Goal: Task Accomplishment & Management: Use online tool/utility

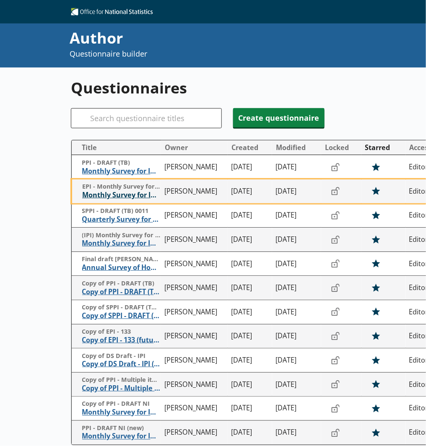
click at [93, 194] on span "Monthly Survey for Index Numbers of Export Prices - Price Quotation Return" at bounding box center [121, 195] width 78 height 9
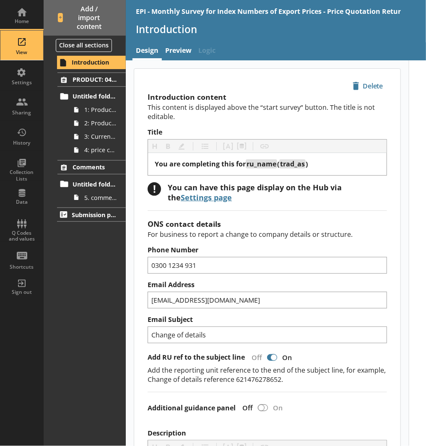
click at [29, 49] on div "View" at bounding box center [21, 45] width 29 height 29
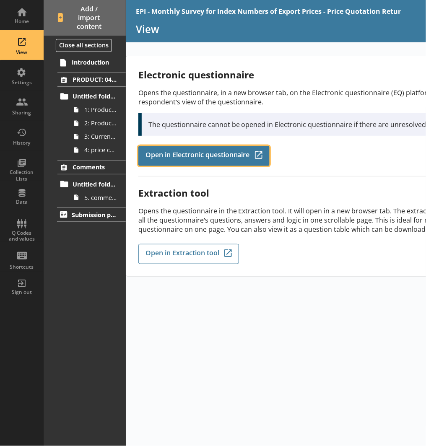
click at [150, 147] on link "Open in Electronic questionnaire Q-Codes_Icon Created with Sketch." at bounding box center [203, 156] width 131 height 20
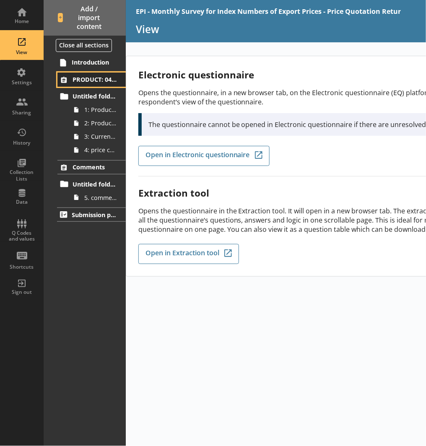
click at [97, 86] on link "PRODUCT: 0401693114" at bounding box center [91, 79] width 68 height 14
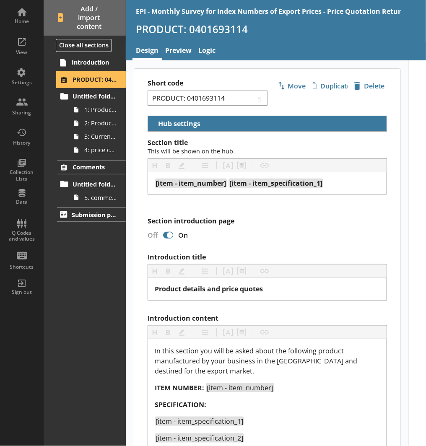
select select "5d514584-2e6d-4149-86df-4889fd375b9d"
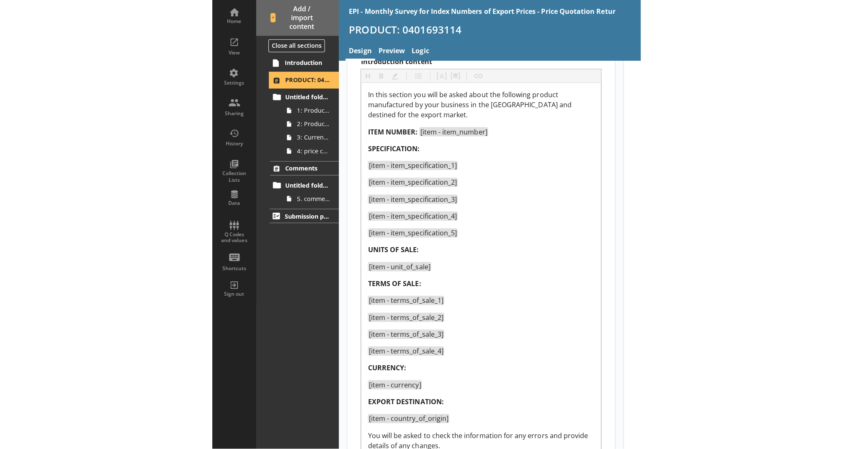
scroll to position [260, 0]
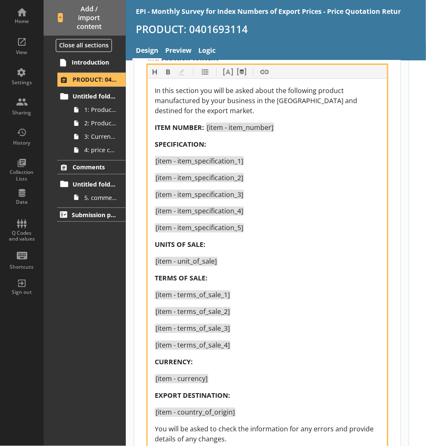
click at [195, 132] on div "In this section you will be asked about the following product manufactured by y…" at bounding box center [267, 305] width 225 height 441
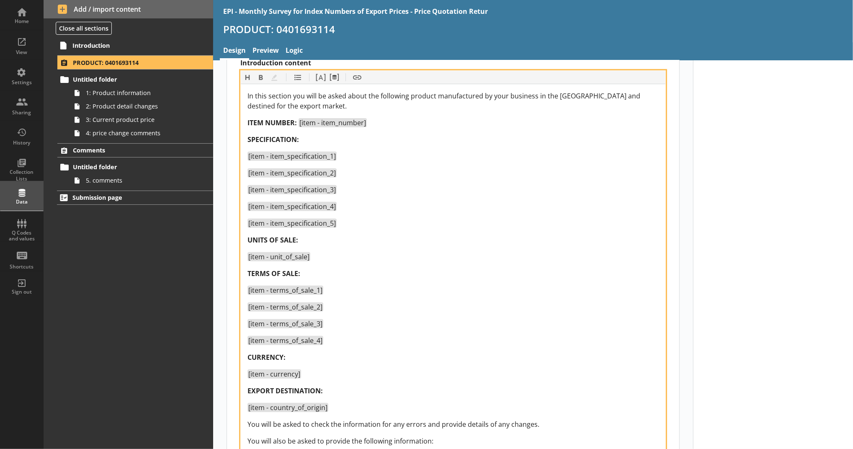
scroll to position [266, 0]
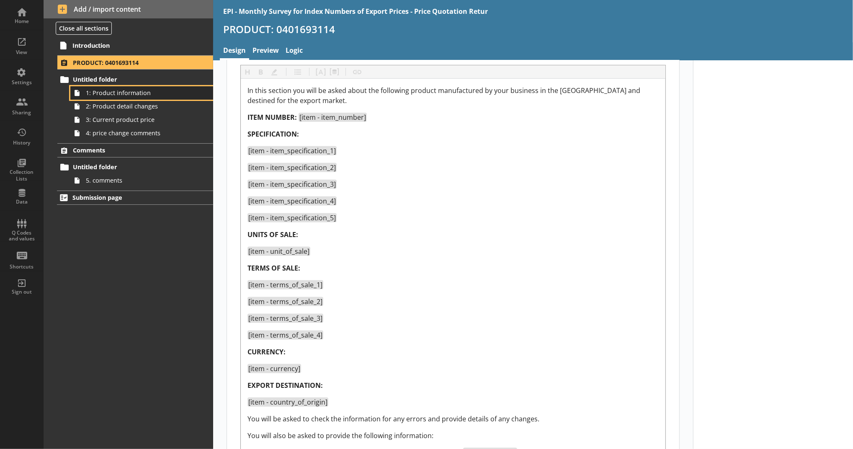
click at [122, 98] on link "1: Product information" at bounding box center [141, 92] width 143 height 13
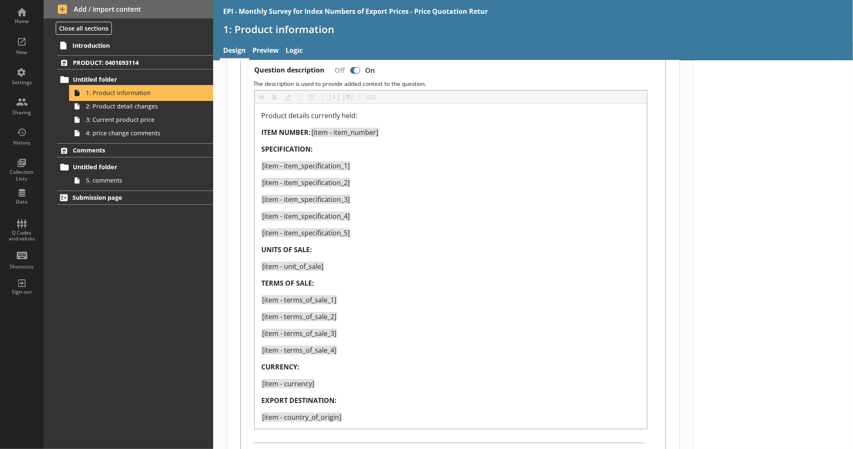
scroll to position [229, 0]
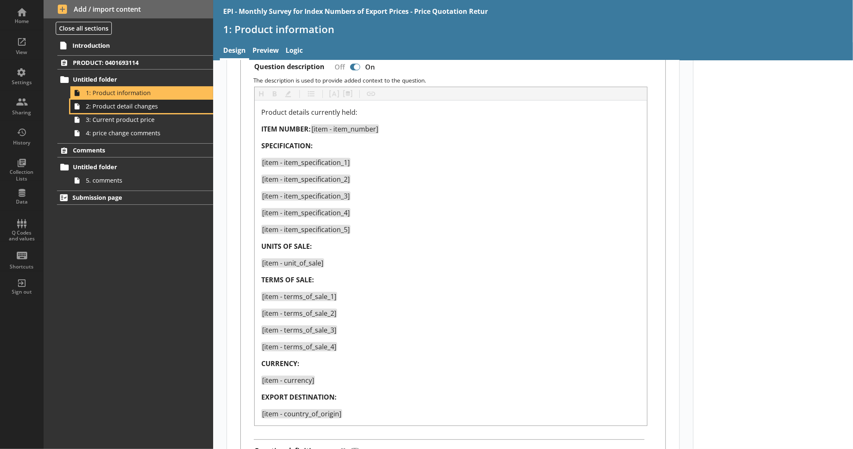
click at [169, 109] on span "2: Product detail changes" at bounding box center [137, 106] width 103 height 8
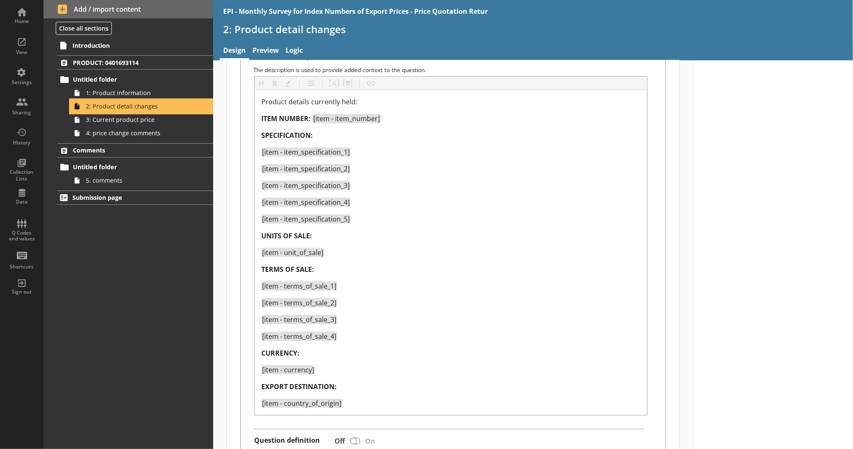
scroll to position [239, 0]
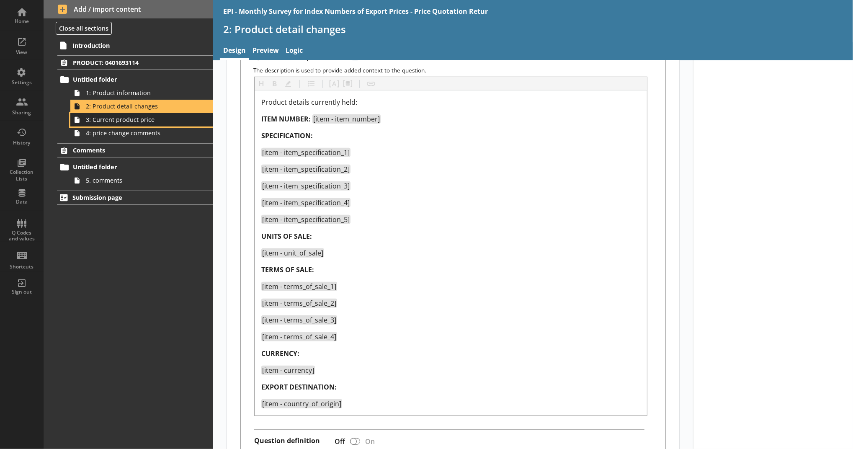
click at [148, 121] on span "3: Current product price" at bounding box center [137, 120] width 103 height 8
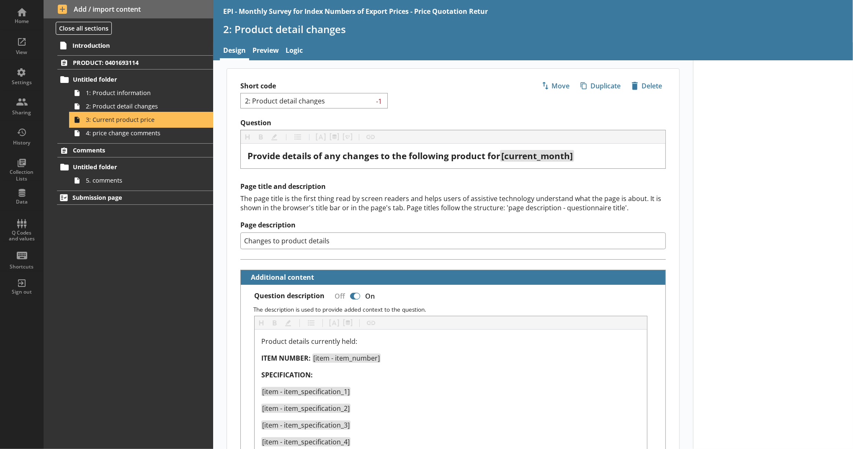
type textarea "x"
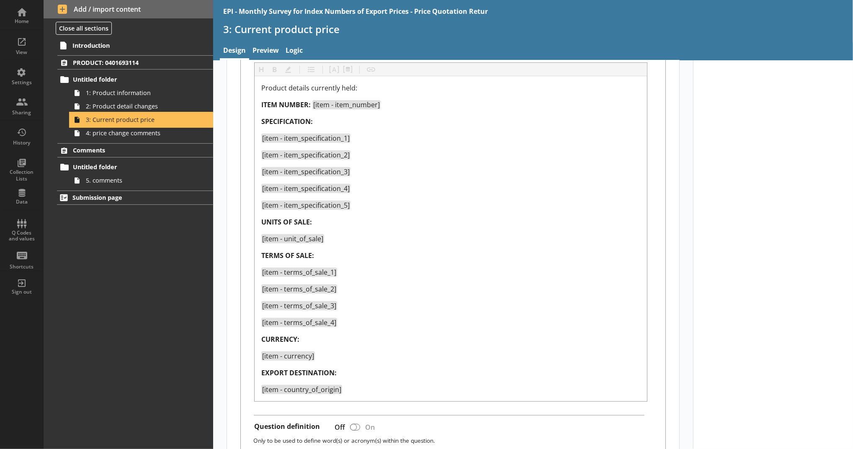
scroll to position [295, 0]
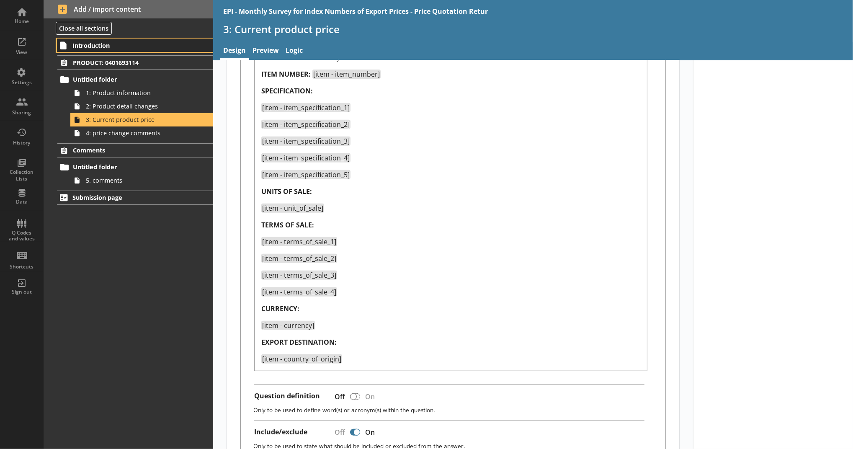
click at [175, 44] on span "Introduction" at bounding box center [128, 45] width 113 height 8
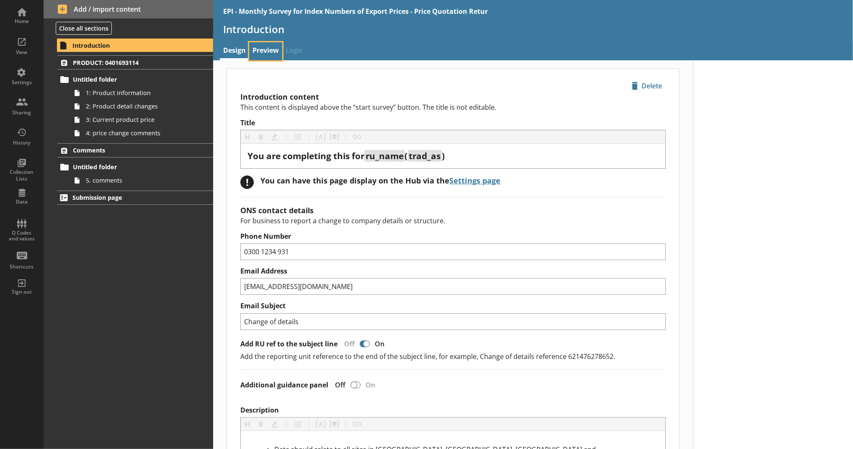
click at [272, 52] on link "Preview" at bounding box center [265, 51] width 33 height 18
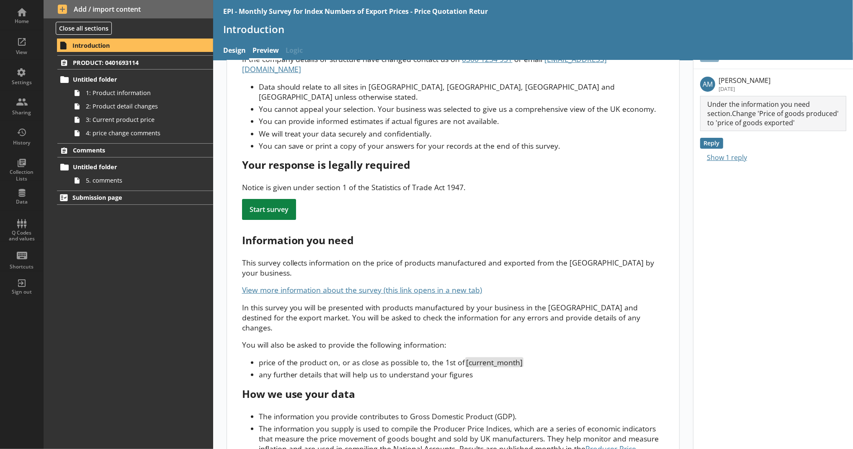
scroll to position [72, 0]
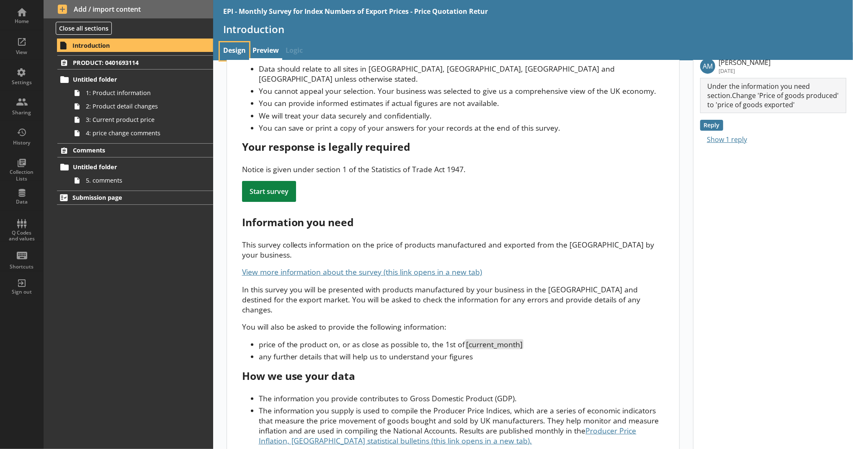
click at [233, 52] on link "Design" at bounding box center [234, 51] width 29 height 18
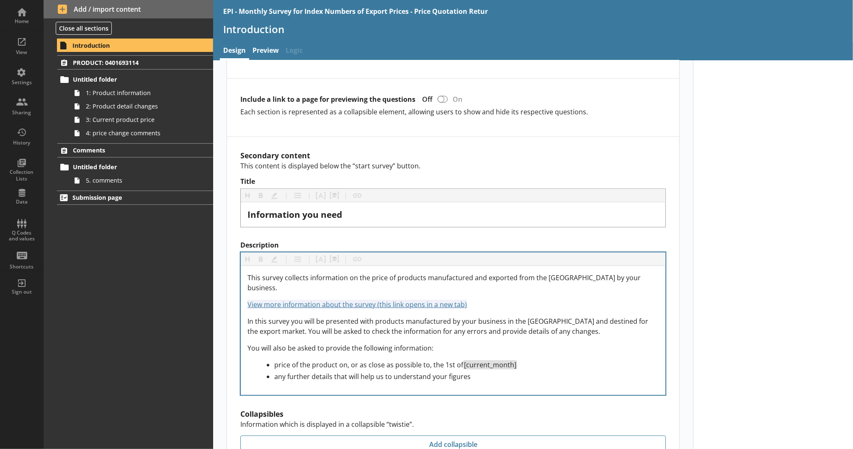
scroll to position [749, 0]
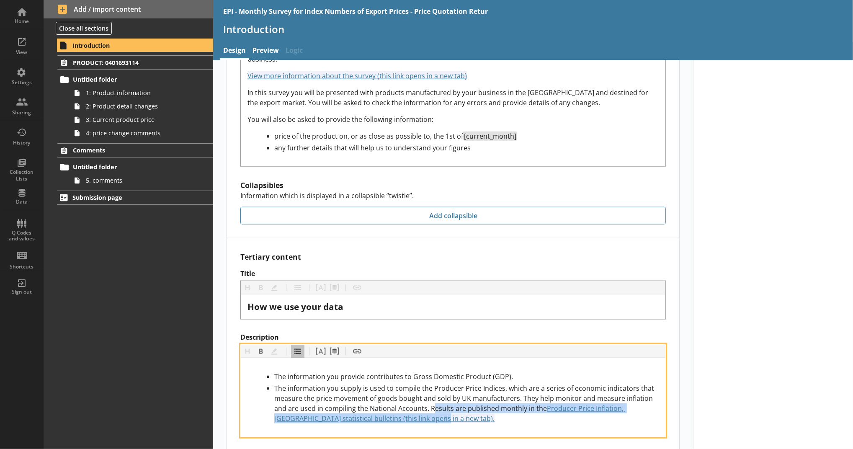
drag, startPoint x: 497, startPoint y: 397, endPoint x: 387, endPoint y: 389, distance: 110.4
click at [387, 389] on div "The information you supply is used to compile the Producer Price Indices, which…" at bounding box center [466, 403] width 384 height 40
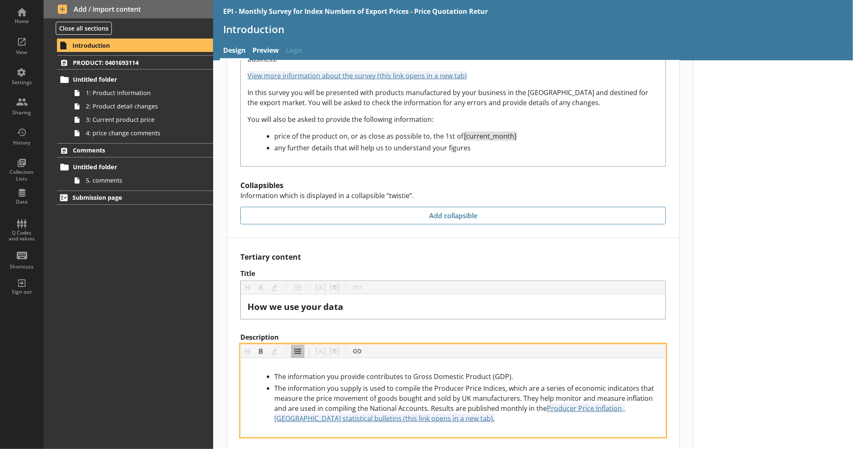
scroll to position [740, 0]
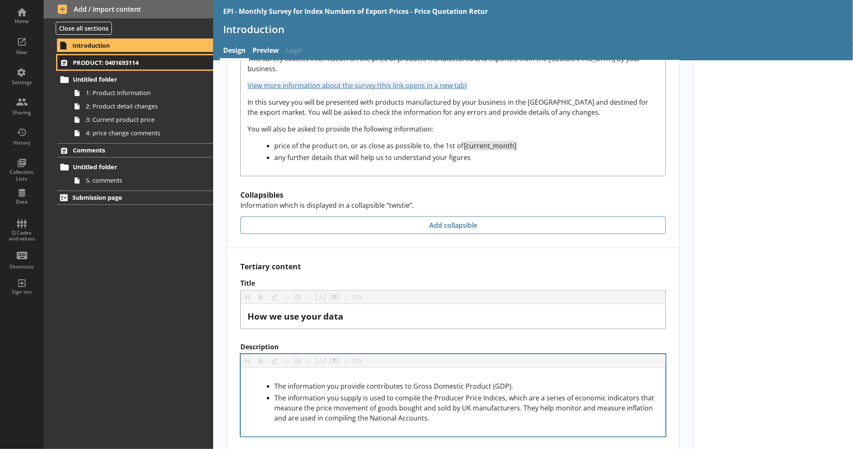
click at [157, 65] on span "PRODUCT: 0401693114" at bounding box center [129, 63] width 112 height 8
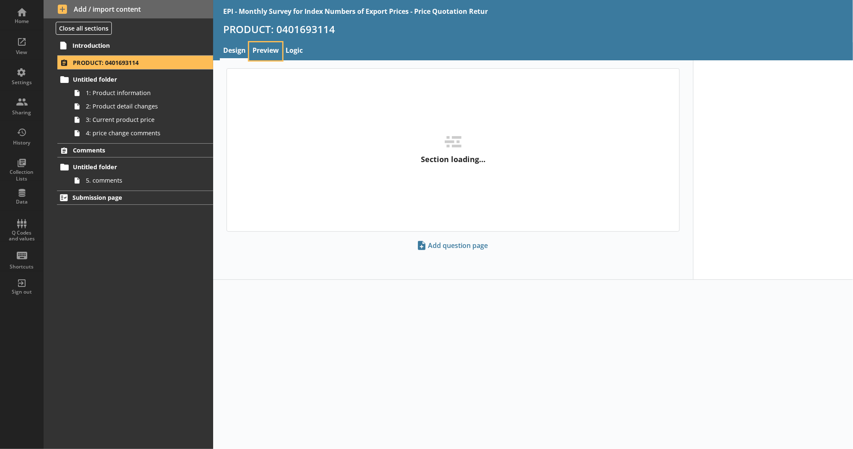
click at [261, 51] on link "Preview" at bounding box center [265, 51] width 33 height 18
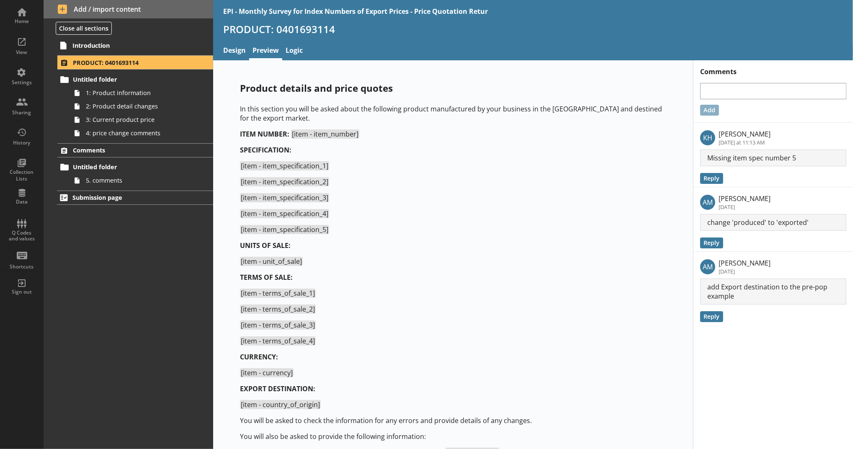
scroll to position [44, 0]
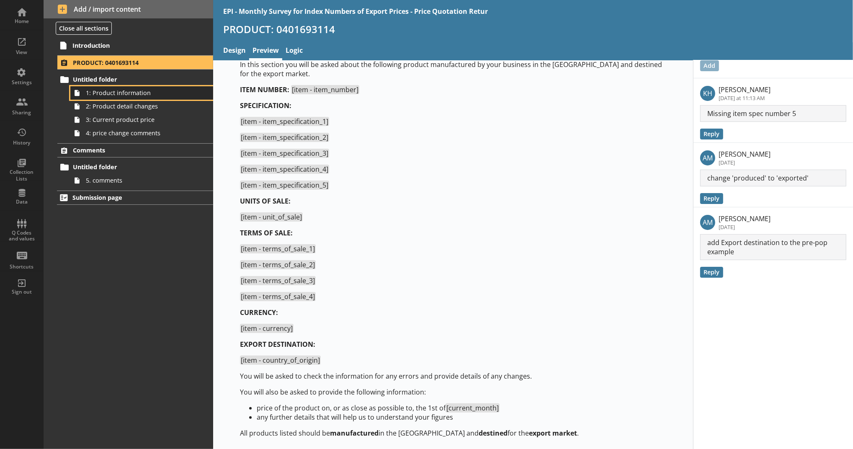
click at [186, 93] on span "1: Product information" at bounding box center [137, 93] width 103 height 8
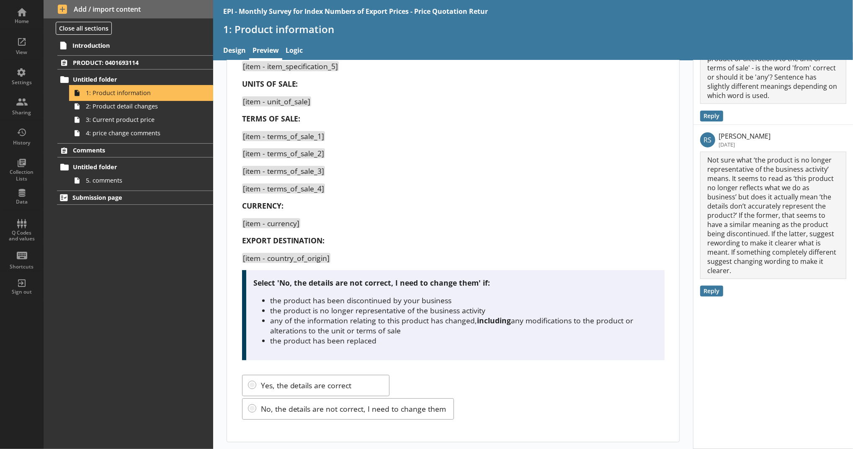
scroll to position [169, 0]
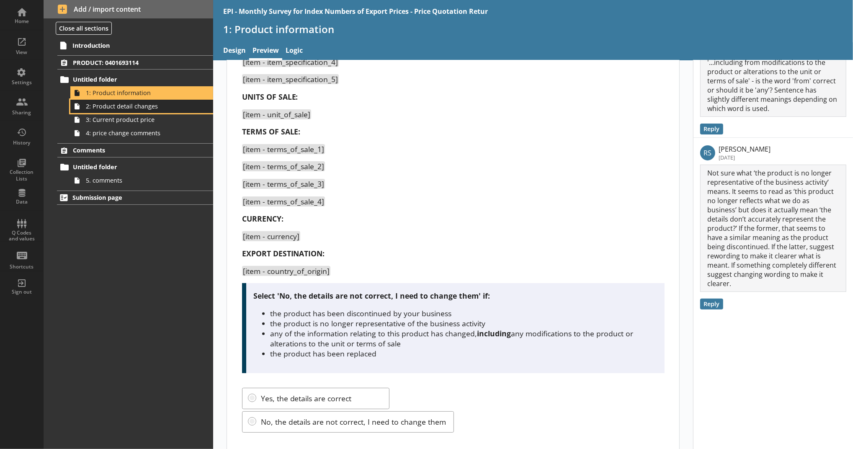
click at [151, 111] on link "2: Product detail changes" at bounding box center [141, 106] width 143 height 13
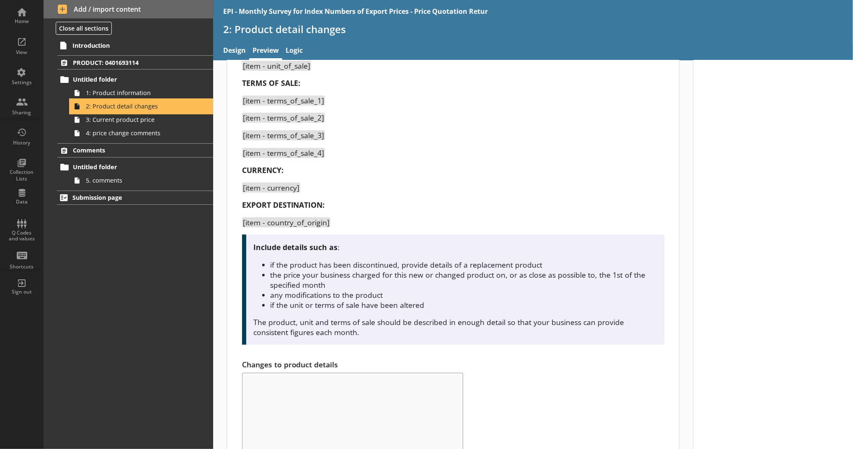
scroll to position [206, 0]
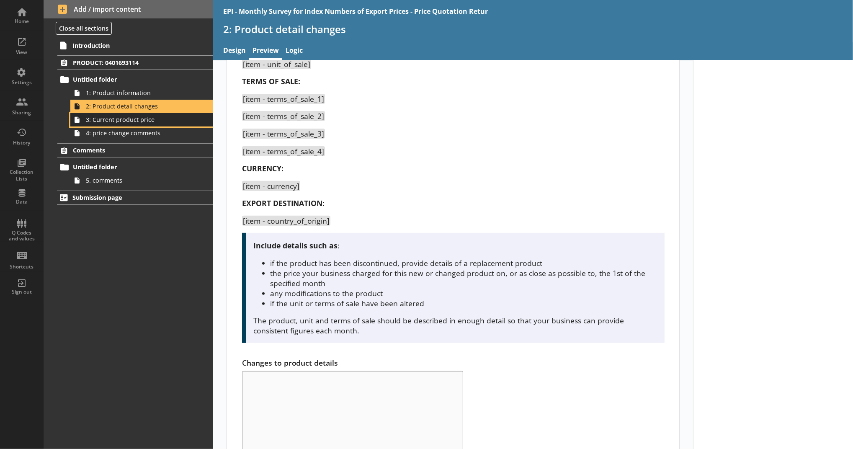
click at [186, 126] on link "3: Current product price" at bounding box center [141, 119] width 143 height 13
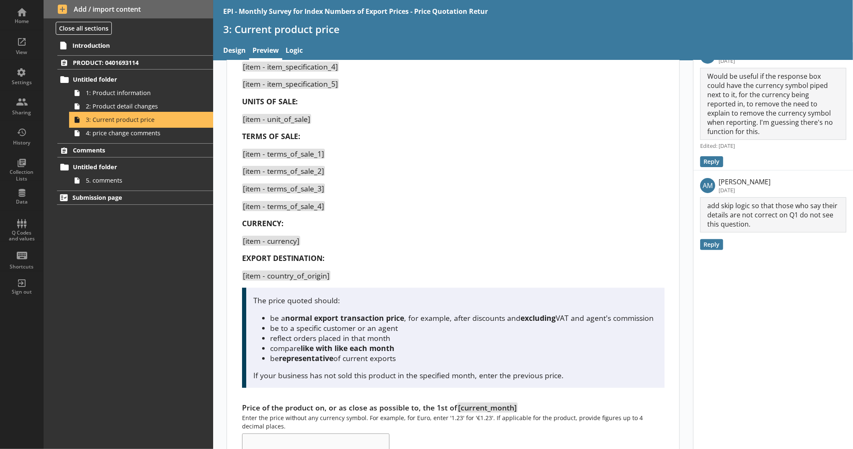
scroll to position [165, 0]
click at [303, 52] on link "Logic" at bounding box center [294, 51] width 24 height 18
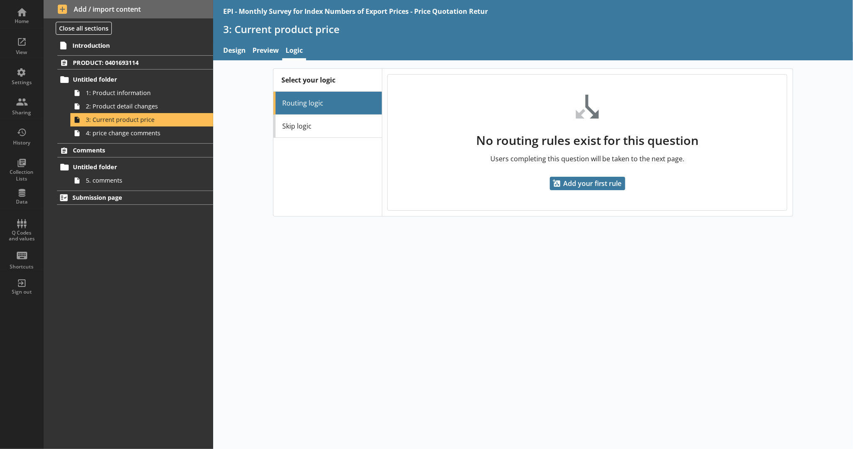
click at [319, 113] on li "Routing logic" at bounding box center [328, 103] width 108 height 23
click at [318, 118] on link "Skip logic" at bounding box center [328, 126] width 108 height 23
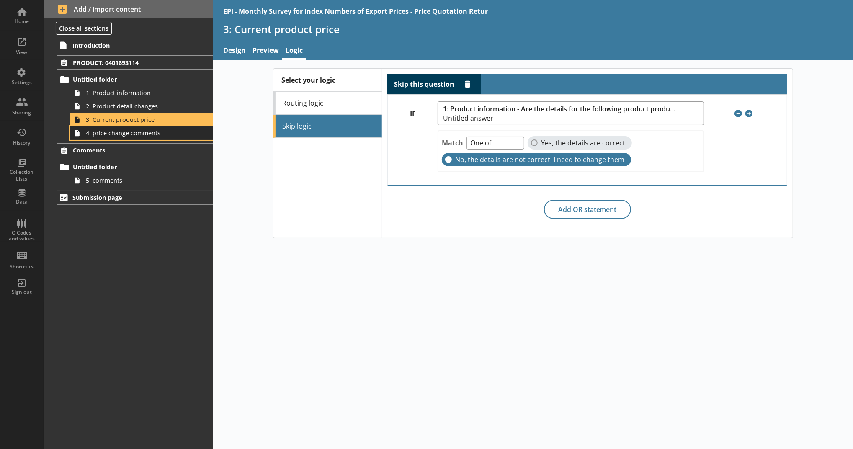
click at [200, 133] on link "4: price change comments" at bounding box center [141, 132] width 143 height 13
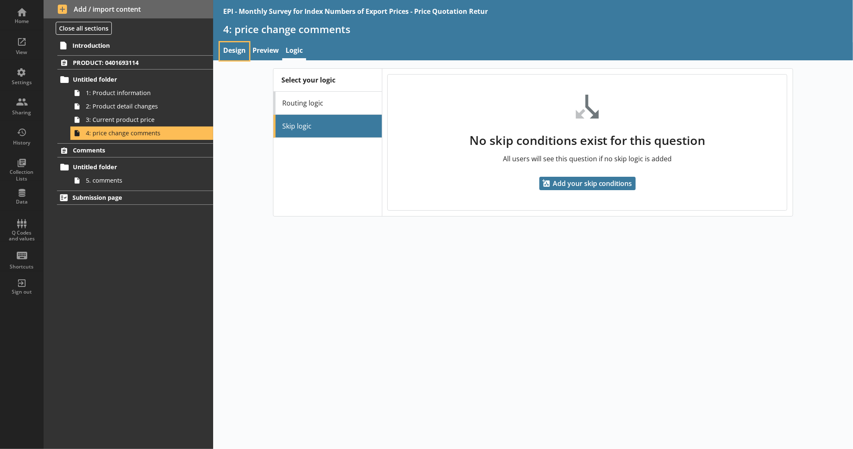
click at [245, 52] on link "Design" at bounding box center [234, 51] width 29 height 18
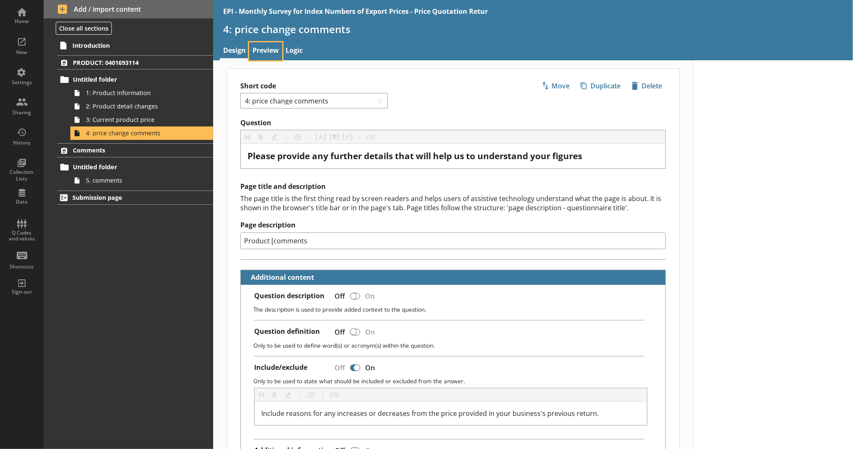
click at [259, 54] on link "Preview" at bounding box center [265, 51] width 33 height 18
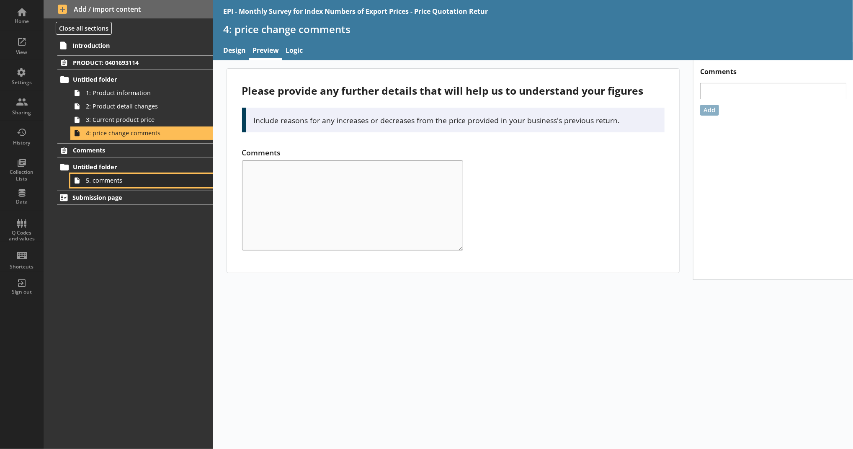
click at [144, 179] on span "5. comments" at bounding box center [137, 180] width 103 height 8
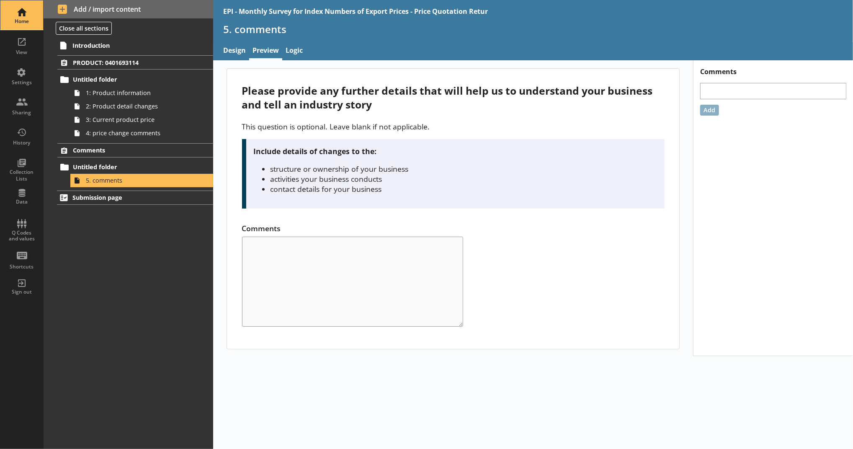
click at [42, 11] on link "Home" at bounding box center [22, 15] width 44 height 30
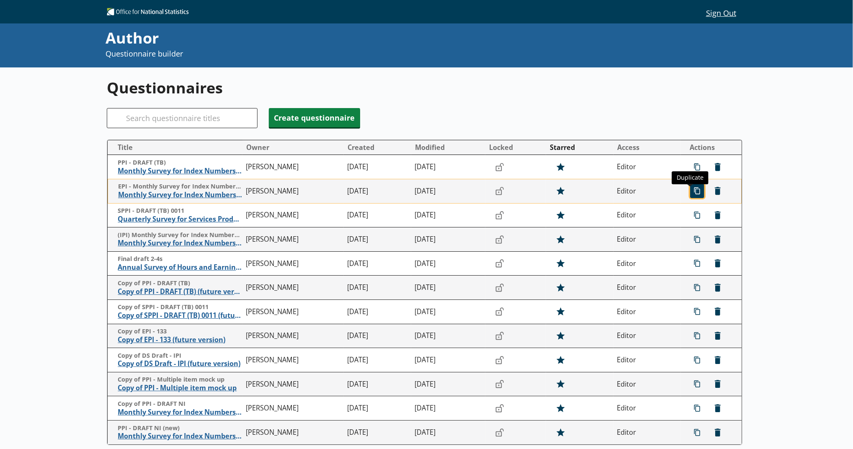
click at [425, 193] on span "icon-copy Duplicate" at bounding box center [697, 190] width 13 height 13
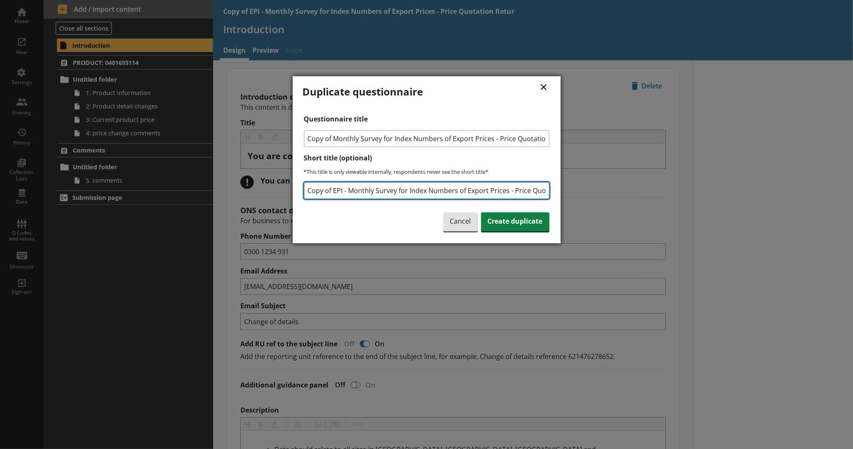
click at [309, 188] on input "Copy of EPI - Monthly Survey for Index Numbers of Export Prices - Price Quotati…" at bounding box center [426, 190] width 245 height 17
type input "NICopy of EPI - Monthly Survey for Index Numbers of Export Prices - Price Quota…"
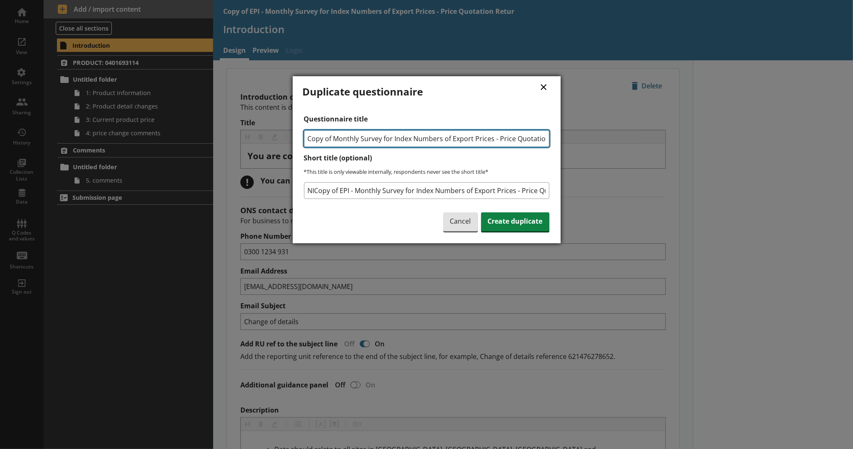
click at [330, 143] on input "Copy of Monthly Survey for Index Numbers of Export Prices - Price Quotation Ret…" at bounding box center [426, 138] width 245 height 17
type input "Monthly Survey for Index Numbers of Export Prices - Price Quotation Return"
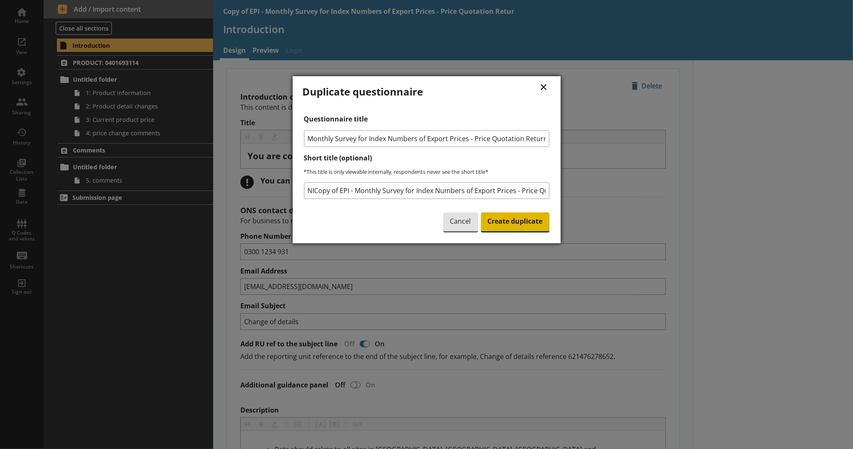
click at [425, 222] on span "Create duplicate" at bounding box center [515, 221] width 68 height 19
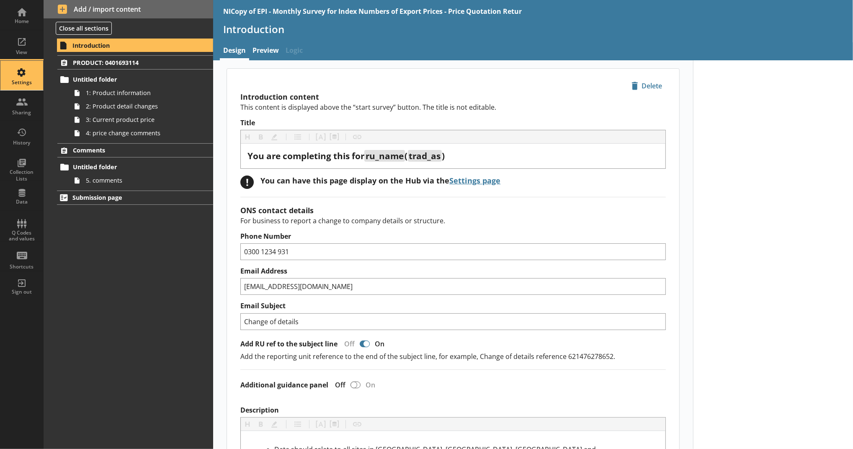
click at [26, 83] on div "Settings" at bounding box center [21, 82] width 29 height 7
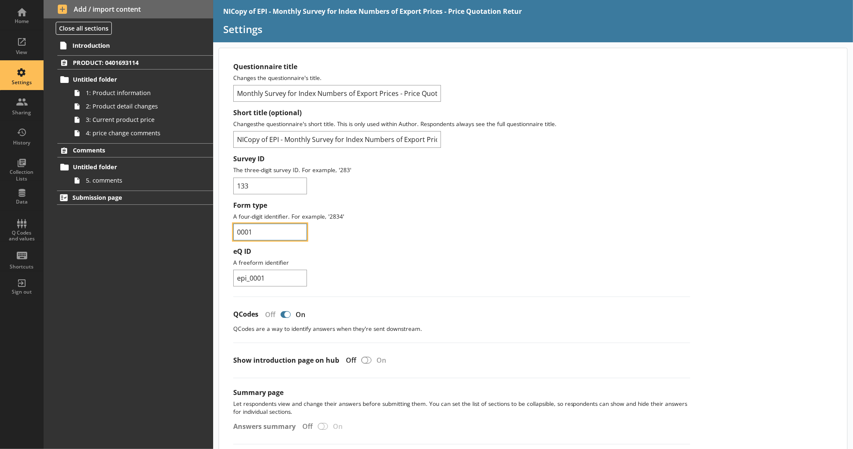
click at [264, 226] on input "0001" at bounding box center [270, 232] width 74 height 17
type input "0002"
click at [289, 281] on input "epi_0001" at bounding box center [270, 278] width 74 height 17
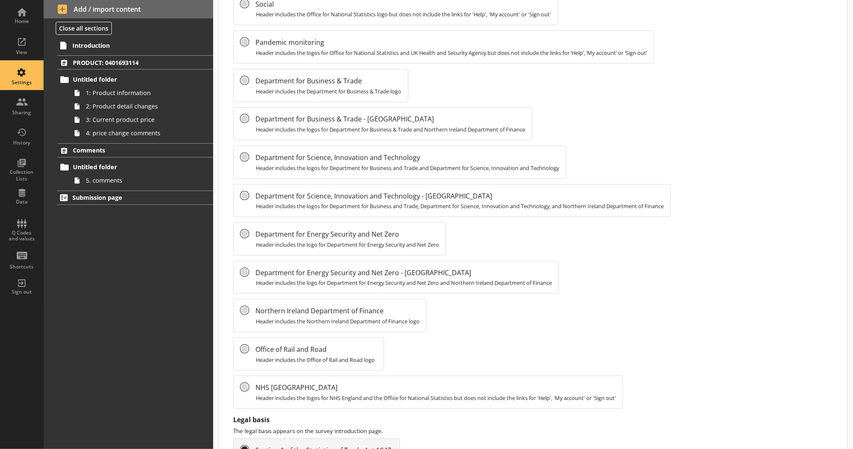
scroll to position [531, 0]
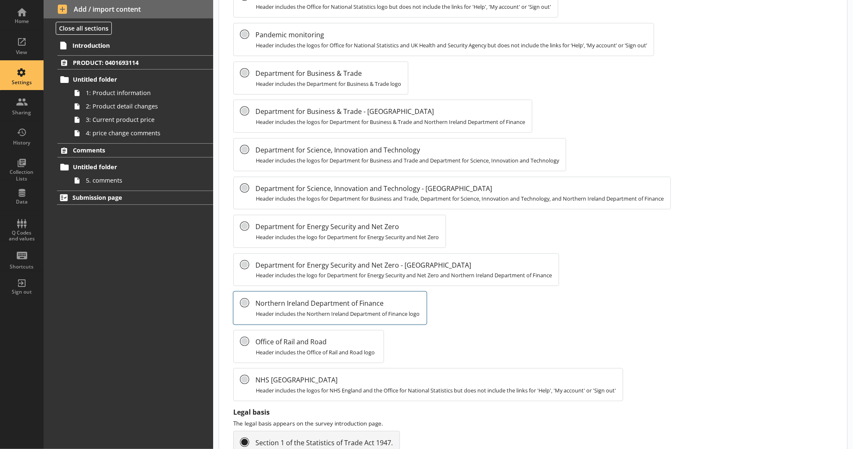
type input "epi_0002"
click at [356, 310] on span "Header includes the Northern Ireland Department of Finance logo" at bounding box center [338, 314] width 164 height 8
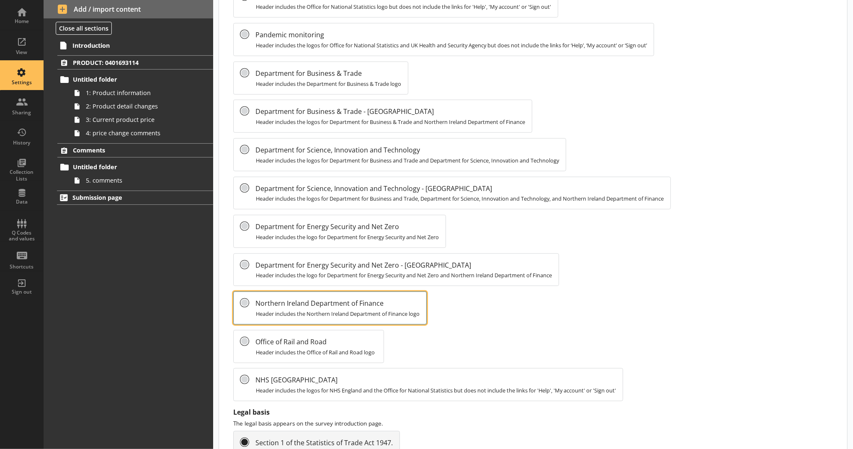
click at [249, 307] on input "Northern Ireland Department of Finance Header includes the Northern Ireland Dep…" at bounding box center [244, 303] width 8 height 8
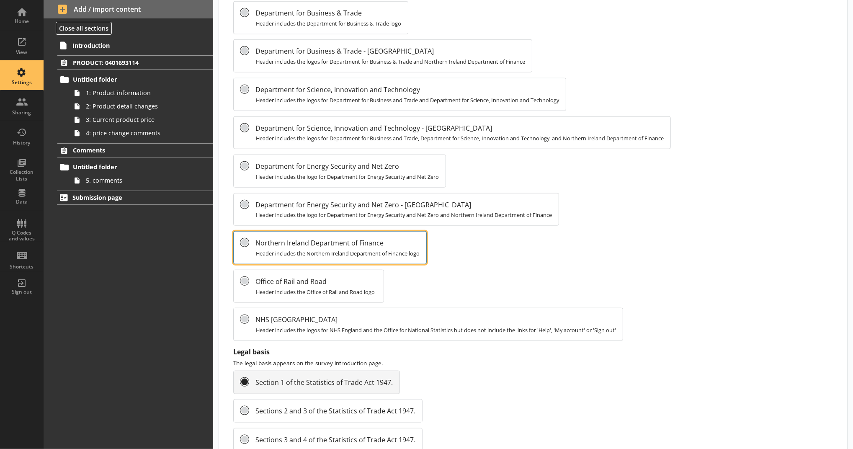
radio input "false"
radio input "true"
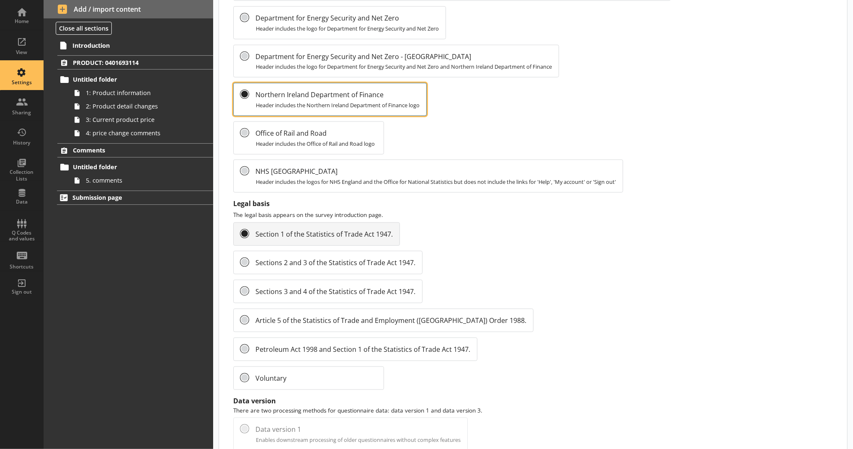
scroll to position [788, 0]
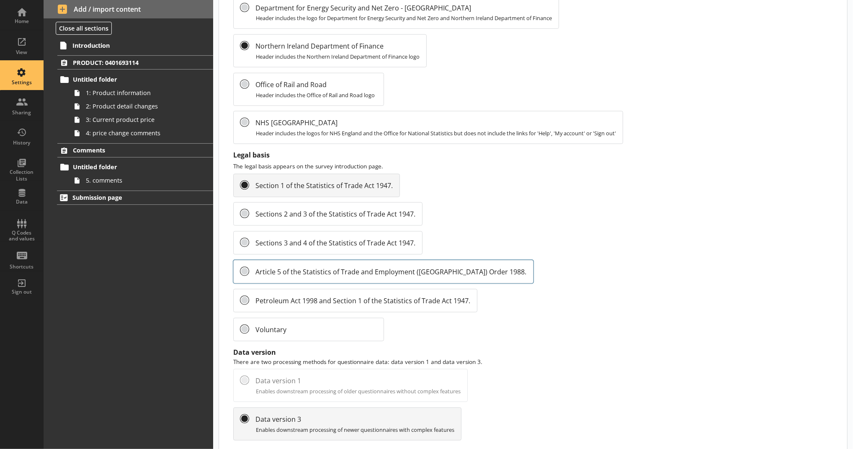
click at [425, 267] on span "Article 5 of the Statistics of Trade and Employment (Northern Ireland) Order 19…" at bounding box center [390, 271] width 271 height 9
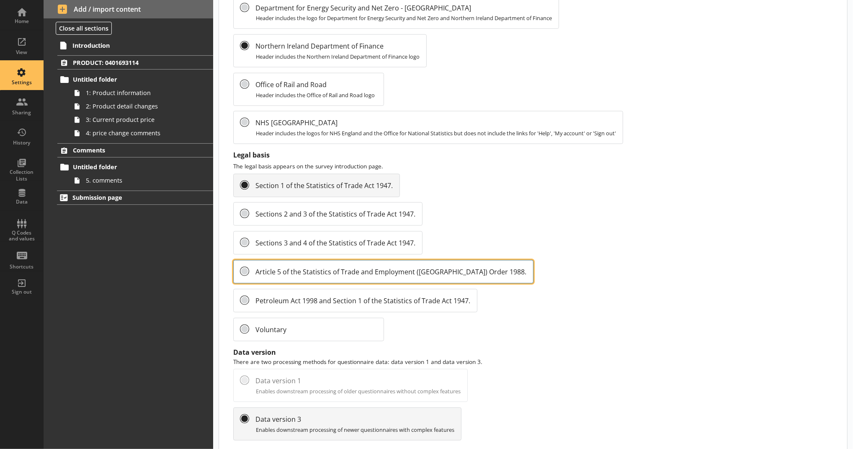
click at [249, 267] on input "Article 5 of the Statistics of Trade and Employment (Northern Ireland) Order 19…" at bounding box center [244, 271] width 8 height 8
radio input "false"
radio input "true"
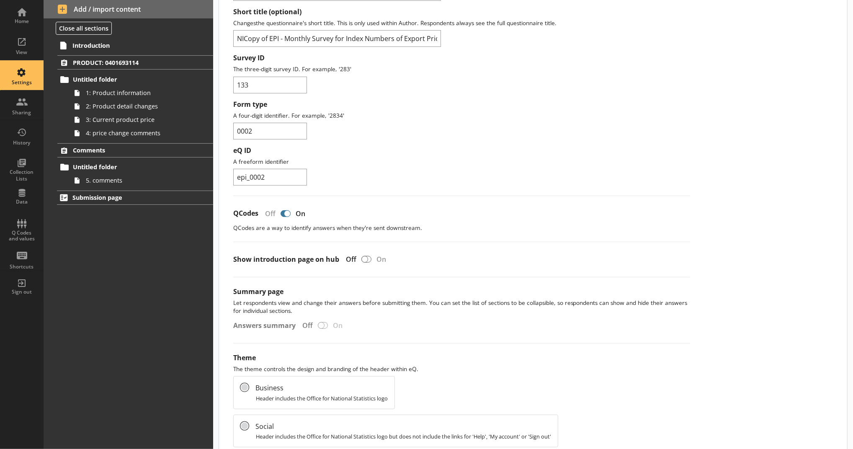
scroll to position [0, 0]
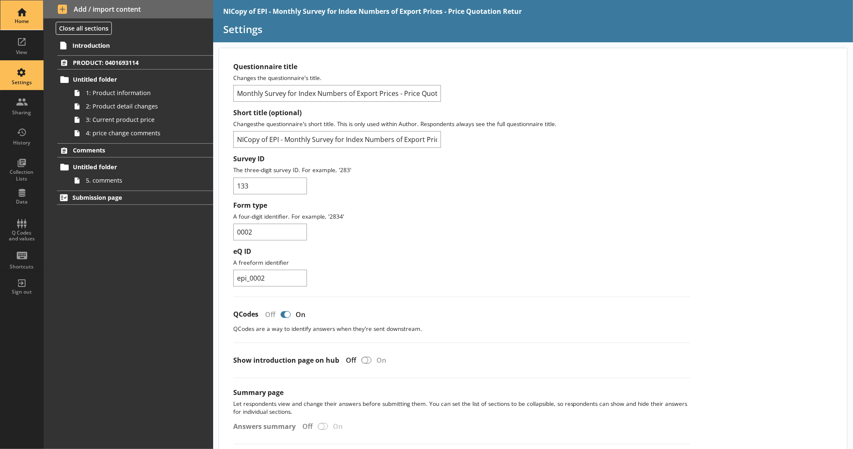
click at [8, 10] on div "Home" at bounding box center [21, 14] width 29 height 29
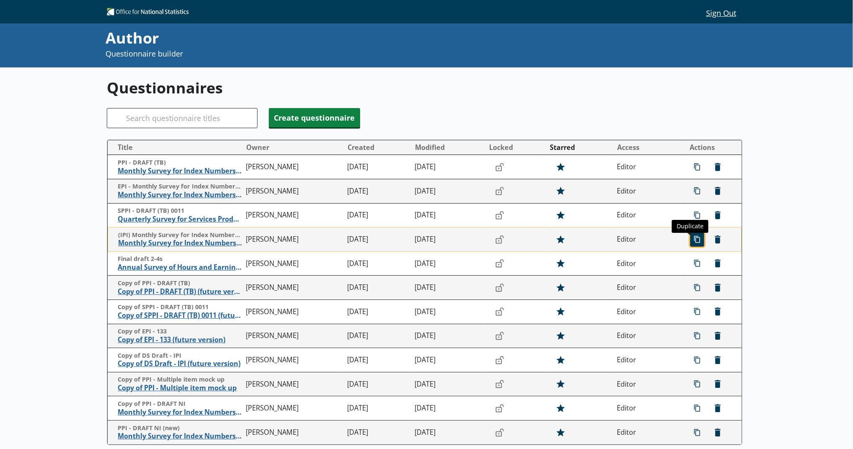
click at [425, 235] on span "icon-copy Duplicate" at bounding box center [697, 239] width 13 height 13
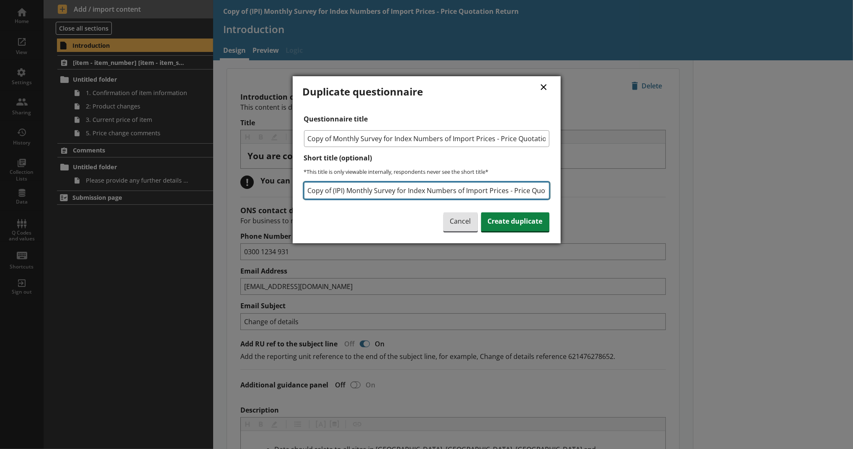
click at [307, 190] on input "Copy of (IPI) Monthly Survey for Index Numbers of Import Prices - Price Quotati…" at bounding box center [426, 190] width 245 height 17
type input "NICopy of (IPI) Monthly Survey for Index Numbers of Import Prices - Price Quota…"
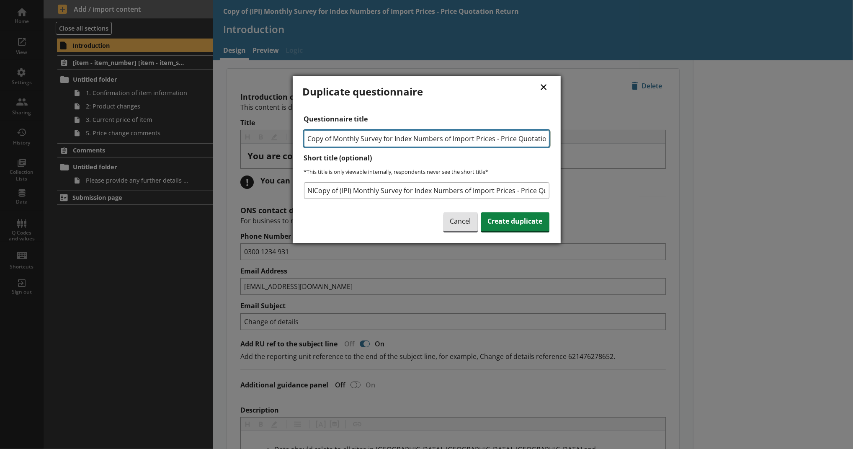
drag, startPoint x: 333, startPoint y: 138, endPoint x: 288, endPoint y: 136, distance: 44.9
click at [288, 136] on div "× Duplicate questionnaire Questionnaire title Copy of Monthly Survey for Index …" at bounding box center [426, 224] width 853 height 449
type input "Monthly Survey for Index Numbers of Import Prices - Price Quotation Return"
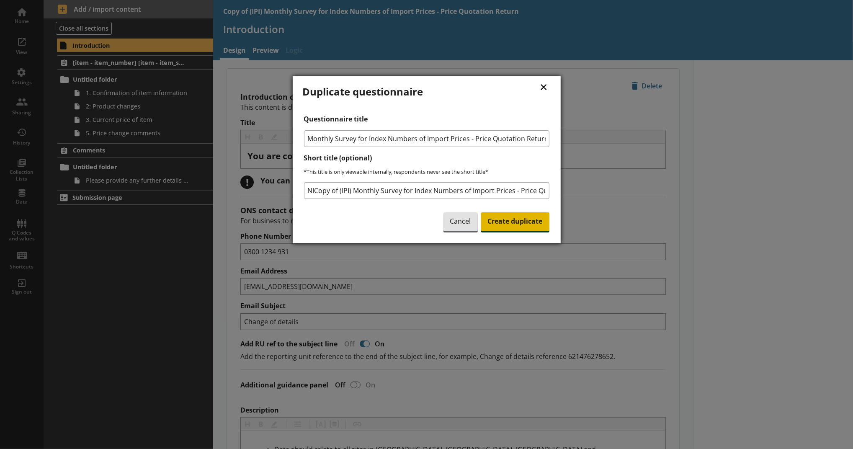
click at [425, 224] on span "Create duplicate" at bounding box center [515, 221] width 68 height 19
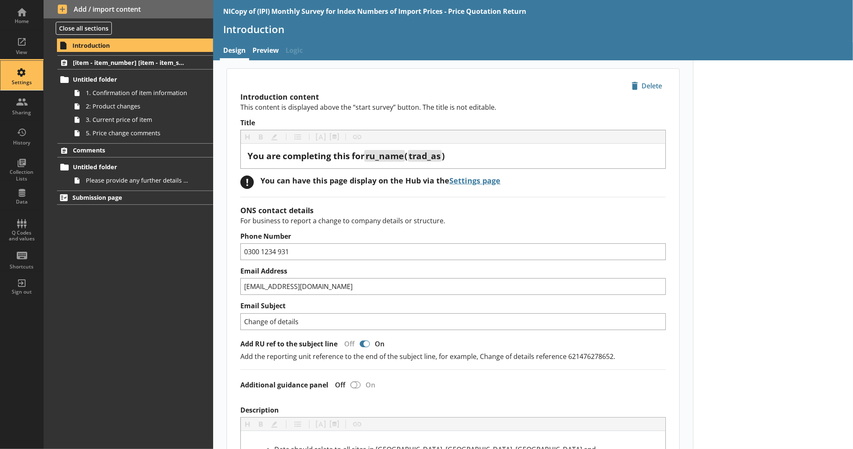
click at [23, 69] on div "Settings" at bounding box center [21, 75] width 29 height 29
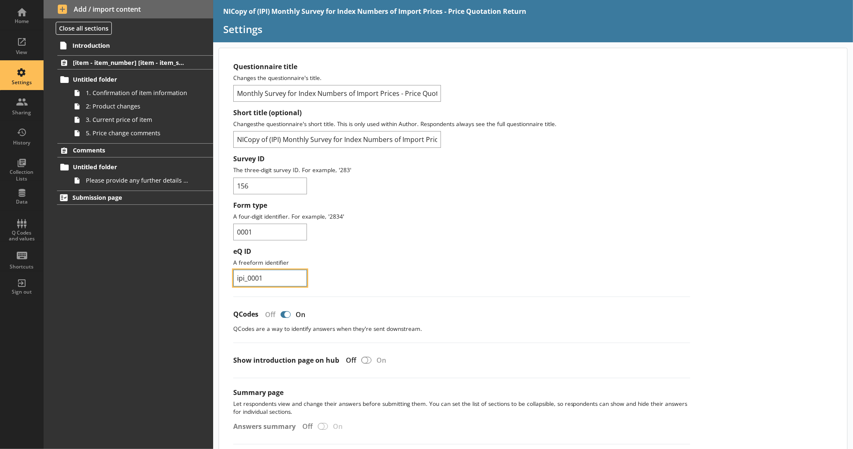
click at [294, 279] on input "ipi_0001" at bounding box center [270, 278] width 74 height 17
type input "ipi_0002"
click at [261, 233] on input "0001" at bounding box center [270, 232] width 74 height 17
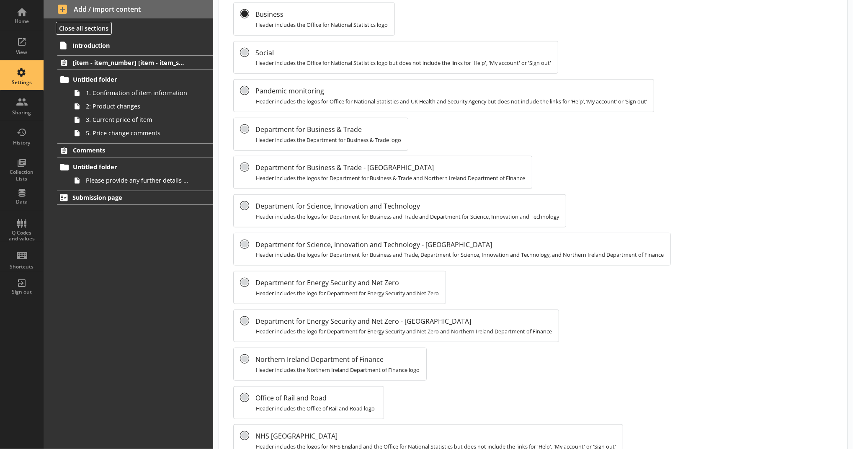
scroll to position [541, 0]
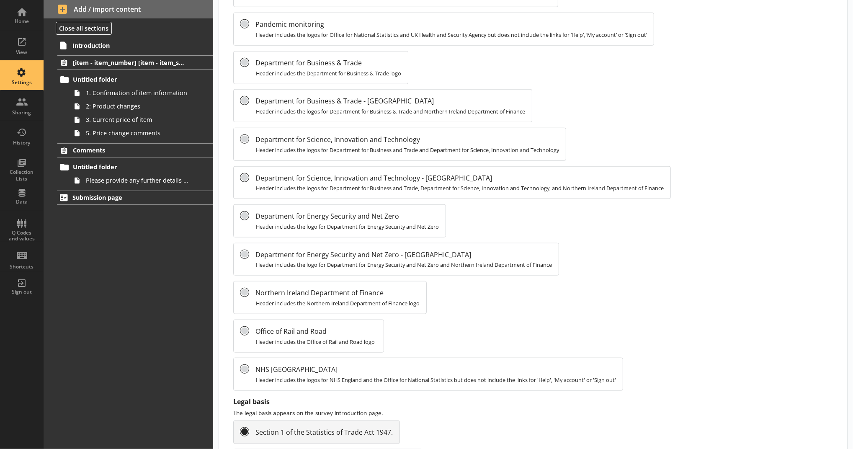
type input "0002"
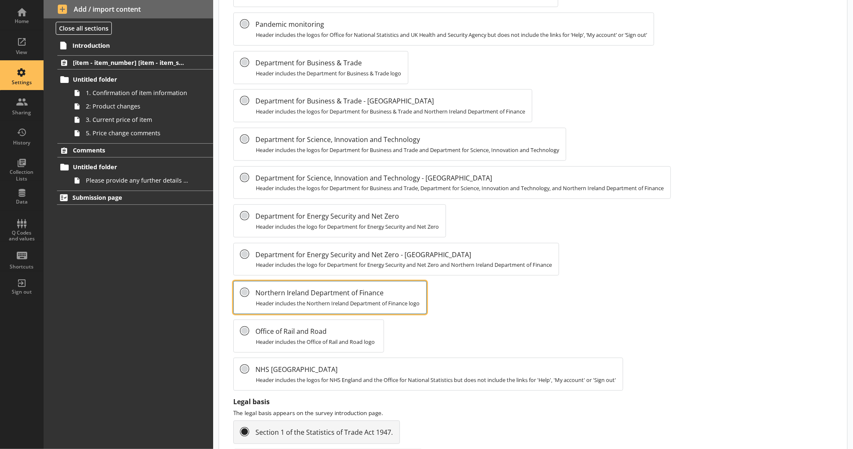
click at [244, 290] on input "Northern Ireland Department of Finance Header includes the Northern Ireland Dep…" at bounding box center [244, 292] width 8 height 8
radio input "false"
radio input "true"
radio input "false"
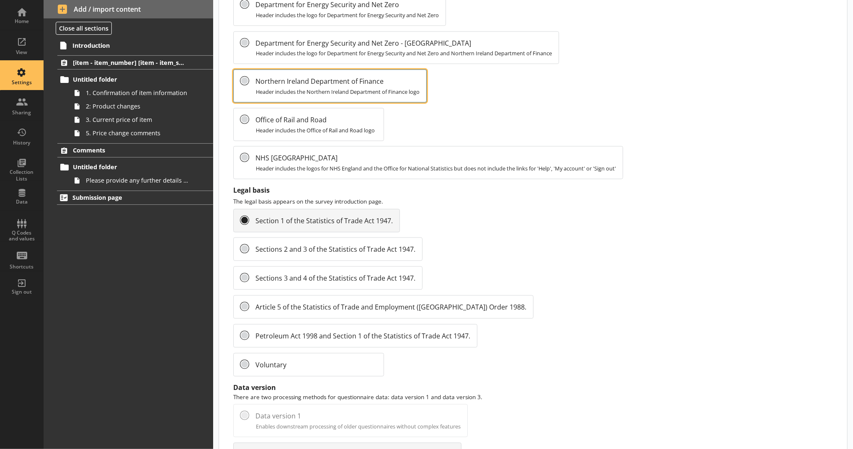
scroll to position [766, 0]
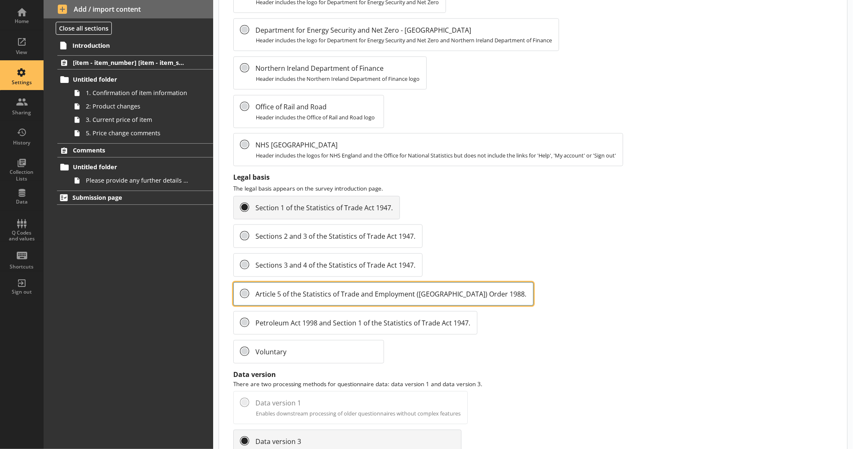
click at [243, 290] on input "Article 5 of the Statistics of Trade and Employment (Northern Ireland) Order 19…" at bounding box center [244, 293] width 8 height 8
radio input "false"
radio input "true"
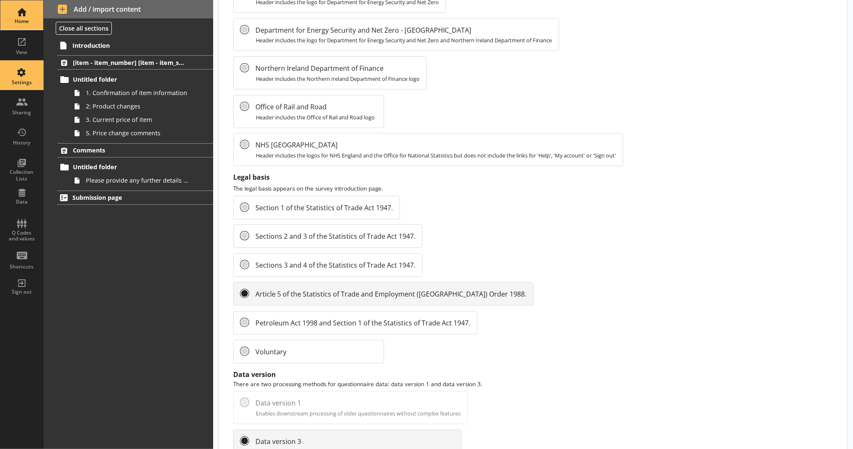
click at [27, 17] on div "Home" at bounding box center [21, 14] width 29 height 29
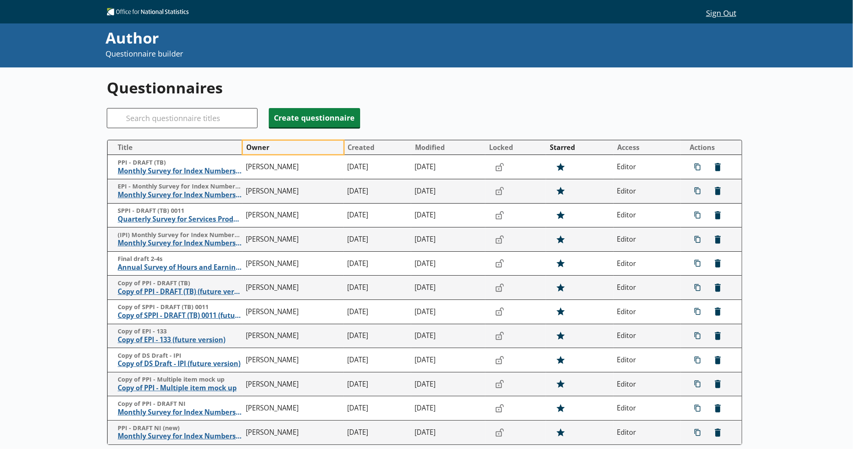
click at [270, 147] on button "Owner" at bounding box center [293, 147] width 101 height 13
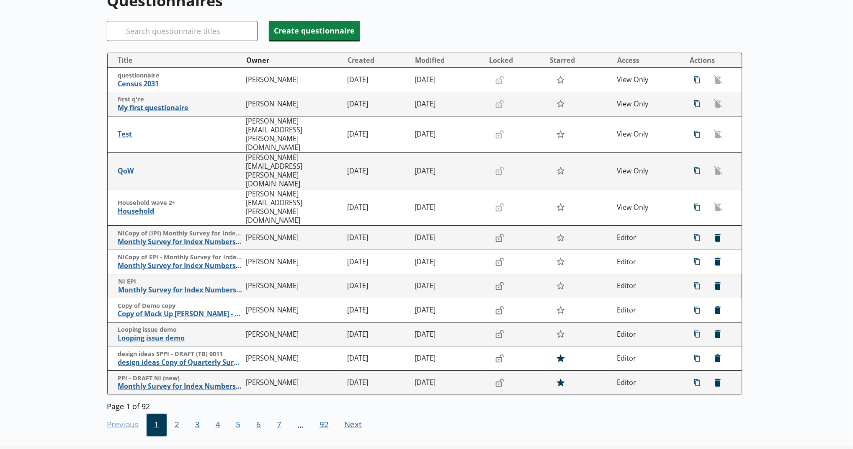
scroll to position [88, 0]
click at [425, 279] on span "icon-delete Created with Sketch. Delete" at bounding box center [717, 285] width 13 height 13
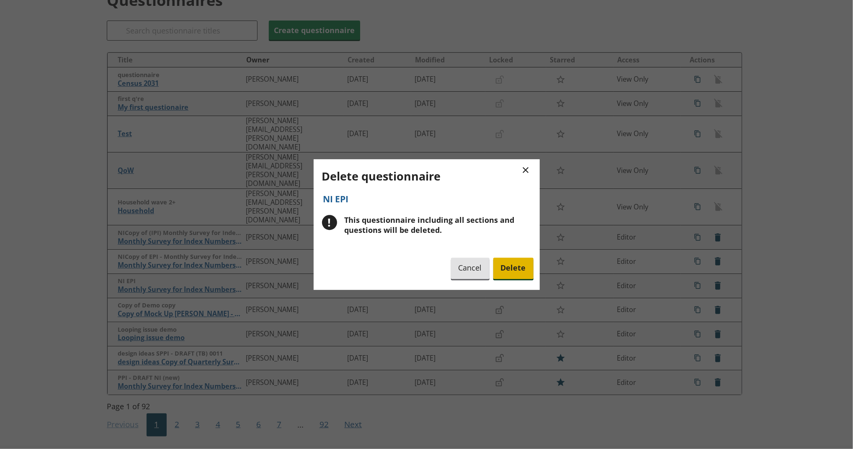
click at [425, 271] on span "Delete" at bounding box center [513, 268] width 40 height 21
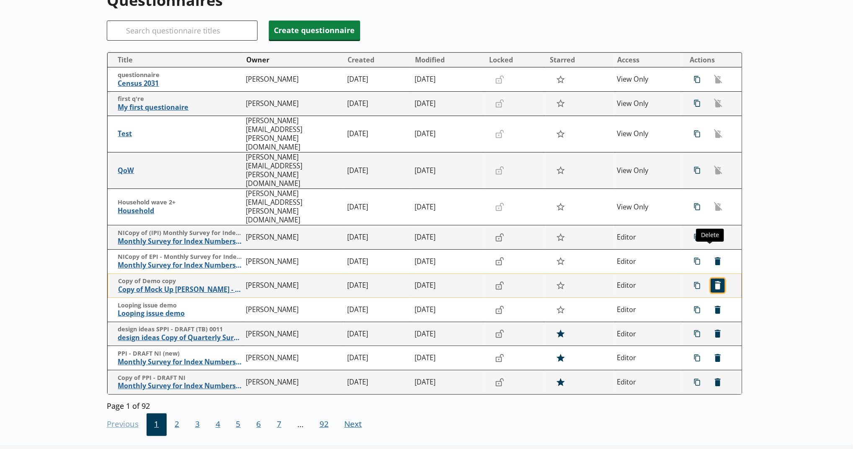
click at [425, 279] on span "icon-delete Created with Sketch. Delete" at bounding box center [717, 285] width 13 height 13
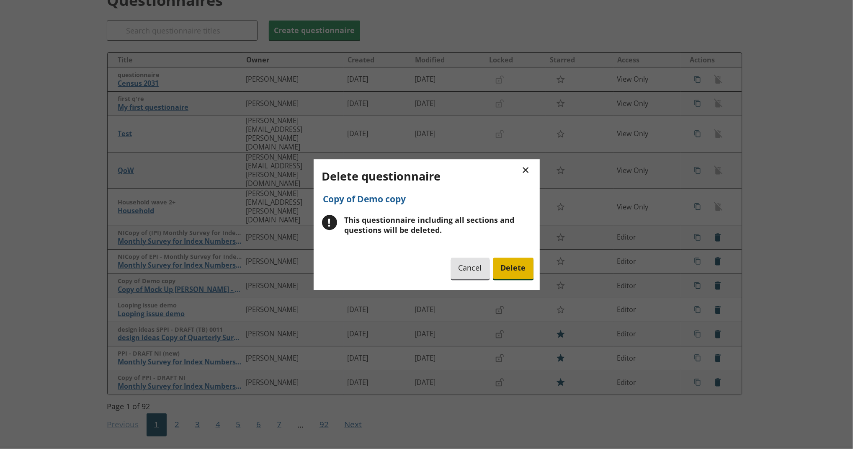
click at [425, 268] on span "Delete" at bounding box center [513, 268] width 40 height 21
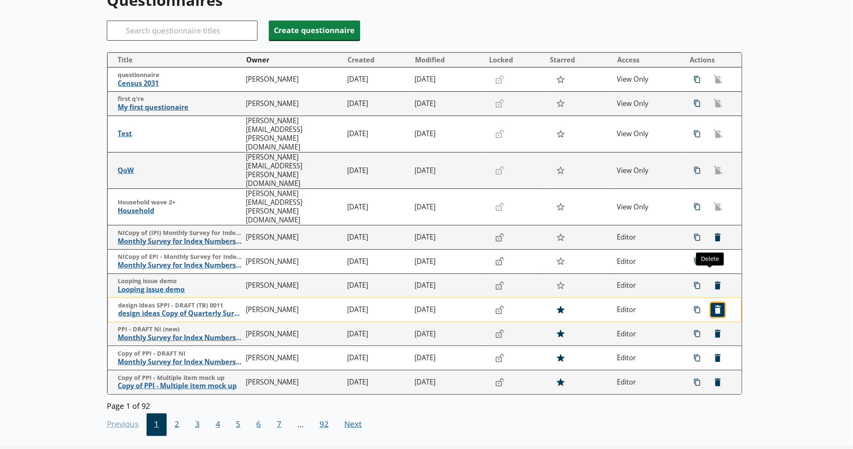
click at [425, 303] on span "icon-delete Created with Sketch. Delete" at bounding box center [717, 309] width 13 height 13
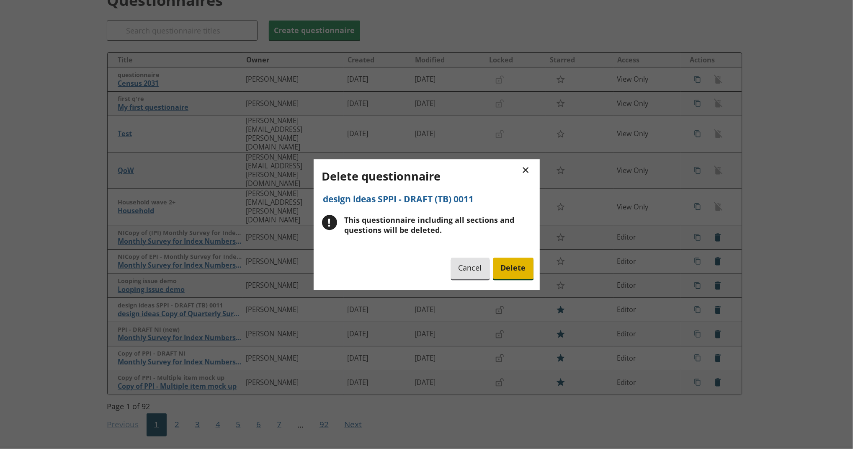
click at [425, 266] on span "Delete" at bounding box center [513, 268] width 40 height 21
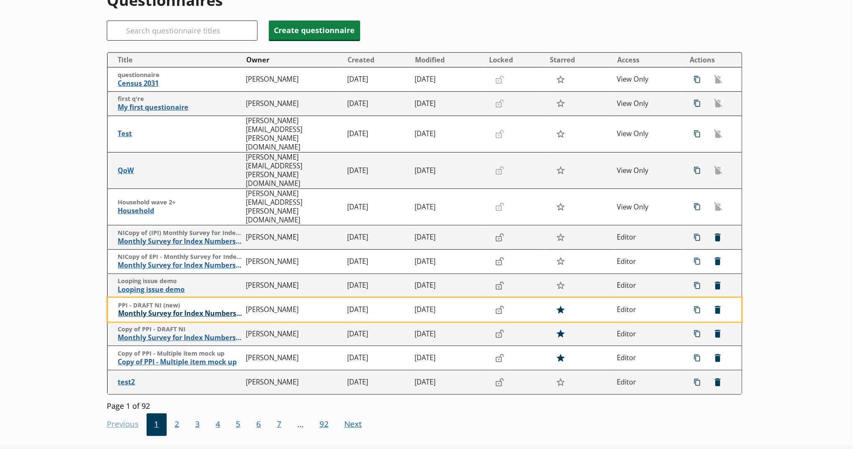
click at [219, 309] on span "Monthly Survey for Index Numbers of Producer Prices - Price Quotation Return" at bounding box center [180, 313] width 124 height 9
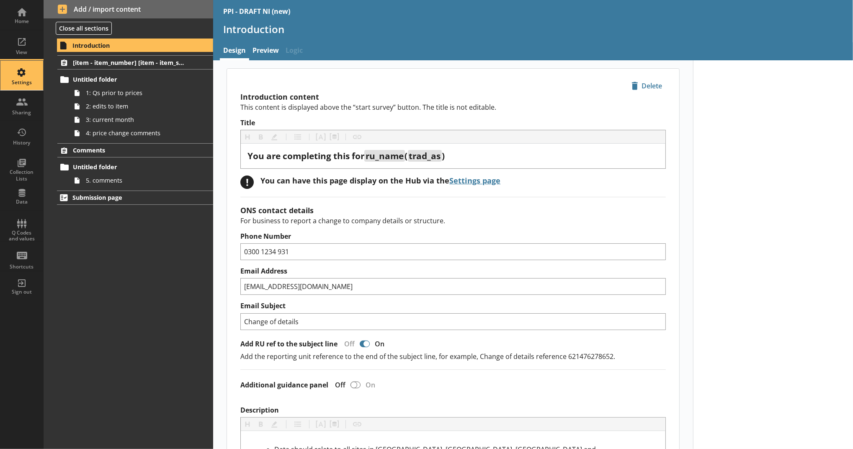
click at [31, 79] on div "Settings" at bounding box center [21, 82] width 29 height 7
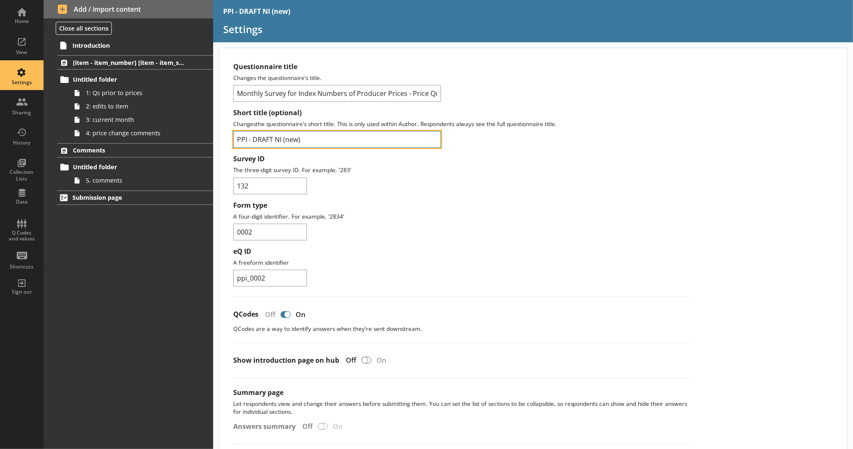
click at [354, 137] on input "PPI - DRAFT NI (new)" at bounding box center [337, 139] width 208 height 17
click at [237, 138] on input "PPI - DRAFT NI (new)" at bounding box center [337, 139] width 208 height 17
click at [249, 140] on input "LIVE PPI - DRAFT NI (new)" at bounding box center [337, 139] width 208 height 17
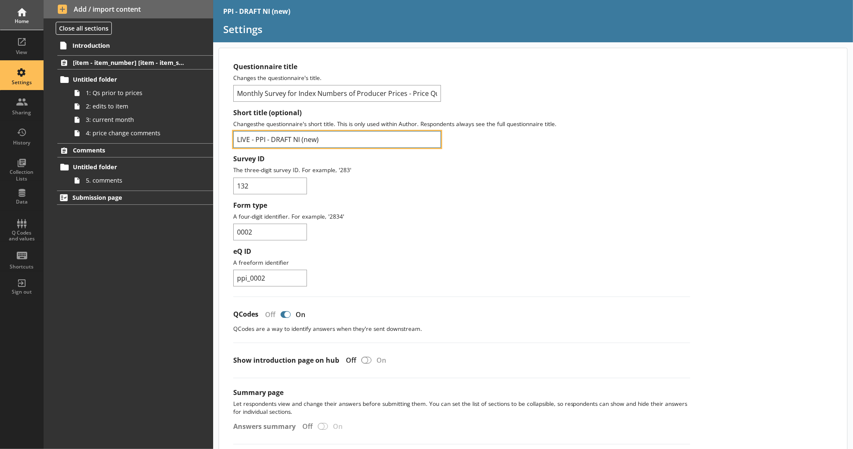
type input "LIVE - PPI - DRAFT NI (new)"
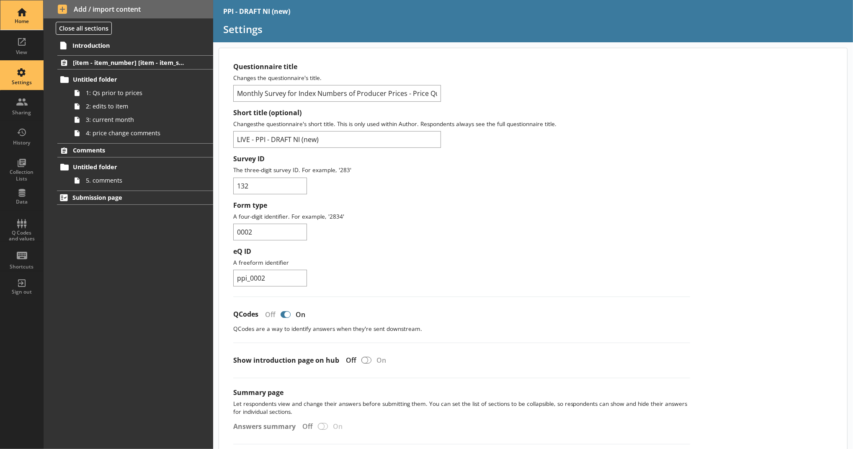
click at [19, 23] on div "Home" at bounding box center [21, 21] width 29 height 7
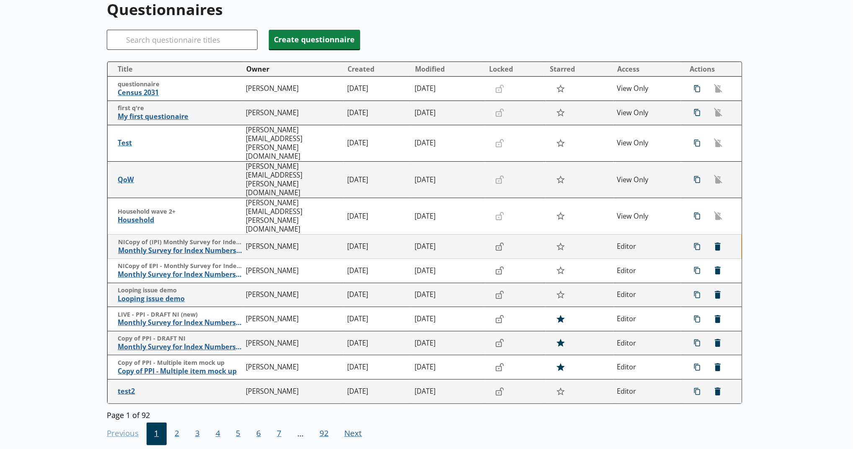
scroll to position [79, 0]
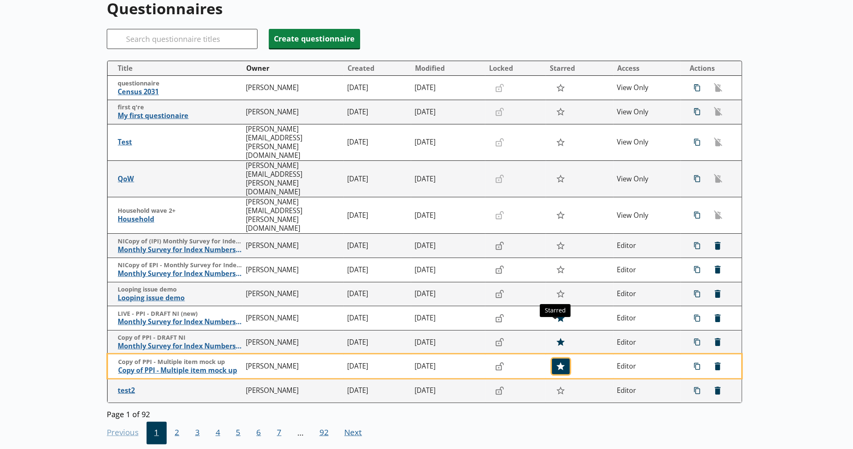
click at [425, 362] on icon "button" at bounding box center [561, 366] width 8 height 8
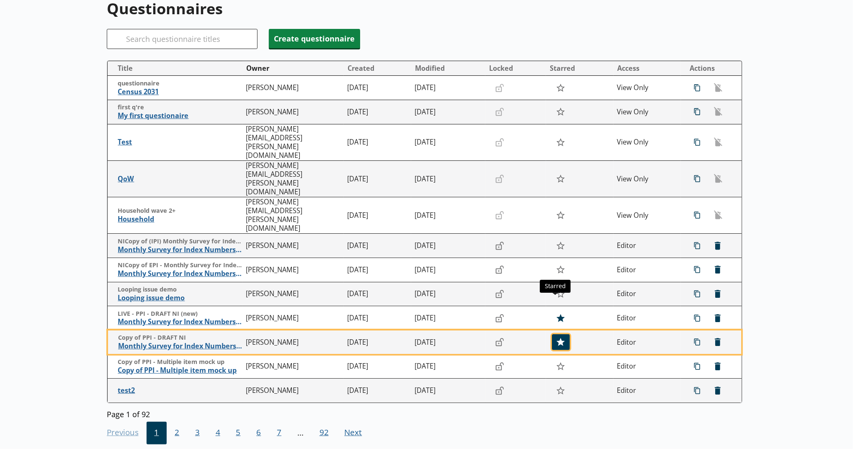
click at [425, 334] on button "button" at bounding box center [561, 342] width 18 height 16
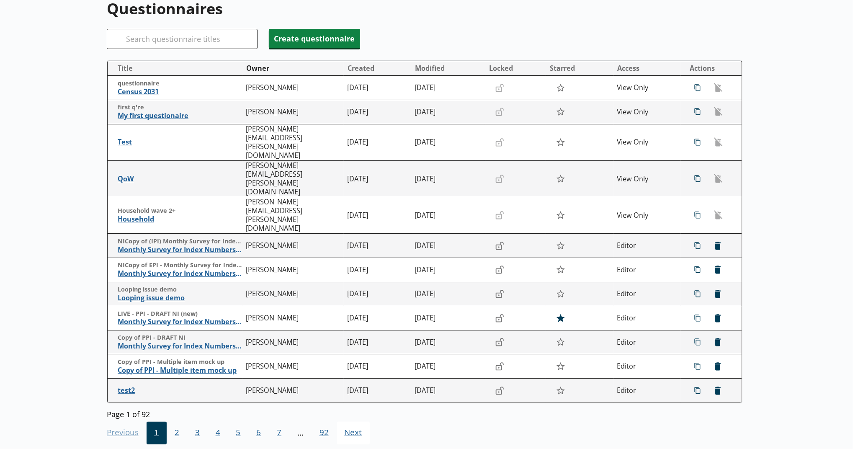
click at [358, 422] on span "Next Go to next page" at bounding box center [354, 433] width 34 height 23
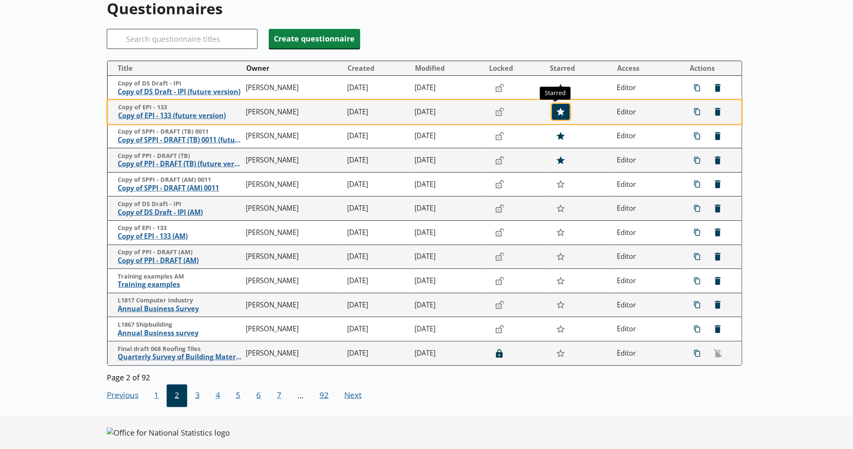
click at [425, 106] on button "button" at bounding box center [561, 112] width 18 height 16
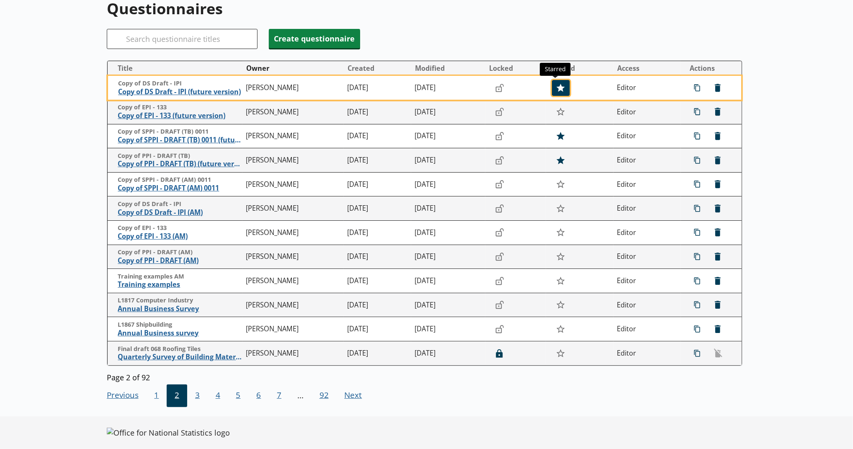
click at [425, 94] on button "button" at bounding box center [561, 88] width 18 height 16
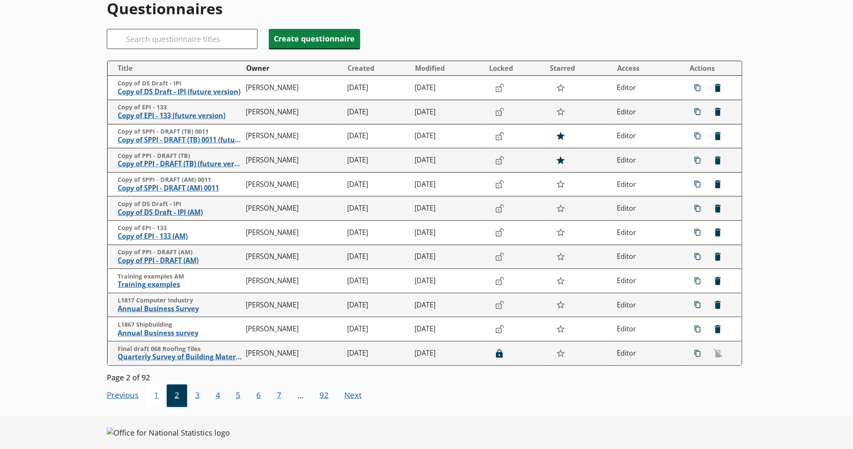
click at [150, 396] on span "1" at bounding box center [157, 395] width 21 height 23
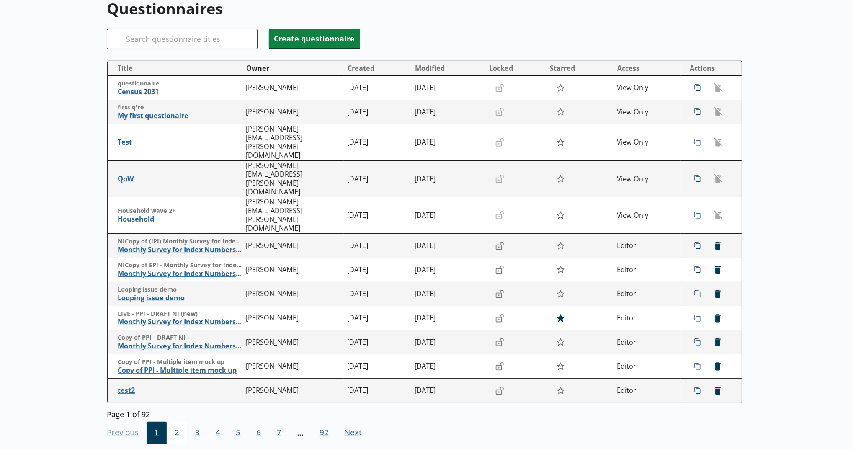
click at [168, 422] on span "2" at bounding box center [177, 433] width 21 height 23
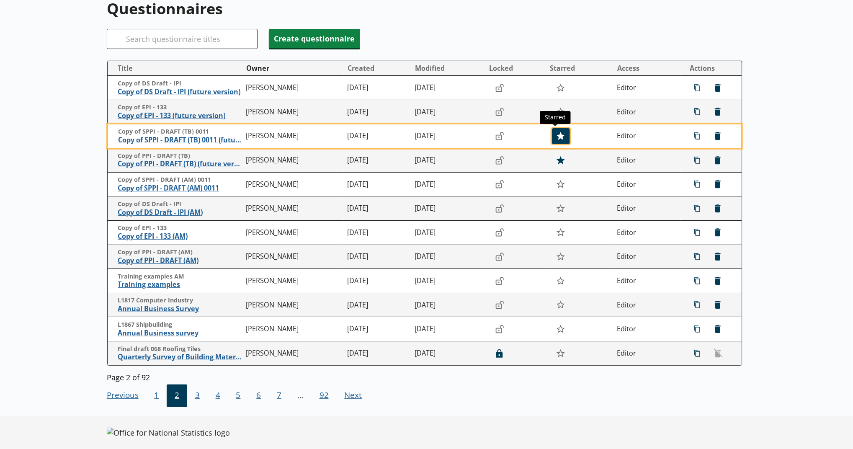
click at [425, 134] on icon "button" at bounding box center [561, 136] width 8 height 8
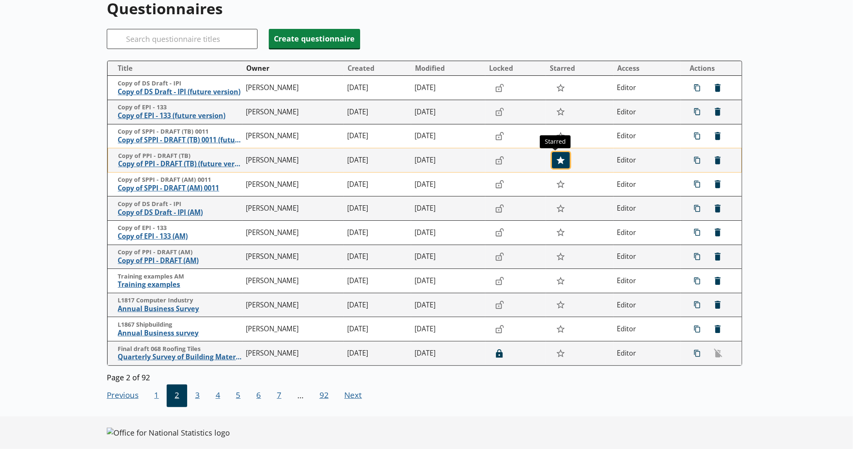
click at [425, 157] on icon "button" at bounding box center [561, 160] width 8 height 8
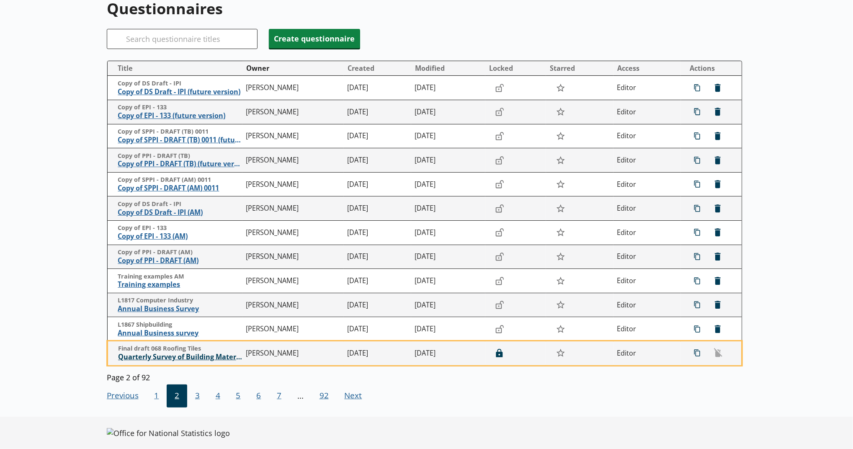
click at [226, 355] on span "Quarterly Survey of Building Materials - Concrete Roofing Tiles" at bounding box center [180, 357] width 124 height 9
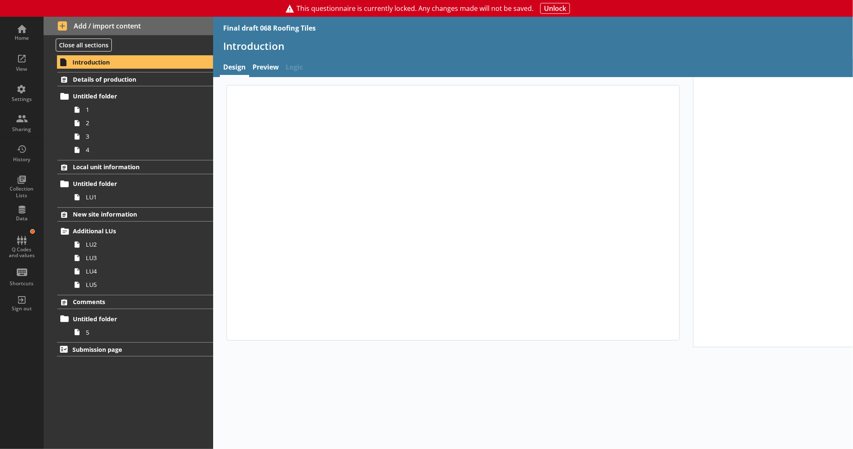
type textarea "x"
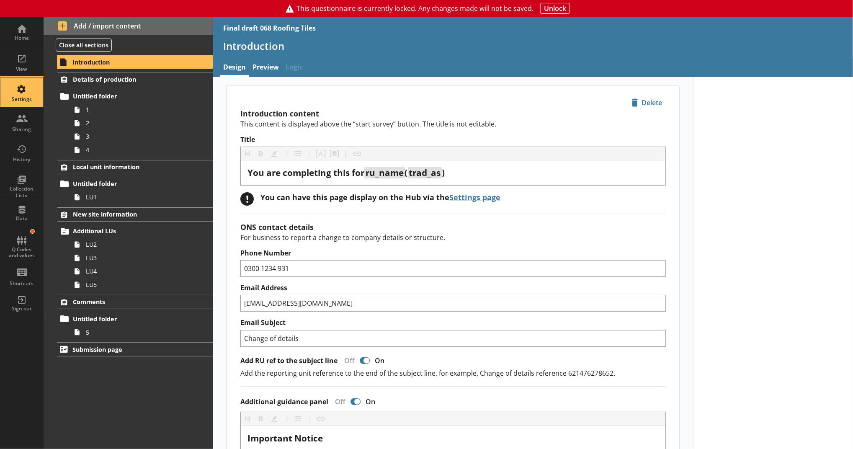
click at [31, 106] on div "Settings" at bounding box center [21, 91] width 29 height 29
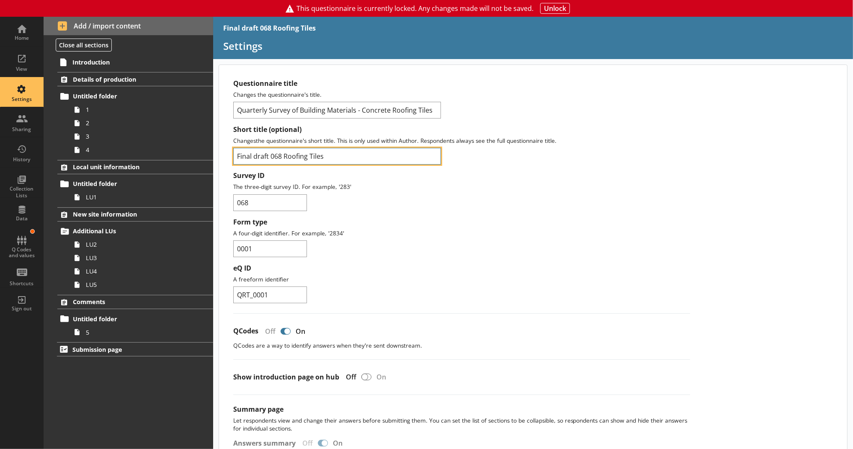
click at [237, 158] on input "Final draft 068 Roofing Tiles" at bounding box center [337, 156] width 208 height 17
type input "LIVE - Final draft 068 Roofing Tiles"
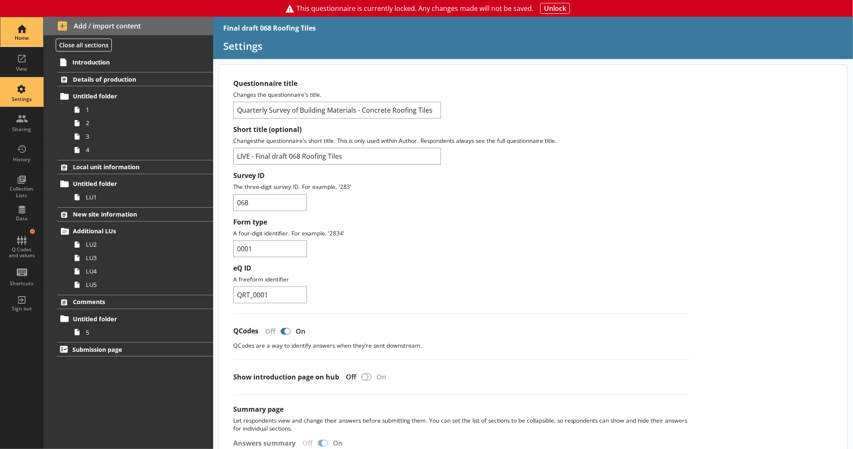
click at [13, 34] on div "Home" at bounding box center [21, 31] width 29 height 29
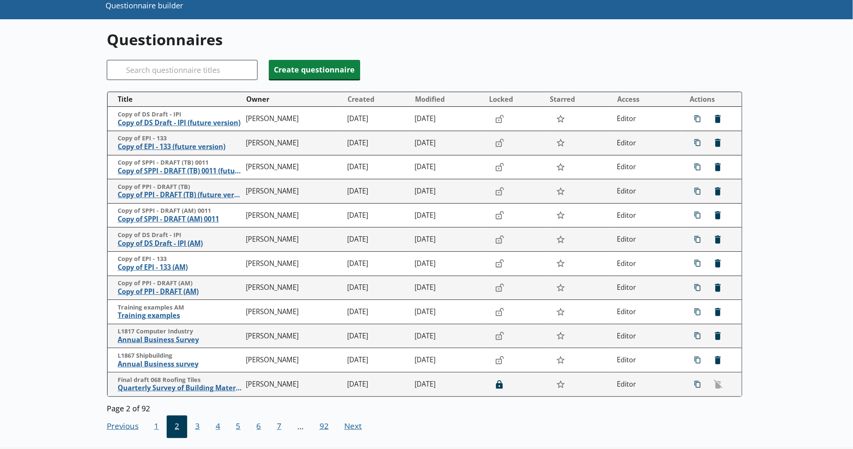
scroll to position [49, 0]
click at [425, 103] on button "Starred" at bounding box center [580, 98] width 67 height 13
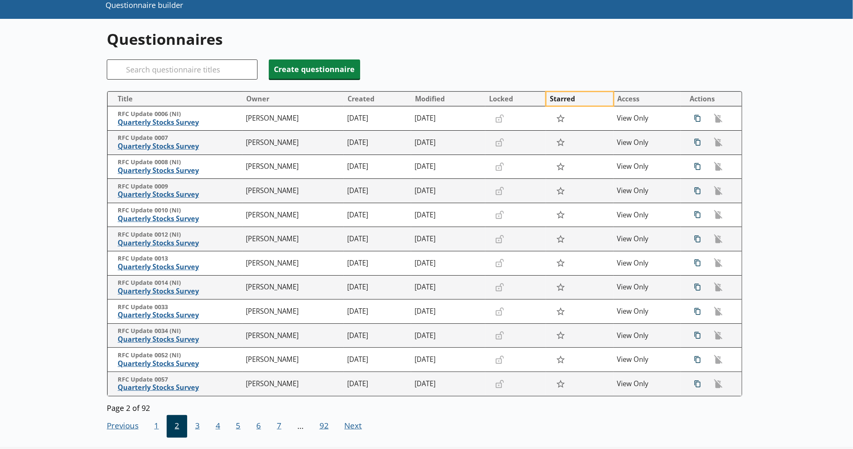
click at [425, 103] on button "Starred" at bounding box center [580, 98] width 67 height 13
click at [151, 423] on span "1" at bounding box center [157, 426] width 21 height 23
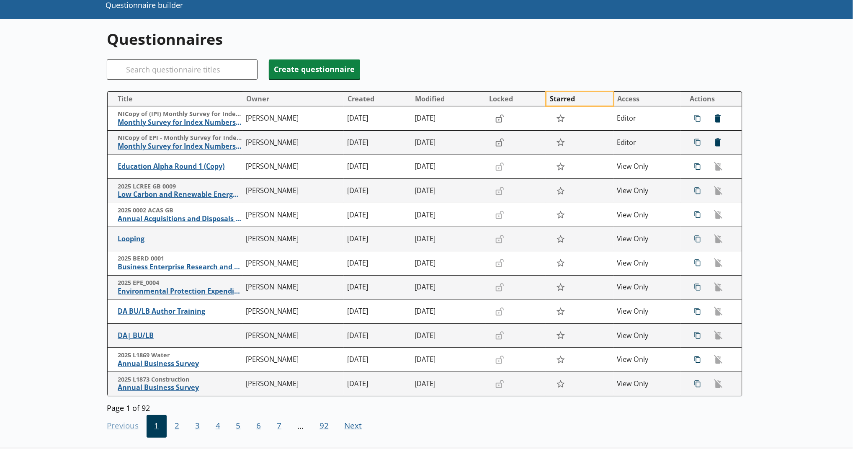
click at [425, 101] on button "Starred" at bounding box center [580, 98] width 67 height 13
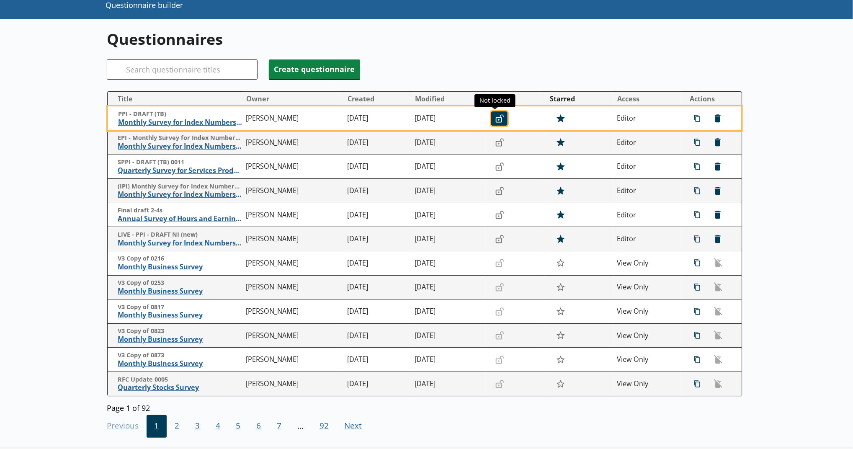
click at [425, 122] on icon "Unlocked" at bounding box center [499, 118] width 8 height 8
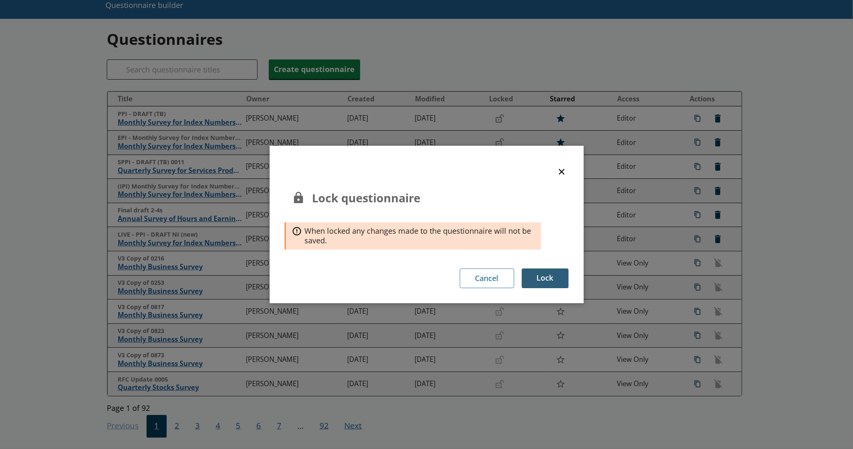
click at [425, 275] on button "Lock" at bounding box center [545, 278] width 47 height 20
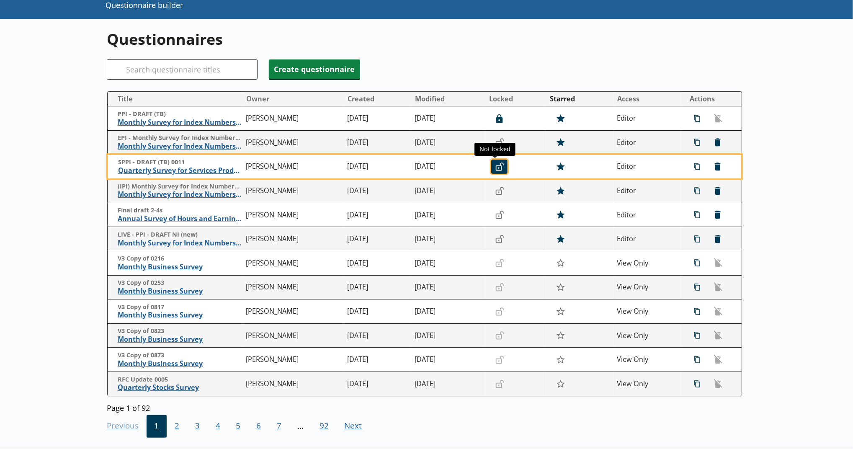
click at [425, 169] on icon "Unlocked" at bounding box center [499, 167] width 8 height 8
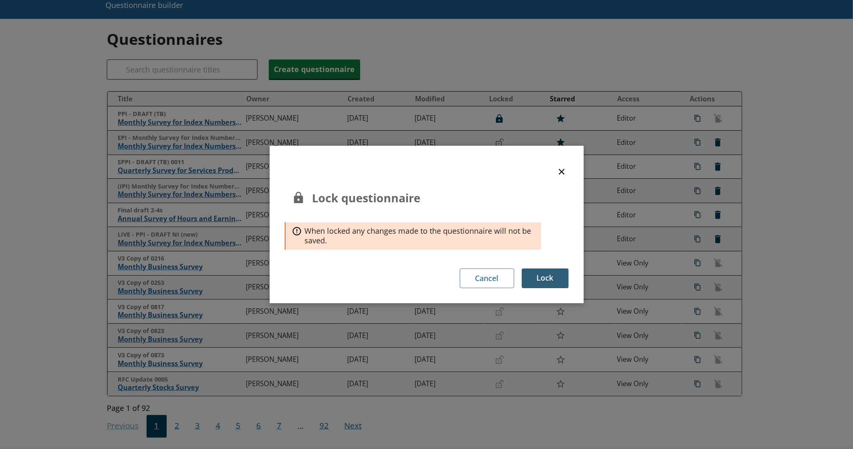
click at [425, 273] on button "Lock" at bounding box center [545, 278] width 47 height 20
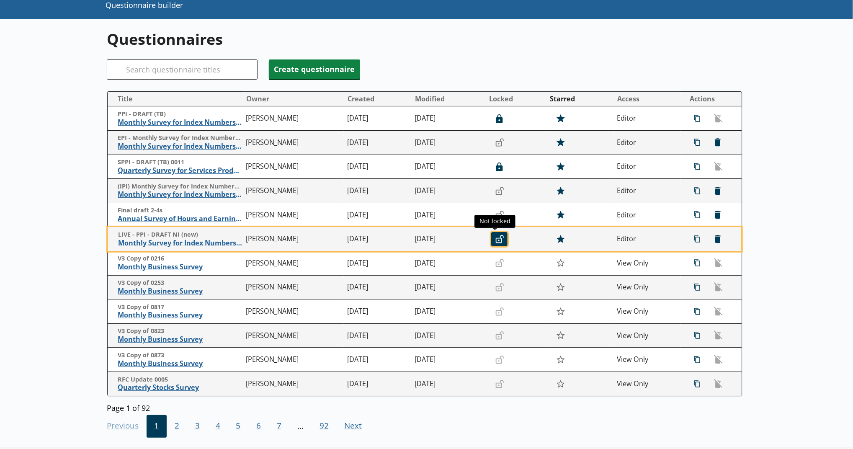
click at [425, 243] on icon "Unlocked" at bounding box center [499, 239] width 8 height 8
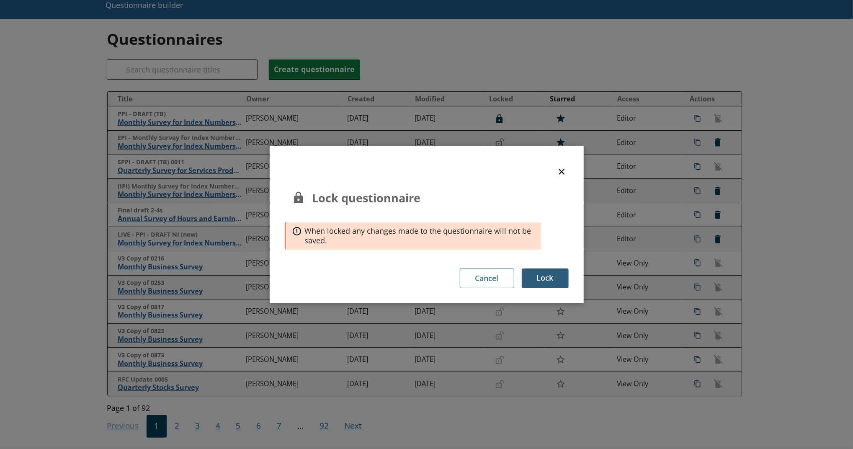
click at [425, 271] on button "Lock" at bounding box center [545, 278] width 47 height 20
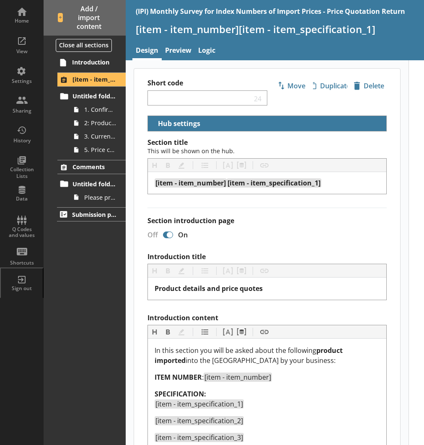
select select "18c8d37d-0af8-4842-925b-360f30585748"
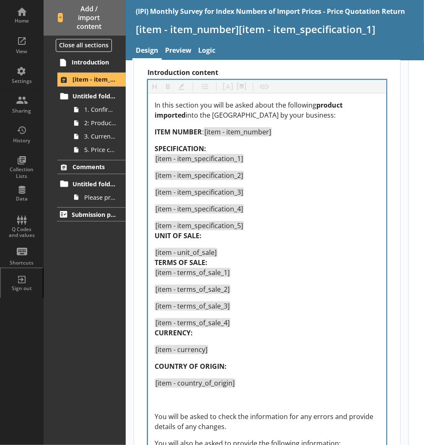
scroll to position [247, 0]
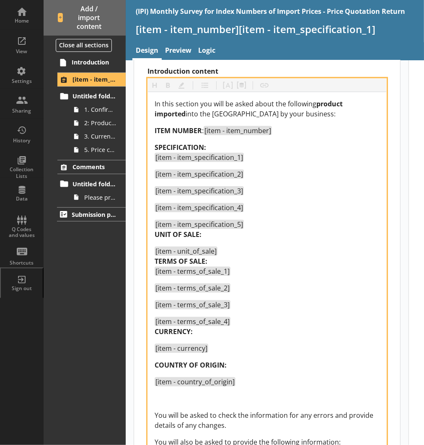
click at [281, 173] on div "[item - item_specification_2]" at bounding box center [267, 174] width 225 height 10
click at [192, 133] on span "ITEM NUMBER" at bounding box center [178, 130] width 47 height 9
click at [260, 267] on div "[item - unit_of_sale] TERMS OF SALE: [item - terms_of_sale_1]" at bounding box center [267, 261] width 225 height 30
click at [234, 258] on div "[item - unit_of_sale] TERMS OF SALE: [item - terms_of_sale_1]" at bounding box center [267, 261] width 225 height 30
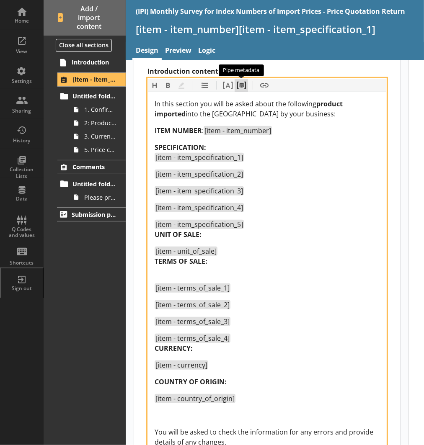
click at [240, 89] on button "Pipe metadata" at bounding box center [241, 85] width 13 height 13
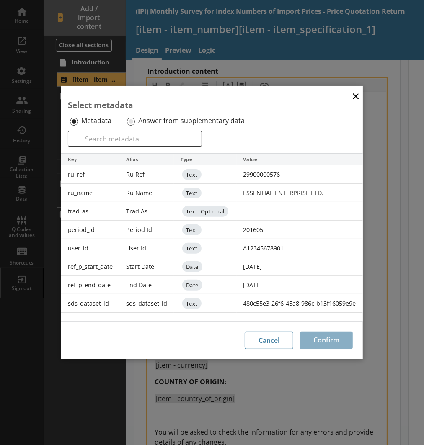
click at [149, 118] on label "Answer from supplementary data" at bounding box center [191, 120] width 106 height 9
click at [135, 118] on input "Answer from supplementary data" at bounding box center [131, 122] width 8 height 8
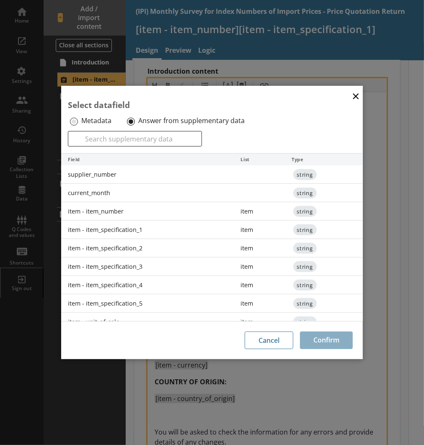
click at [359, 97] on button "×" at bounding box center [355, 95] width 13 height 19
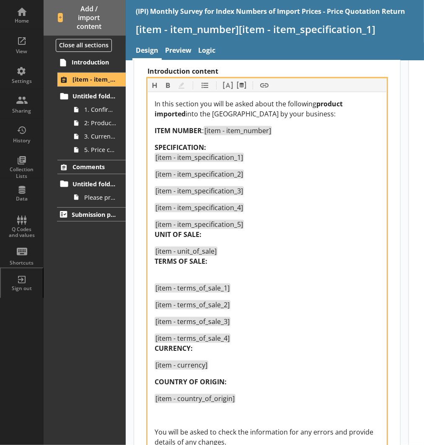
click at [212, 271] on div "In this section you will be asked about the following product imported into the…" at bounding box center [267, 314] width 225 height 431
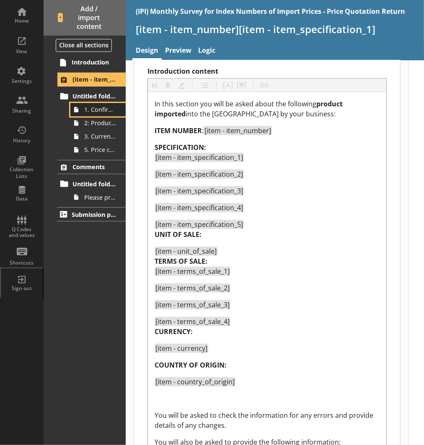
click at [104, 114] on span "1. Confirmation of item information" at bounding box center [100, 110] width 32 height 8
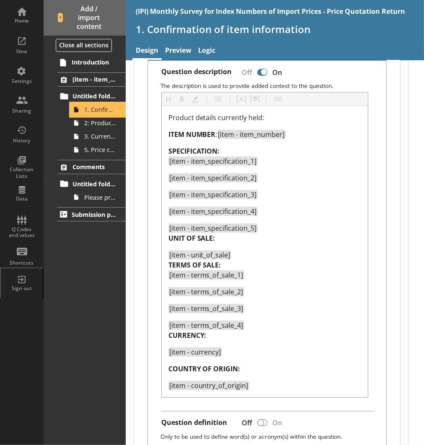
scroll to position [248, 0]
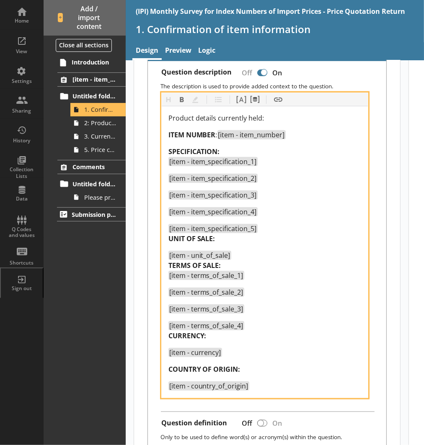
click at [219, 338] on div "[item - terms_of_sale_4] CURRENCY:" at bounding box center [264, 331] width 193 height 20
click at [203, 345] on div "Product details currently held: ITEM NUMBER : [item - item_number] SPECIFICATIO…" at bounding box center [264, 252] width 193 height 278
click at [197, 344] on div "Product details currently held: ITEM NUMBER : [item - item_number] SPECIFICATIO…" at bounding box center [264, 252] width 193 height 278
click at [252, 253] on div "[item - unit_of_sale] TERMS OF SALE: [item - terms_of_sale_1]" at bounding box center [264, 265] width 193 height 30
click at [250, 272] on div "[item - unit_of_sale] TERMS OF SALE: [item - terms_of_sale_1]" at bounding box center [264, 265] width 193 height 30
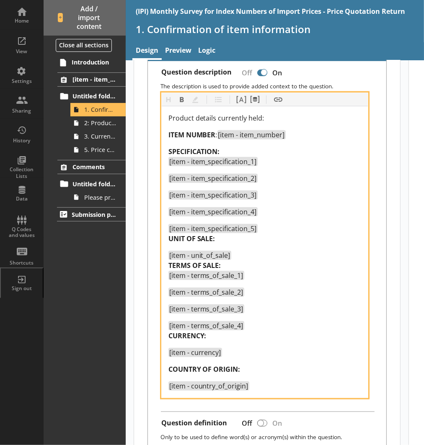
click at [169, 275] on span "[item - terms_of_sale_1]" at bounding box center [206, 275] width 76 height 9
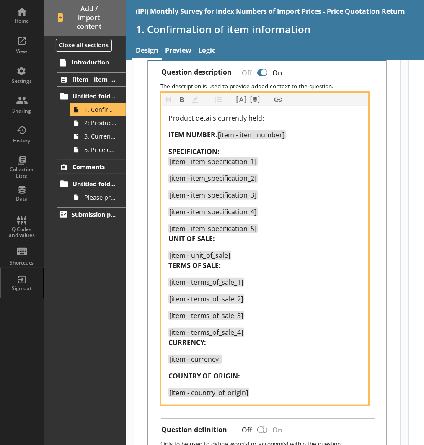
click at [169, 254] on span "[item - unit_of_sale]" at bounding box center [199, 255] width 63 height 9
click at [170, 264] on span "TERMS OF SALE:" at bounding box center [194, 265] width 53 height 9
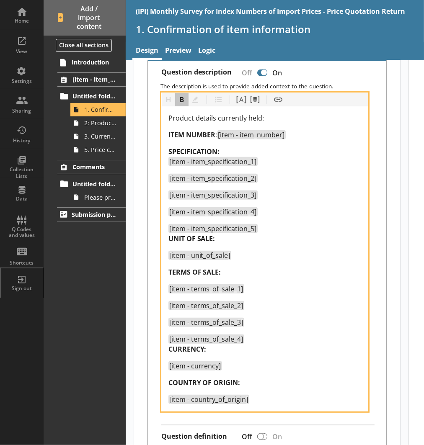
click at [168, 349] on span "CURRENCY:" at bounding box center [187, 349] width 38 height 9
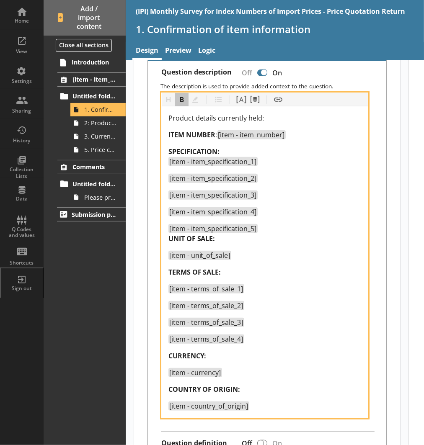
click at [168, 238] on span "UNIT OF SALE:" at bounding box center [191, 238] width 47 height 9
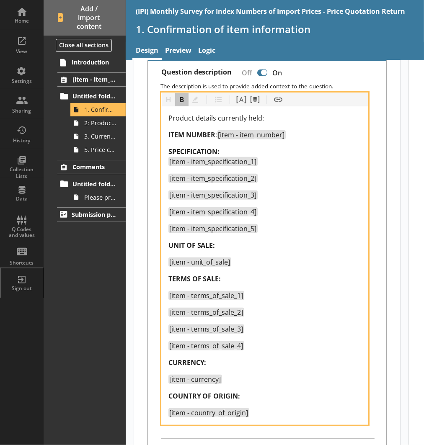
click at [170, 161] on span "[item - item_specification_1]" at bounding box center [213, 161] width 88 height 9
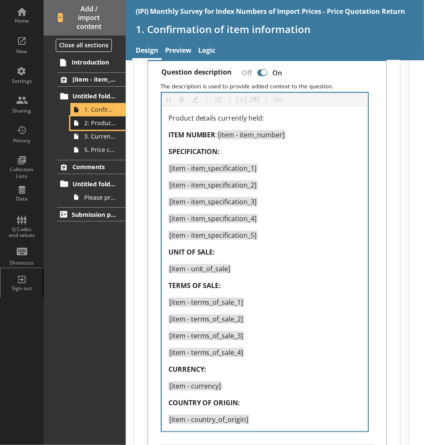
click at [121, 124] on link "2: Product changes" at bounding box center [97, 122] width 55 height 13
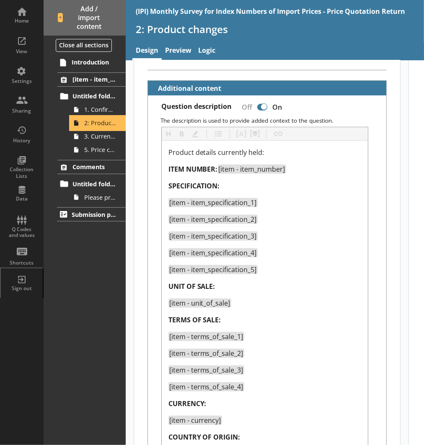
scroll to position [270, 0]
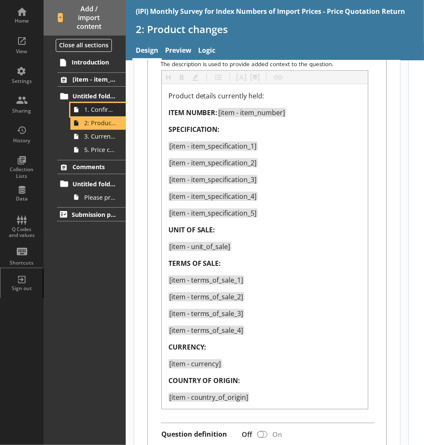
click at [120, 110] on link "1. Confirmation of item information" at bounding box center [97, 109] width 55 height 13
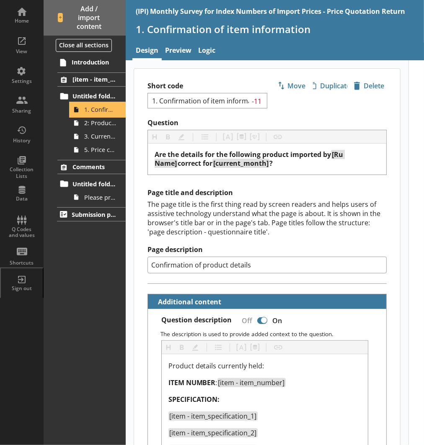
type textarea "x"
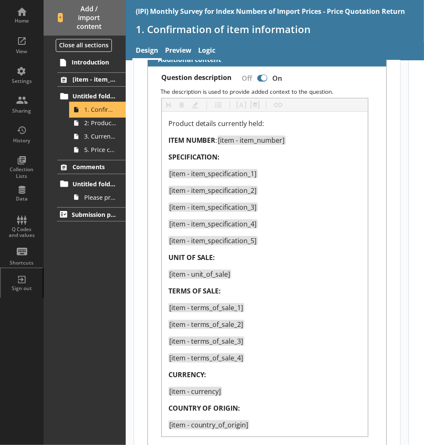
scroll to position [243, 0]
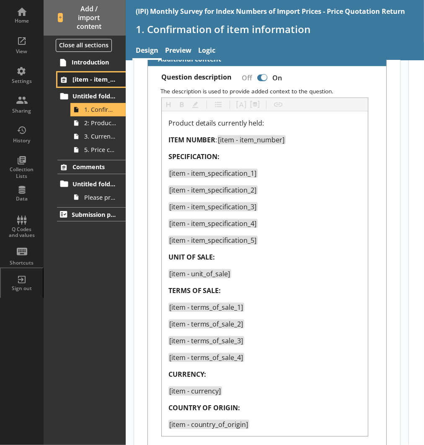
click at [105, 80] on span "[item - item_number][item - item_specification_1]" at bounding box center [94, 79] width 44 height 8
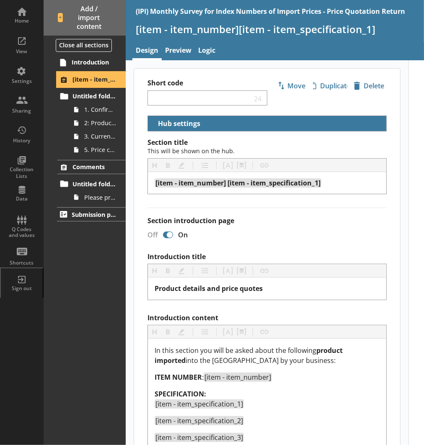
select select "18c8d37d-0af8-4842-925b-360f30585748"
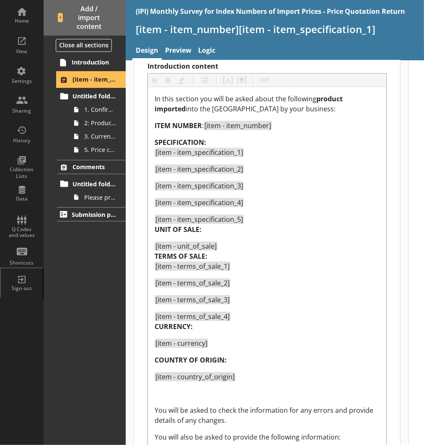
scroll to position [253, 0]
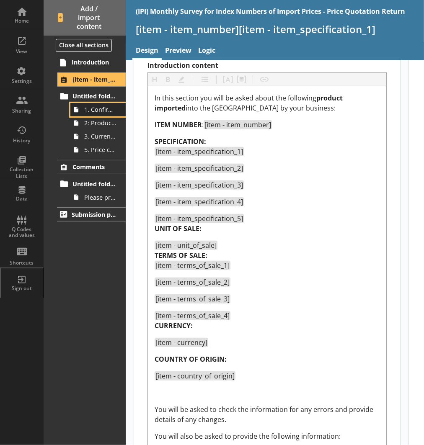
click at [93, 112] on span "1. Confirmation of item information" at bounding box center [100, 110] width 32 height 8
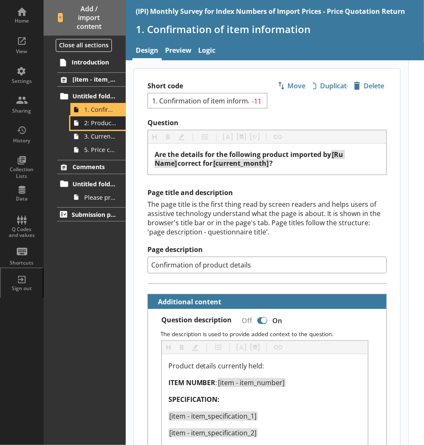
click at [98, 122] on span "2: Product changes" at bounding box center [100, 123] width 32 height 8
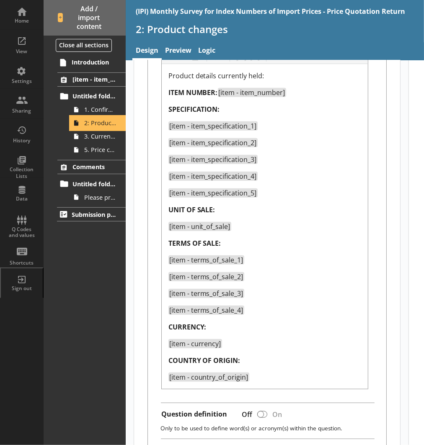
scroll to position [293, 0]
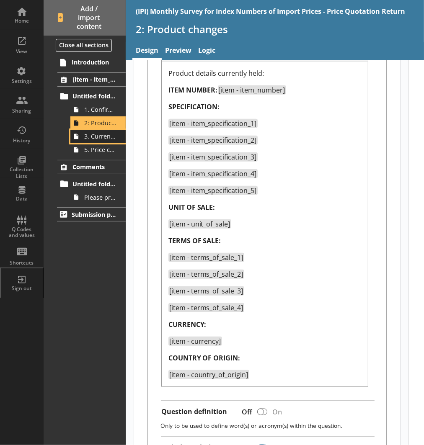
click at [98, 134] on span "3. Current price of item" at bounding box center [100, 136] width 32 height 8
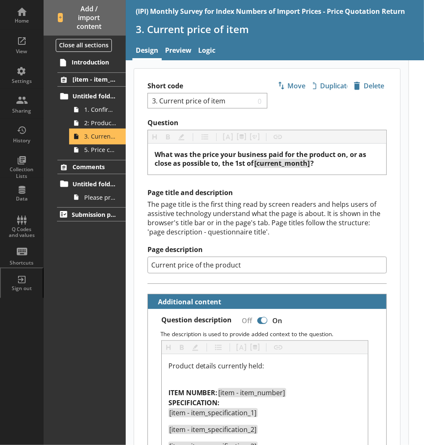
scroll to position [215, 0]
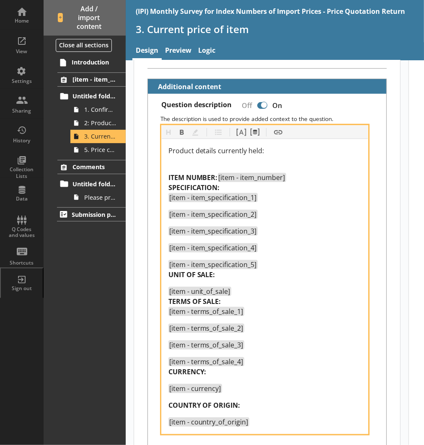
click at [171, 196] on span "[item - item_specification_1]" at bounding box center [213, 197] width 88 height 9
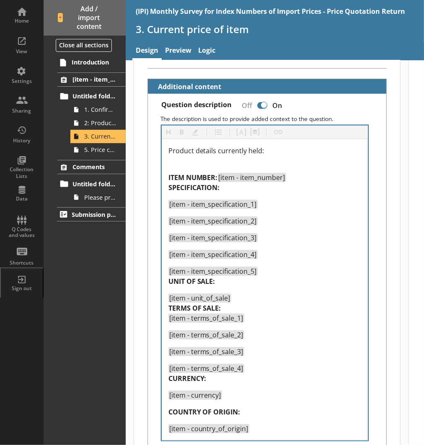
click at [168, 185] on div "Product details currently held: ITEM NUMBER: [item - item_number] SPECIFICATION…" at bounding box center [264, 290] width 193 height 288
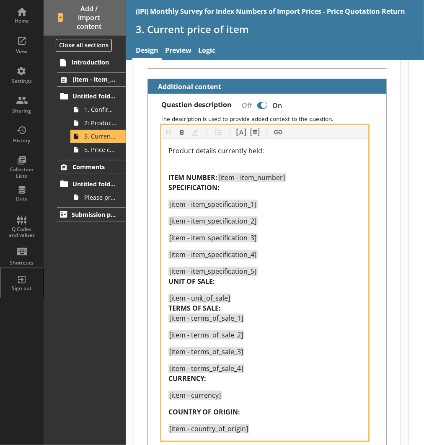
click at [171, 187] on span "SPECIFICATION:" at bounding box center [194, 187] width 52 height 9
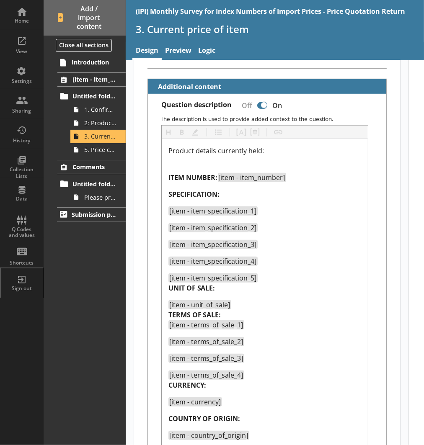
type textarea "x"
click at [96, 77] on span "[item - item_number][item - item_specification_1]" at bounding box center [94, 79] width 44 height 8
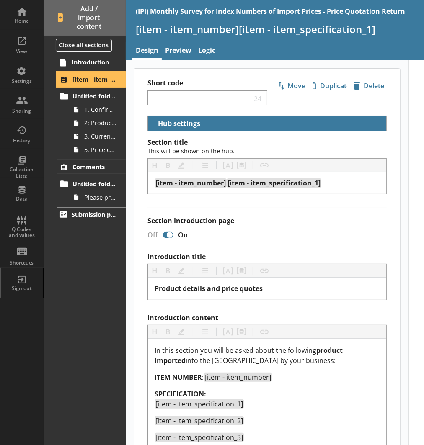
select select "18c8d37d-0af8-4842-925b-360f30585748"
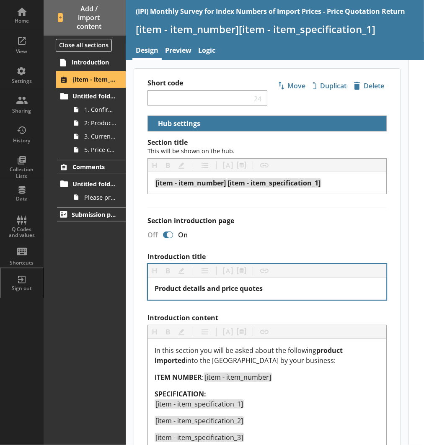
scroll to position [236, 0]
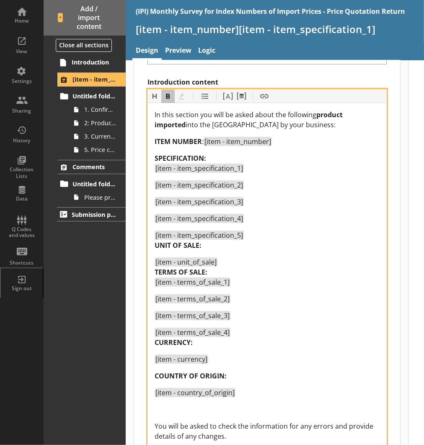
click at [155, 170] on span "[item - item_specification_1]" at bounding box center [199, 168] width 89 height 9
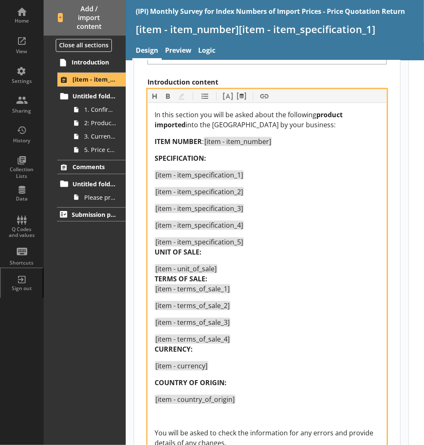
click at [155, 250] on span "UNIT OF SALE:" at bounding box center [178, 252] width 47 height 9
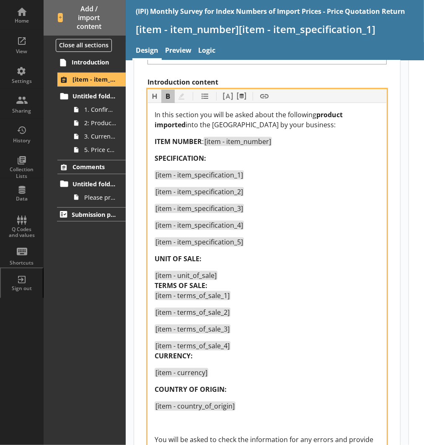
click at [155, 284] on span "TERMS OF SALE:" at bounding box center [181, 285] width 53 height 9
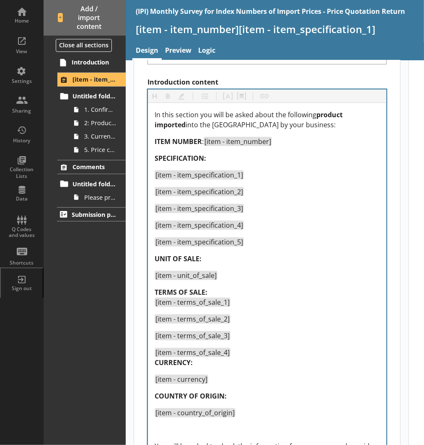
click at [155, 361] on div "In this section you will be asked about the following product imported into the…" at bounding box center [267, 327] width 225 height 434
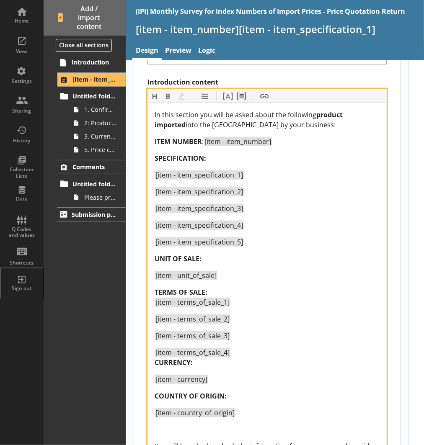
click at [156, 363] on span "CURRENCY:" at bounding box center [174, 362] width 38 height 9
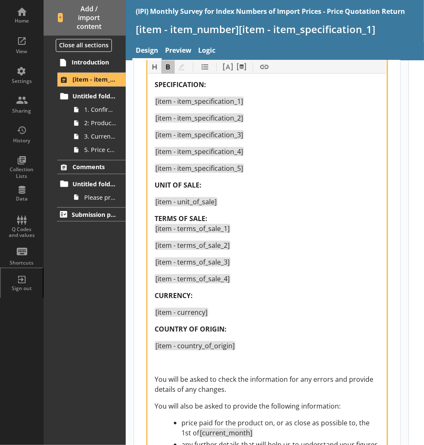
scroll to position [310, 0]
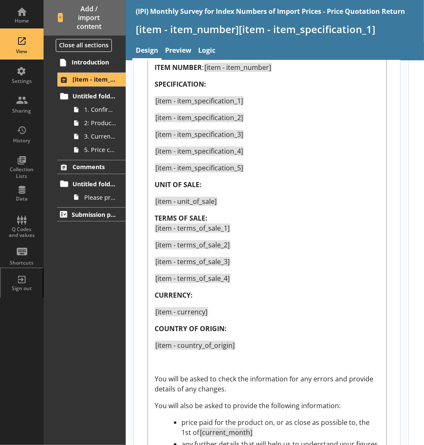
click at [23, 44] on div "View" at bounding box center [21, 44] width 29 height 29
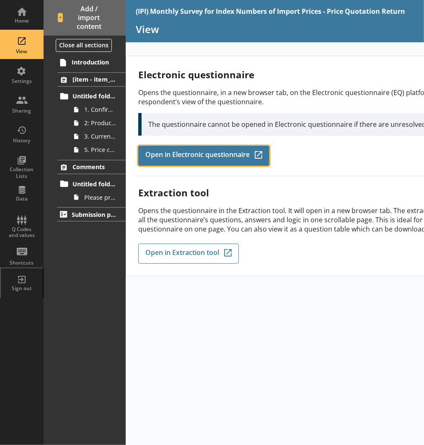
click at [180, 152] on span "Open in Electronic questionnaire" at bounding box center [197, 155] width 104 height 9
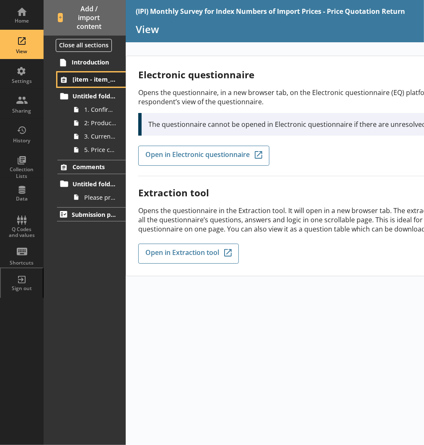
click at [96, 83] on span "[item - item_number][item - item_specification_1]" at bounding box center [94, 79] width 44 height 8
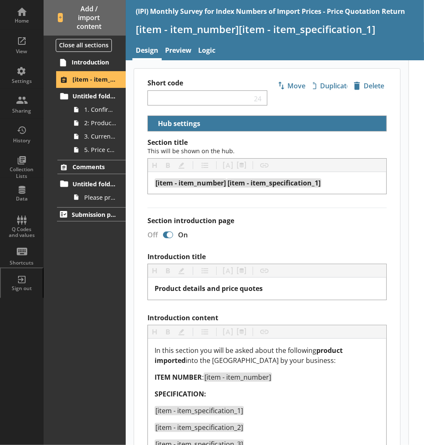
select select "18c8d37d-0af8-4842-925b-360f30585748"
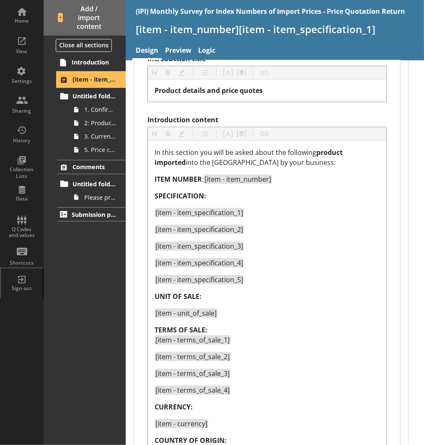
scroll to position [199, 0]
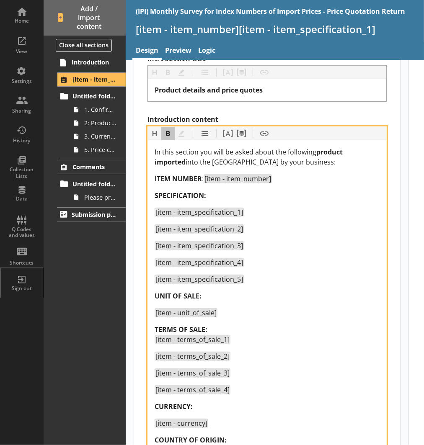
click at [156, 338] on span "[item - terms_of_sale_1]" at bounding box center [192, 339] width 74 height 9
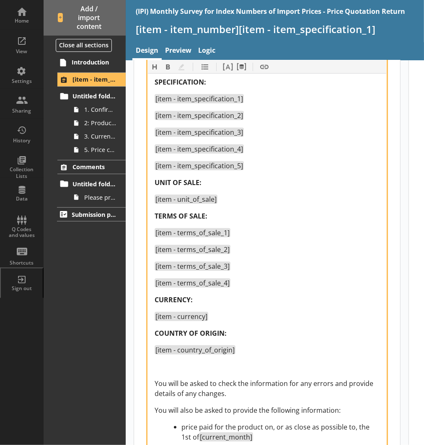
scroll to position [312, 0]
click at [224, 209] on div "In this section you will be asked about the following product imported into the…" at bounding box center [267, 256] width 225 height 447
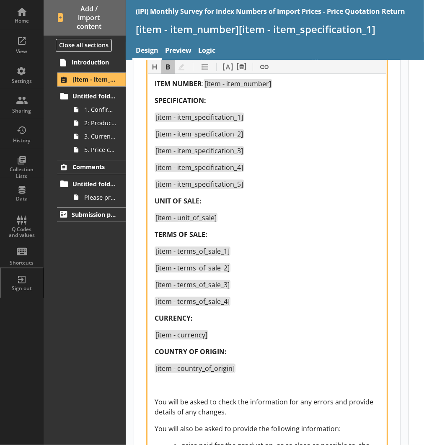
scroll to position [290, 0]
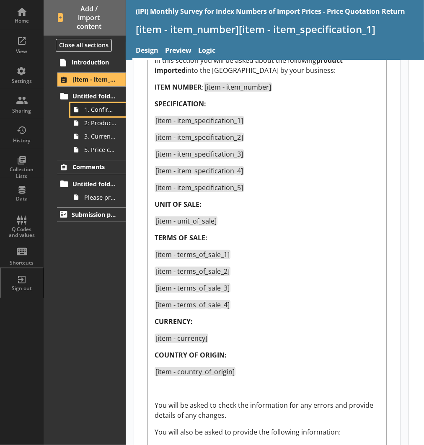
click at [106, 113] on span "1. Confirmation of item information" at bounding box center [100, 110] width 32 height 8
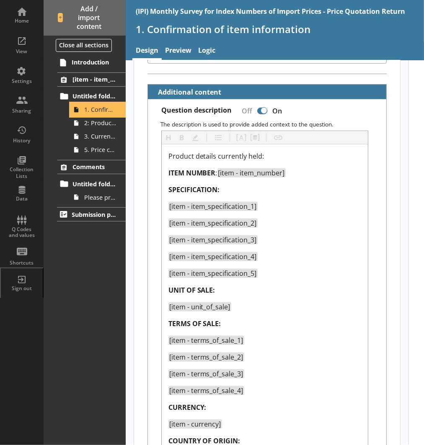
scroll to position [257, 0]
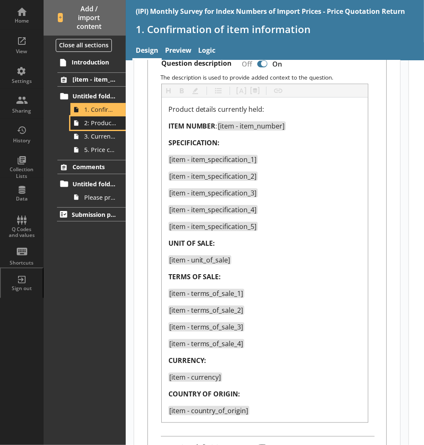
click at [113, 129] on link "2: Product changes" at bounding box center [97, 122] width 55 height 13
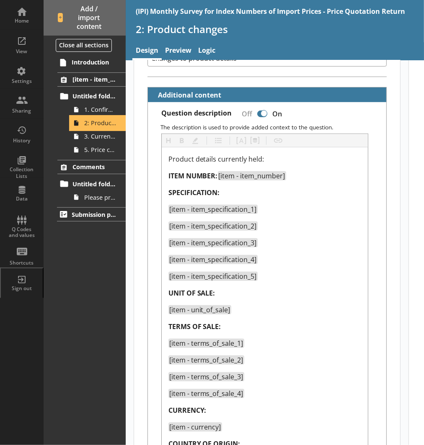
scroll to position [305, 0]
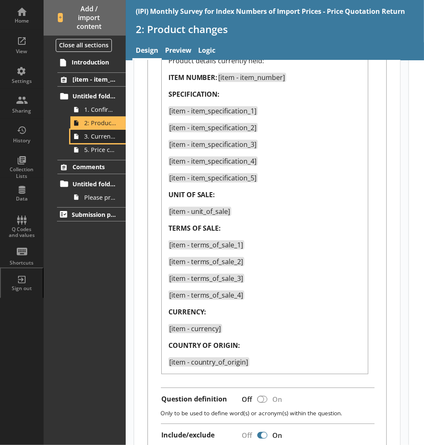
click at [111, 138] on span "3. Current price of item" at bounding box center [100, 136] width 32 height 8
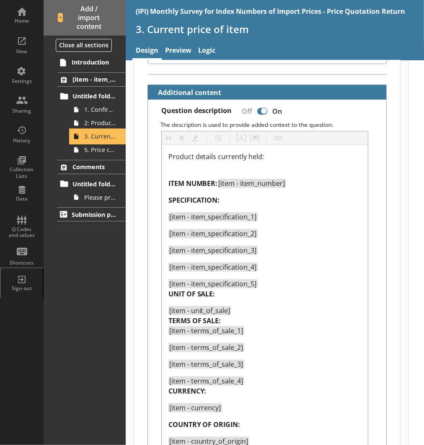
scroll to position [210, 0]
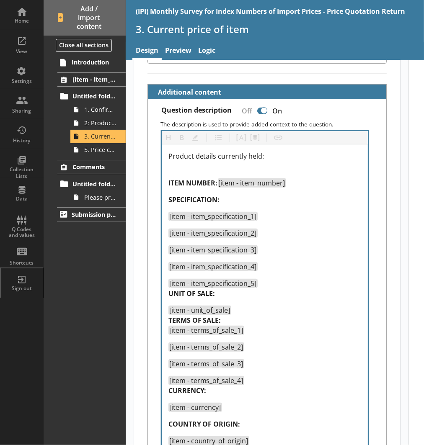
click at [168, 289] on div "Product details currently held: ITEM NUMBER: [item - item_number] SPECIFICATION…" at bounding box center [265, 299] width 206 height 308
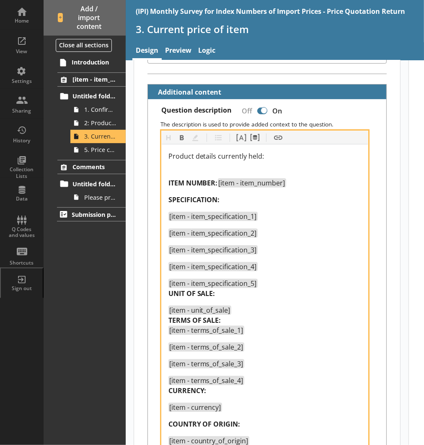
click at [168, 291] on span "UNIT OF SALE:" at bounding box center [191, 293] width 47 height 9
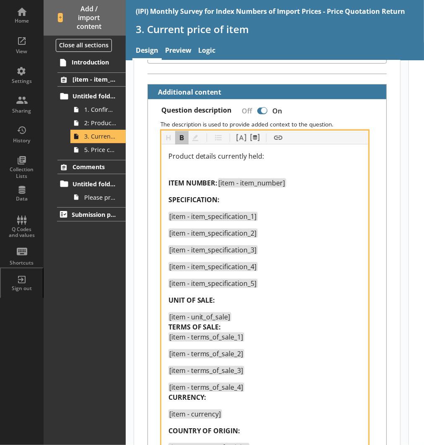
click at [170, 324] on span "TERMS OF SALE:" at bounding box center [194, 327] width 53 height 9
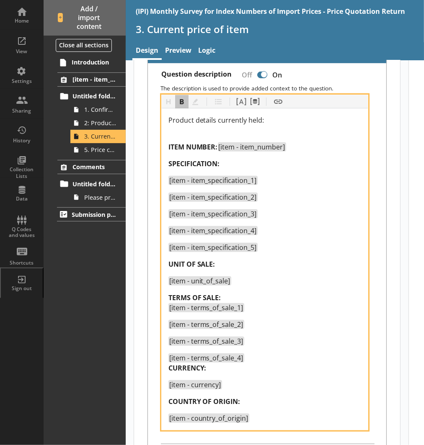
scroll to position [250, 0]
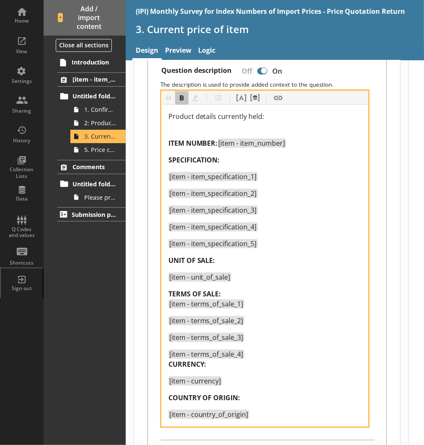
click at [169, 363] on span "CURRENCY:" at bounding box center [187, 364] width 38 height 9
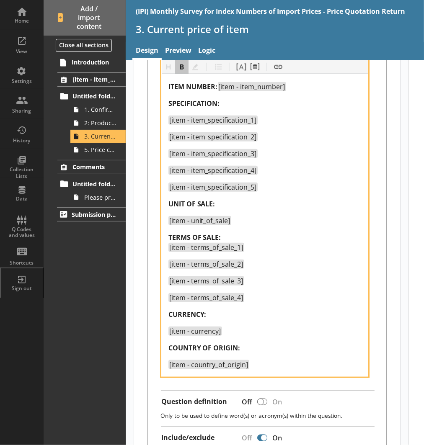
scroll to position [307, 0]
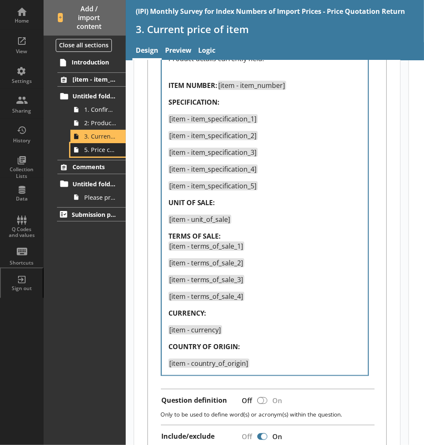
click at [104, 150] on span "5. Price change comments" at bounding box center [100, 150] width 32 height 8
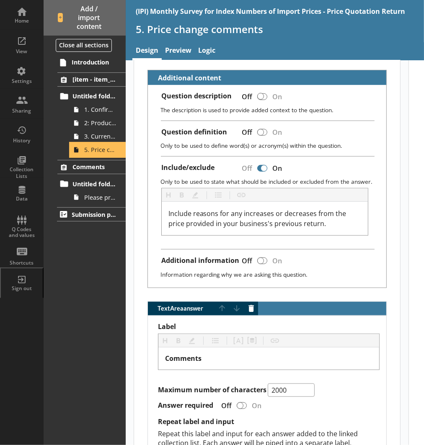
scroll to position [225, 0]
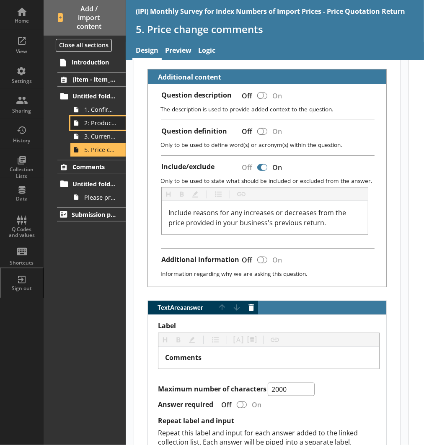
click at [91, 116] on link "2: Product changes" at bounding box center [97, 122] width 55 height 13
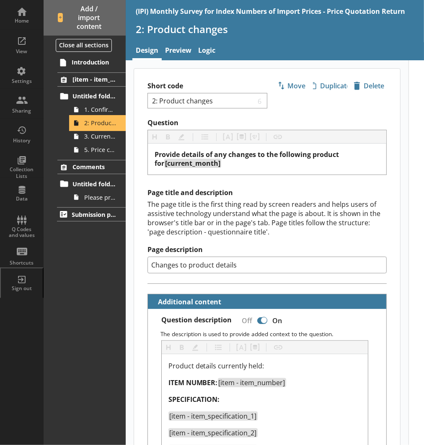
type textarea "x"
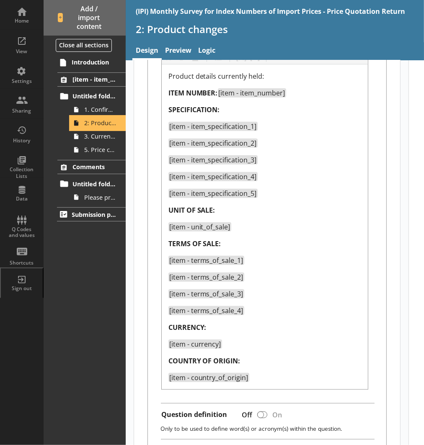
scroll to position [291, 0]
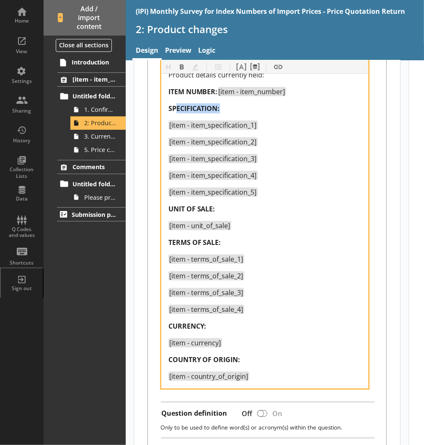
drag, startPoint x: 226, startPoint y: 107, endPoint x: 175, endPoint y: 102, distance: 51.4
click at [175, 103] on div "SPECIFICATION:" at bounding box center [264, 108] width 193 height 10
drag, startPoint x: 170, startPoint y: 102, endPoint x: 224, endPoint y: 106, distance: 53.7
click at [224, 106] on div "SPECIFICATION:" at bounding box center [264, 108] width 193 height 10
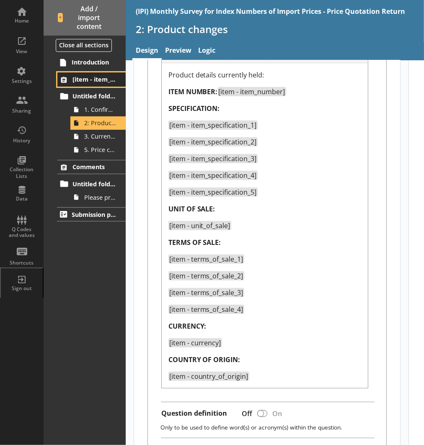
click at [115, 85] on link "[item - item_number][item - item_specification_1]" at bounding box center [91, 79] width 68 height 14
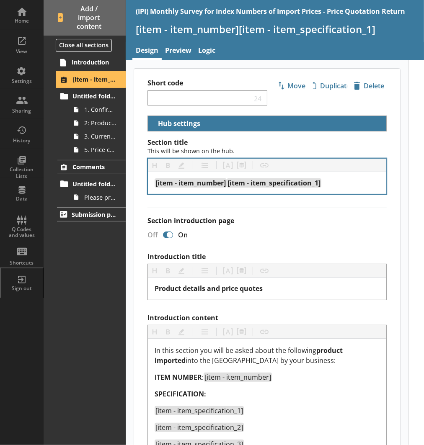
select select "18c8d37d-0af8-4842-925b-360f30585748"
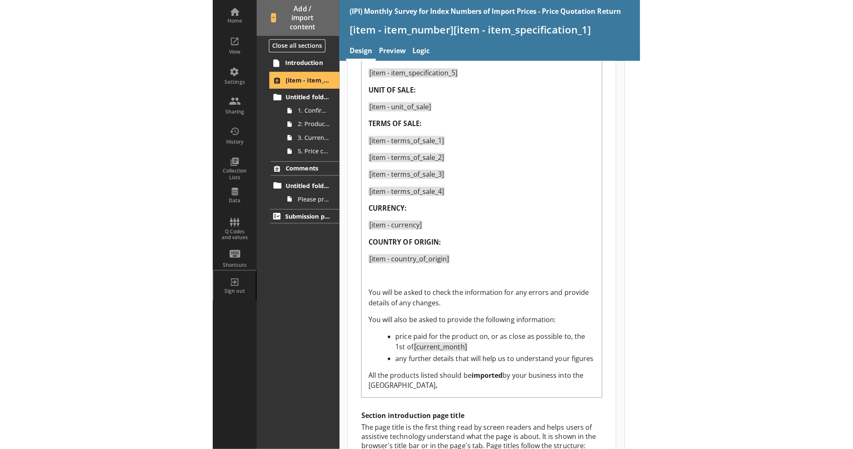
scroll to position [400, 0]
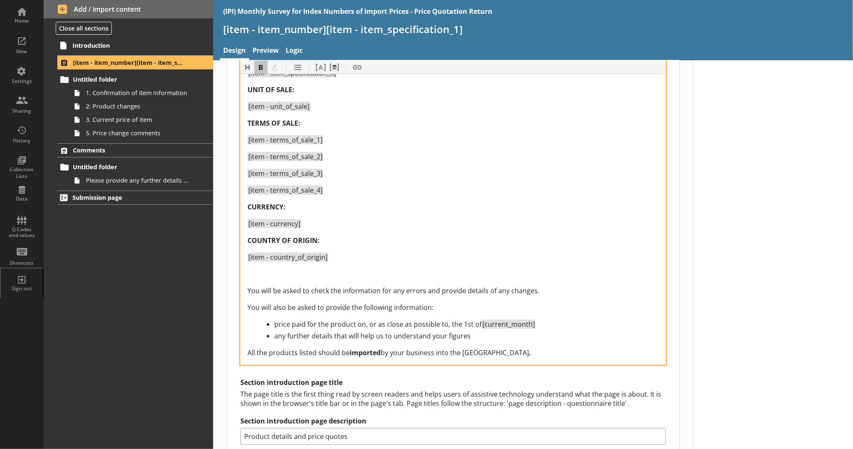
click at [292, 264] on div "In this section you will be asked about the following product imported into the…" at bounding box center [453, 154] width 411 height 407
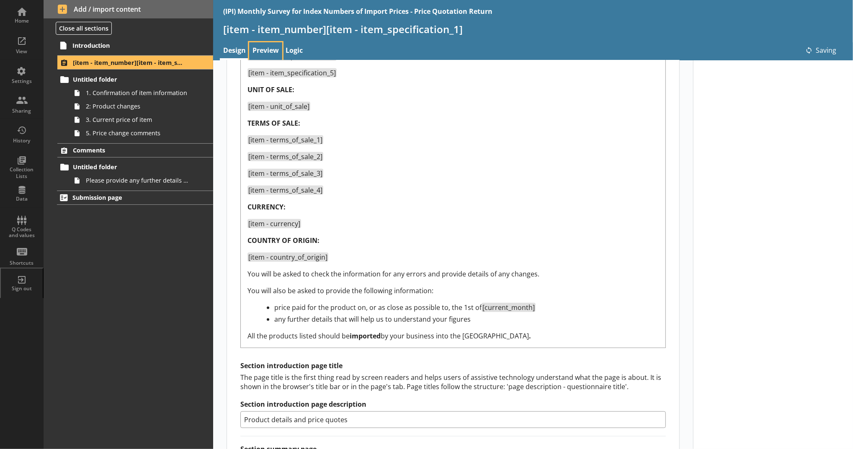
click at [261, 45] on link "Preview" at bounding box center [265, 51] width 33 height 18
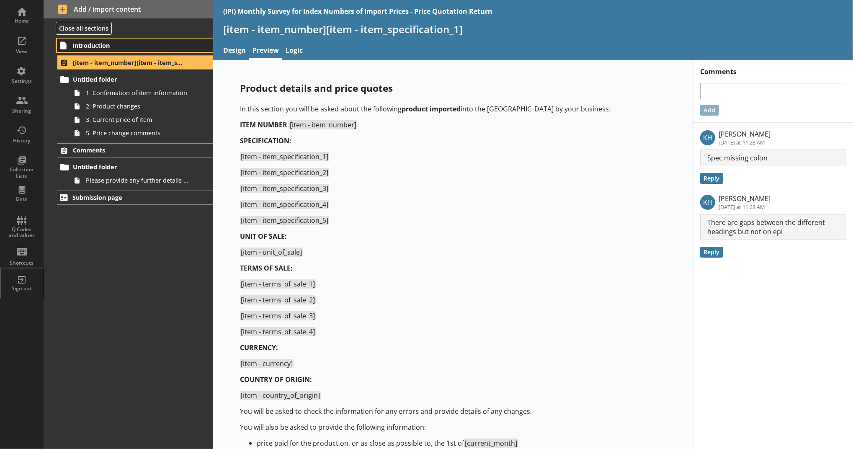
click at [191, 46] on link "Introduction" at bounding box center [135, 45] width 156 height 13
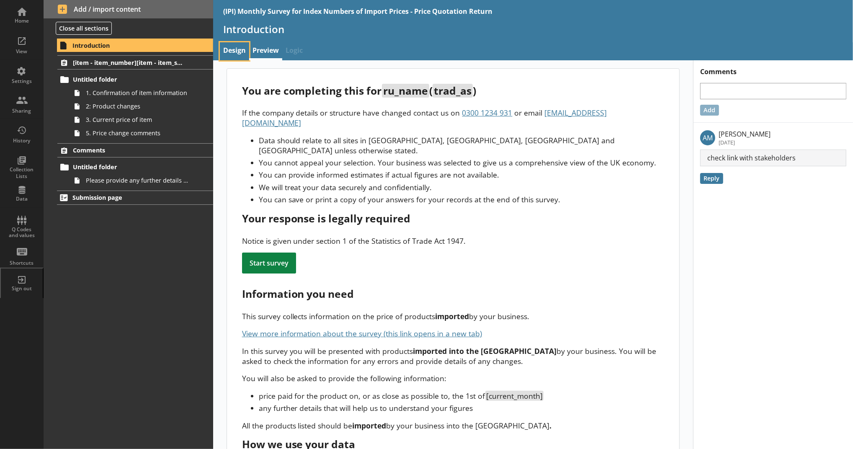
click at [235, 46] on link "Design" at bounding box center [234, 51] width 29 height 18
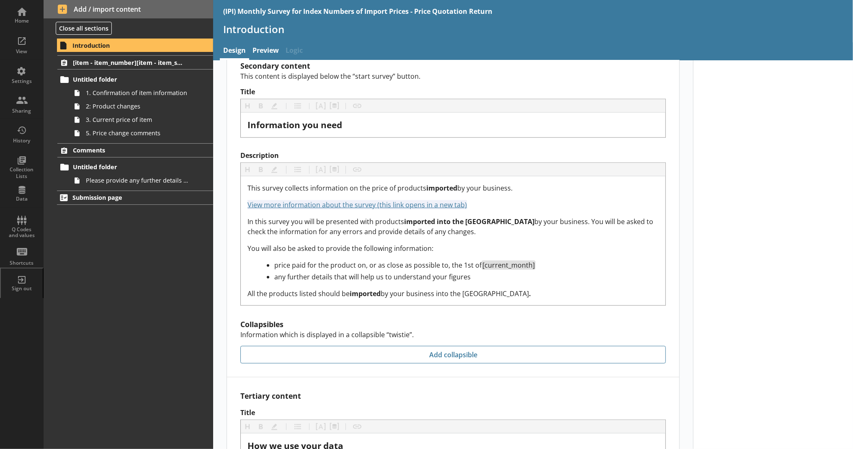
scroll to position [760, 0]
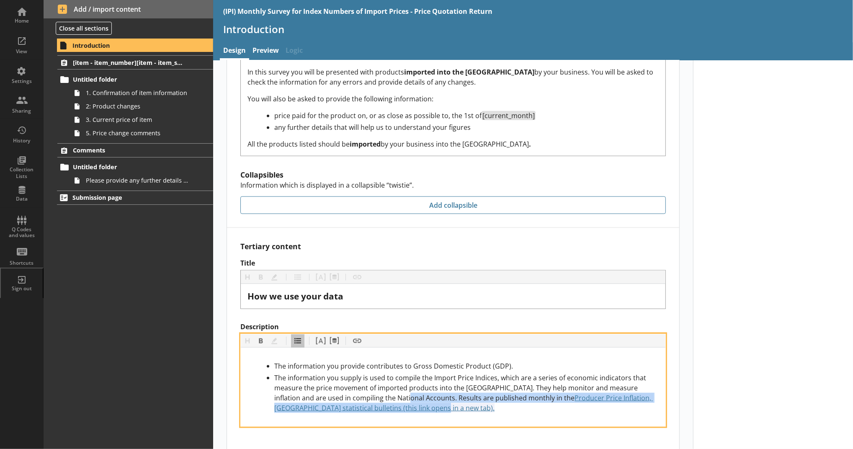
drag, startPoint x: 364, startPoint y: 397, endPoint x: 316, endPoint y: 385, distance: 49.7
click at [316, 385] on div "The information you supply is used to compile the Import Price Indices, which a…" at bounding box center [466, 393] width 384 height 40
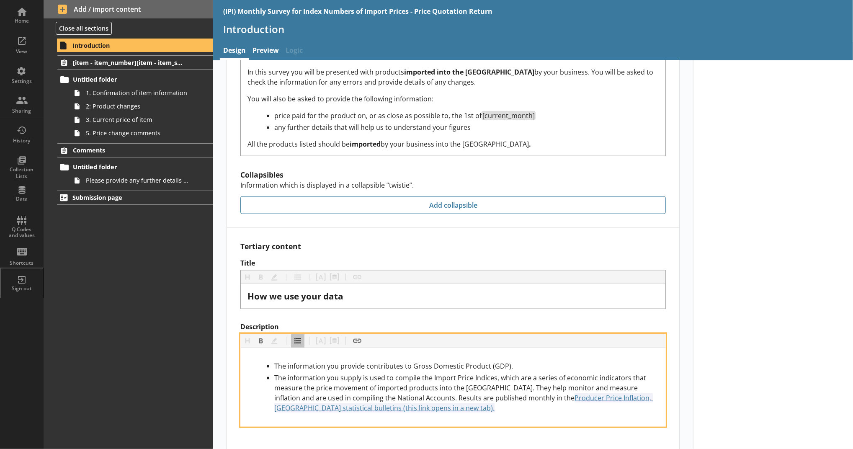
scroll to position [749, 0]
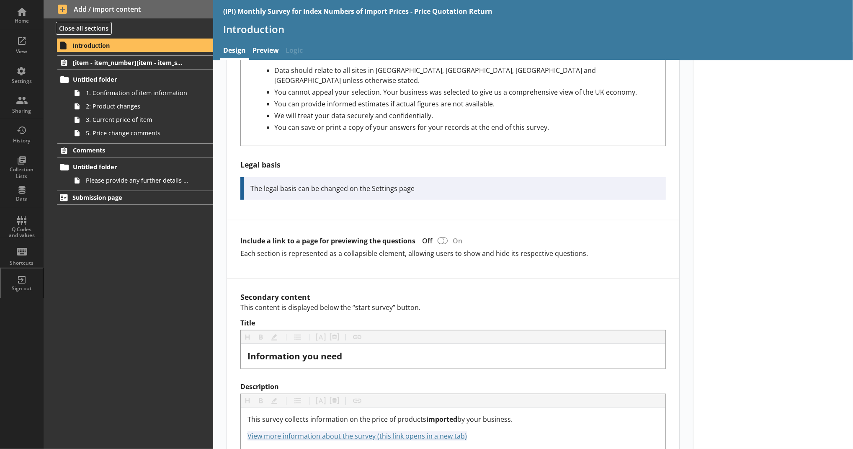
scroll to position [427, 0]
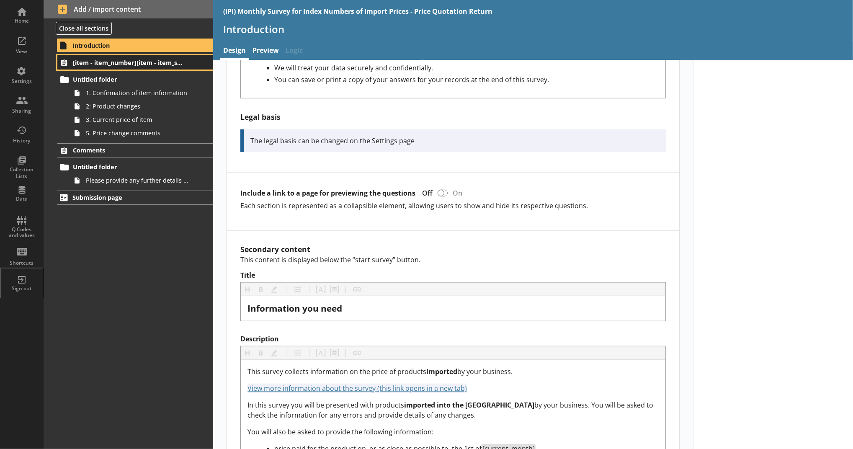
click at [170, 63] on span "[item - item_number][item - item_specification_1]" at bounding box center [129, 63] width 112 height 8
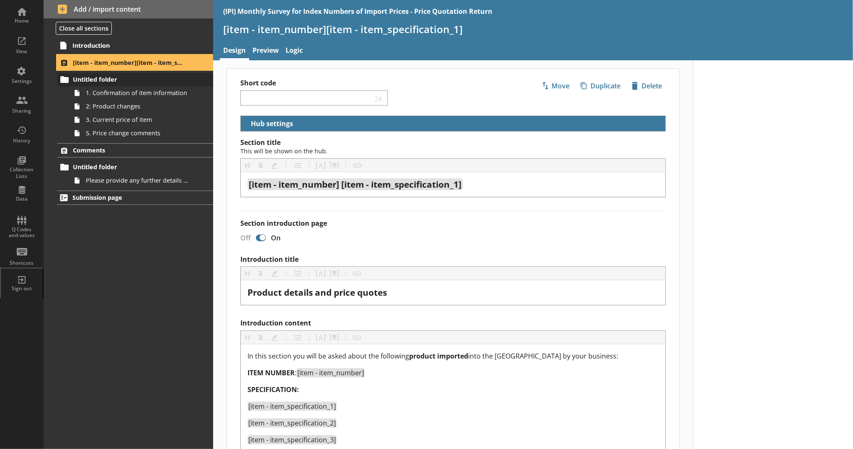
select select "18c8d37d-0af8-4842-925b-360f30585748"
click at [161, 89] on span "1. Confirmation of item information" at bounding box center [137, 93] width 103 height 8
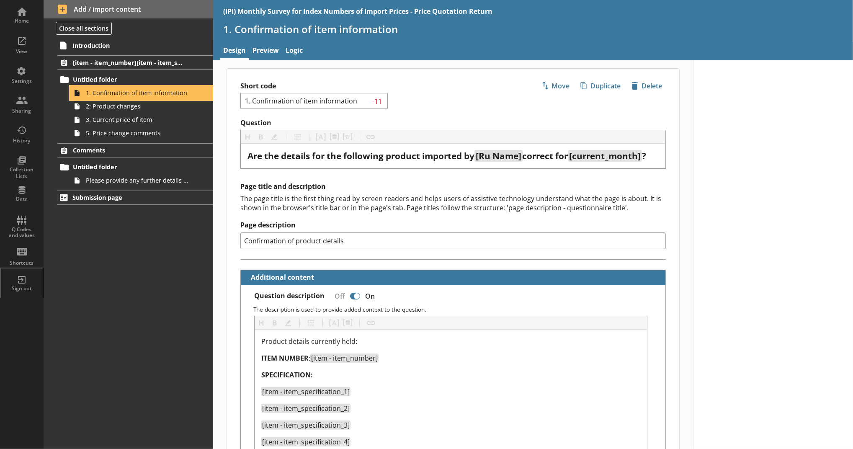
type textarea "x"
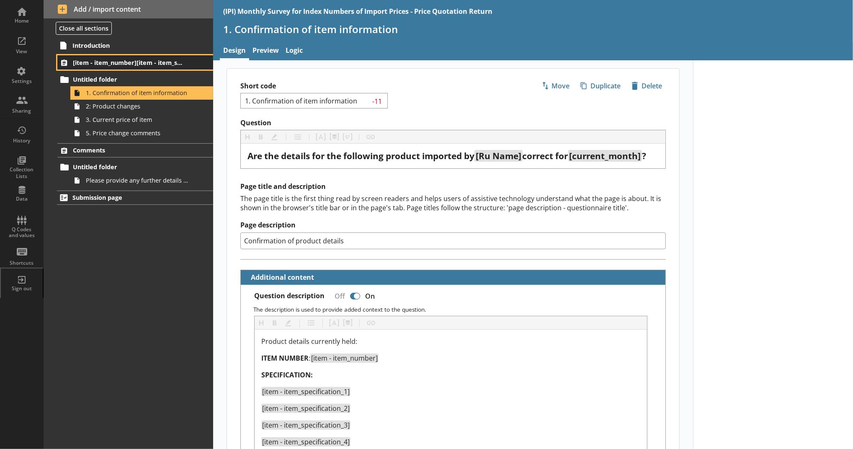
click at [160, 65] on span "[item - item_number][item - item_specification_1]" at bounding box center [129, 63] width 112 height 8
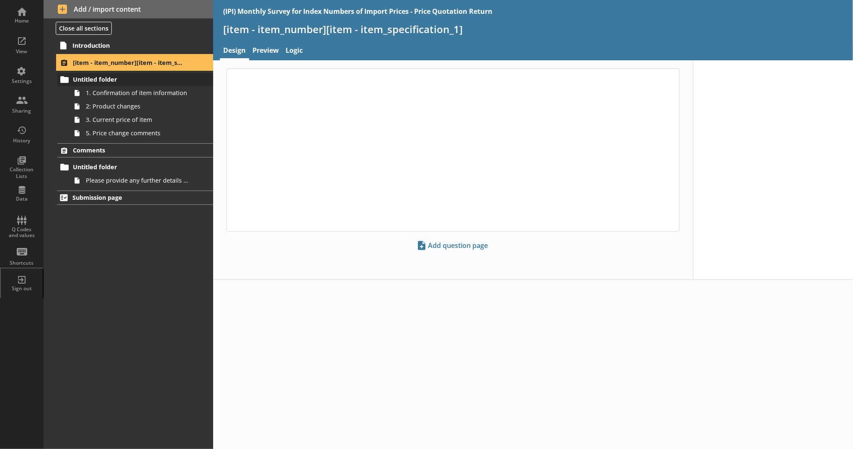
select select "18c8d37d-0af8-4842-925b-360f30585748"
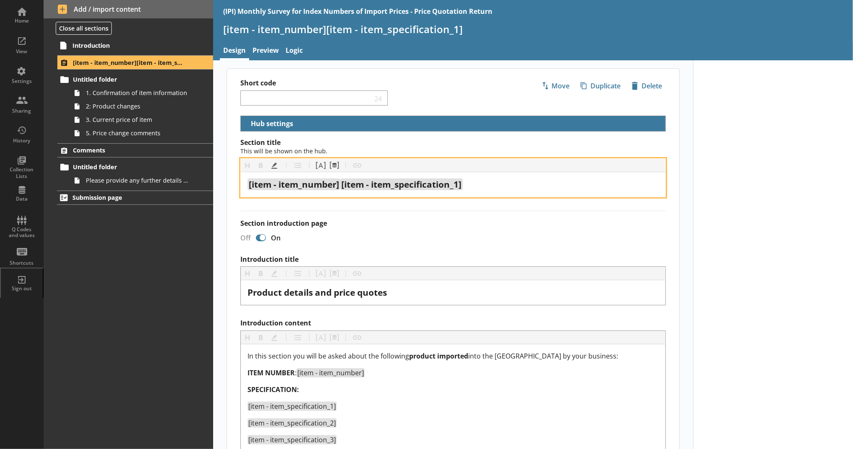
click at [341, 183] on span "[item - item_specification_1]" at bounding box center [401, 184] width 120 height 12
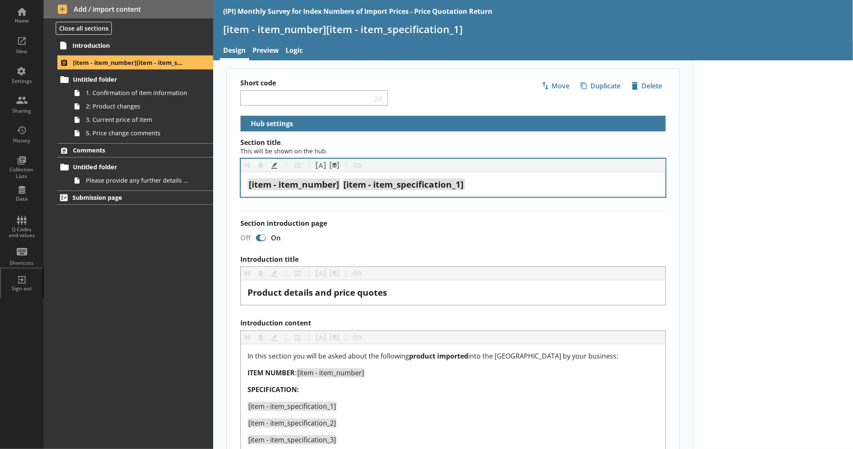
click at [409, 220] on label "Section introduction page" at bounding box center [453, 223] width 426 height 9
click at [268, 230] on input "Section introduction page" at bounding box center [260, 237] width 13 height 15
checkbox input "true"
click at [137, 90] on span "1. Confirmation of item information" at bounding box center [137, 93] width 103 height 8
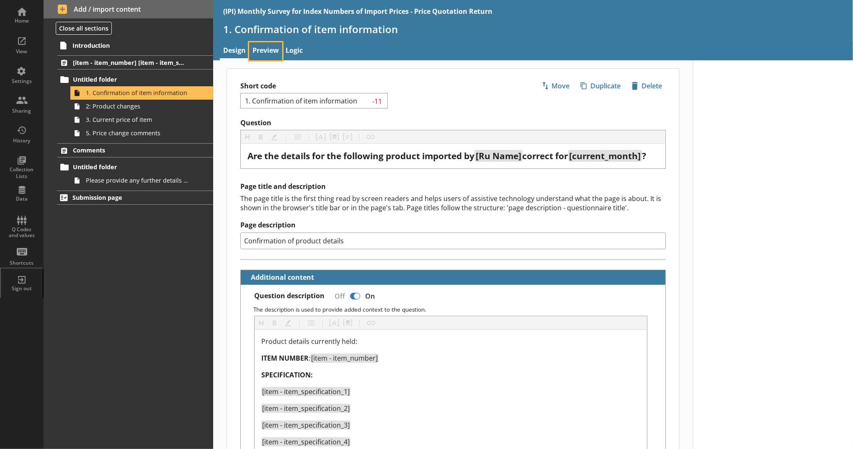
click at [268, 46] on link "Preview" at bounding box center [265, 51] width 33 height 18
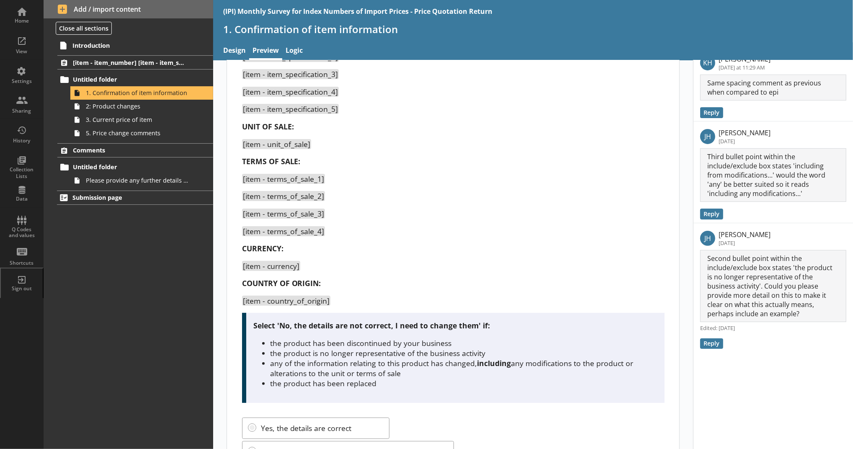
scroll to position [139, 0]
click at [155, 111] on link "2: Product changes" at bounding box center [141, 106] width 143 height 13
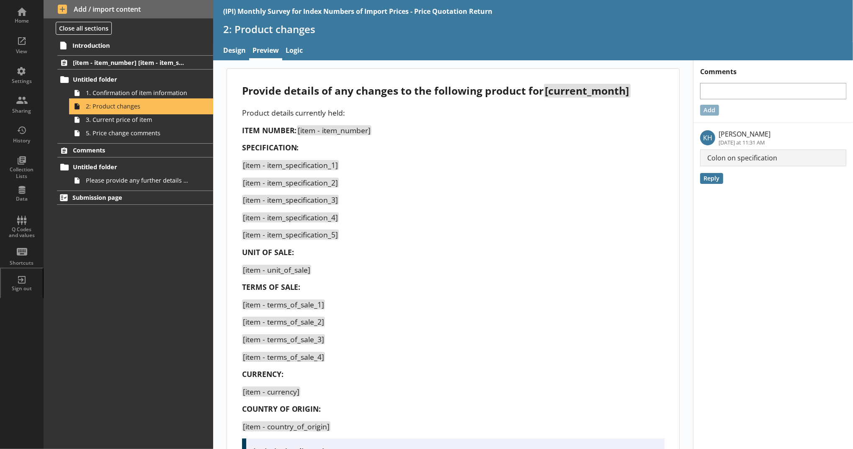
scroll to position [0, 0]
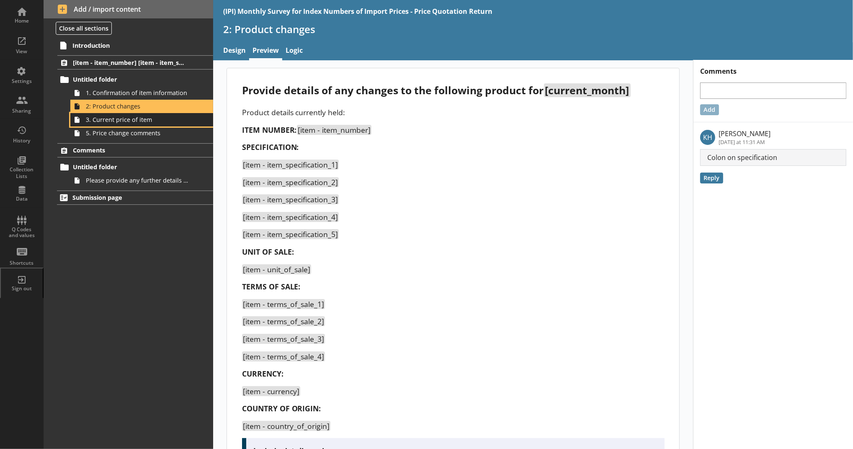
click at [142, 122] on span "3. Current price of item" at bounding box center [137, 120] width 103 height 8
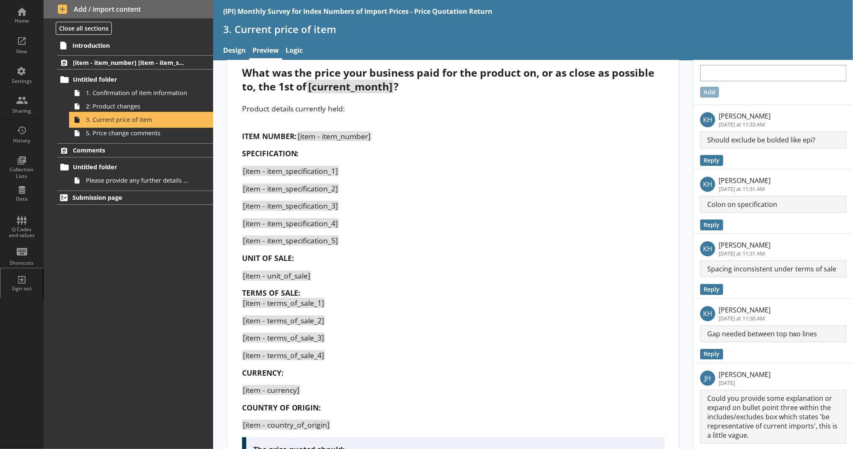
scroll to position [19, 0]
click at [242, 49] on link "Design" at bounding box center [234, 51] width 29 height 18
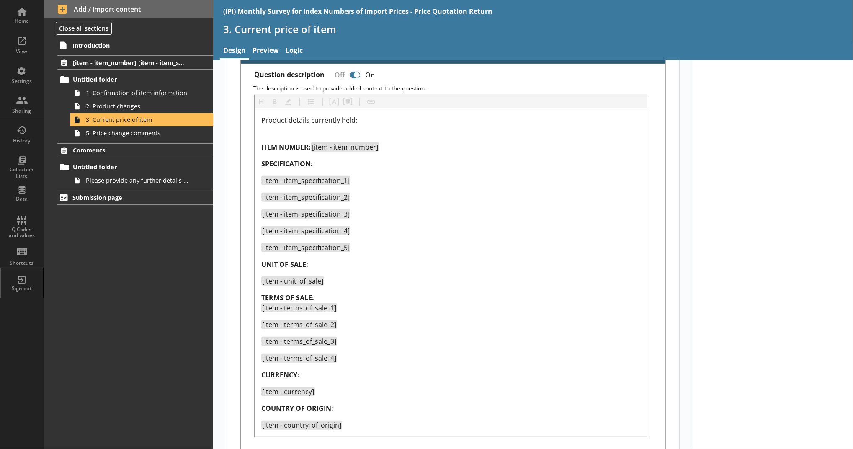
scroll to position [267, 0]
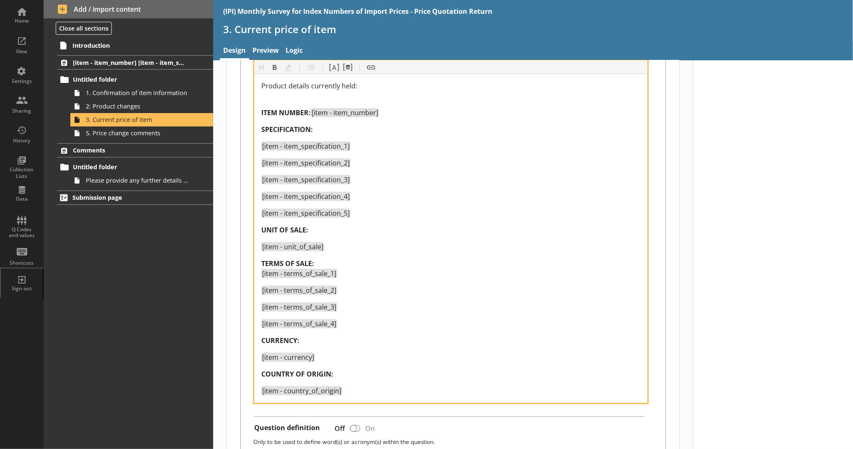
click at [262, 273] on span "[item - terms_of_sale_1]" at bounding box center [299, 273] width 74 height 9
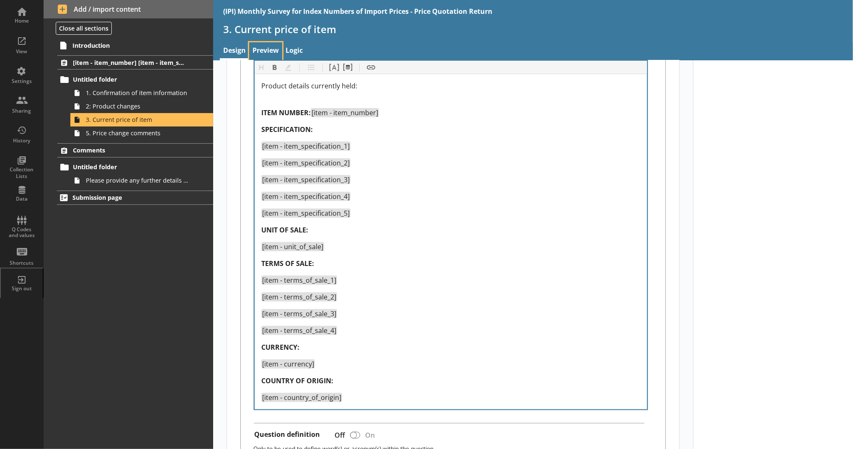
type textarea "x"
click at [269, 51] on link "Preview" at bounding box center [265, 51] width 33 height 18
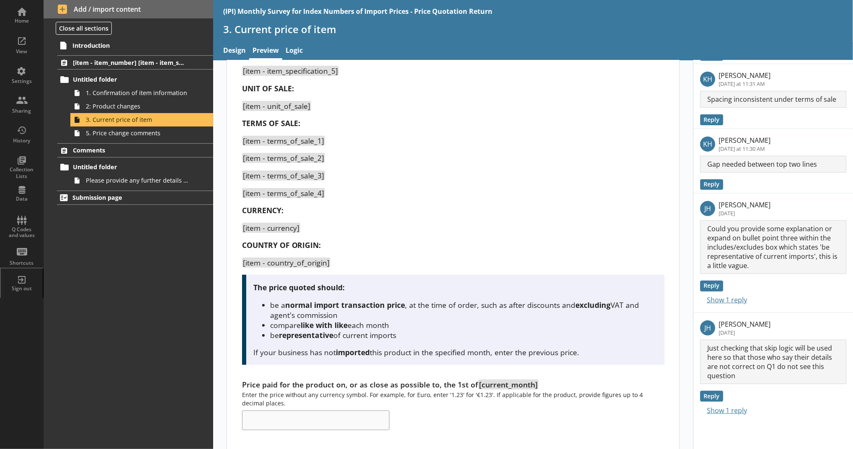
scroll to position [188, 0]
click at [423, 299] on button "Show 1 reply" at bounding box center [723, 299] width 47 height 11
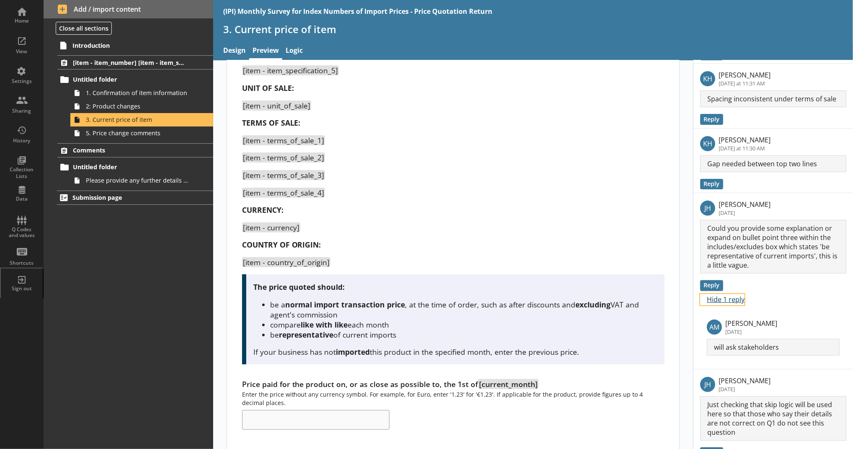
scroll to position [212, 0]
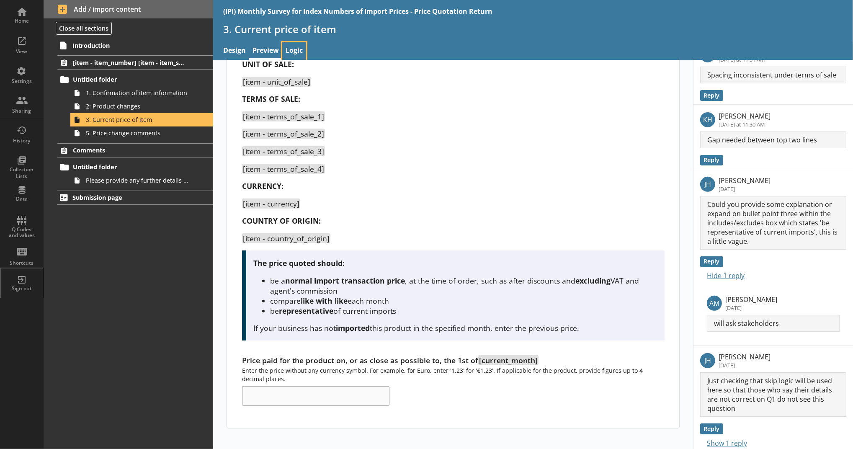
click at [295, 52] on link "Logic" at bounding box center [294, 51] width 24 height 18
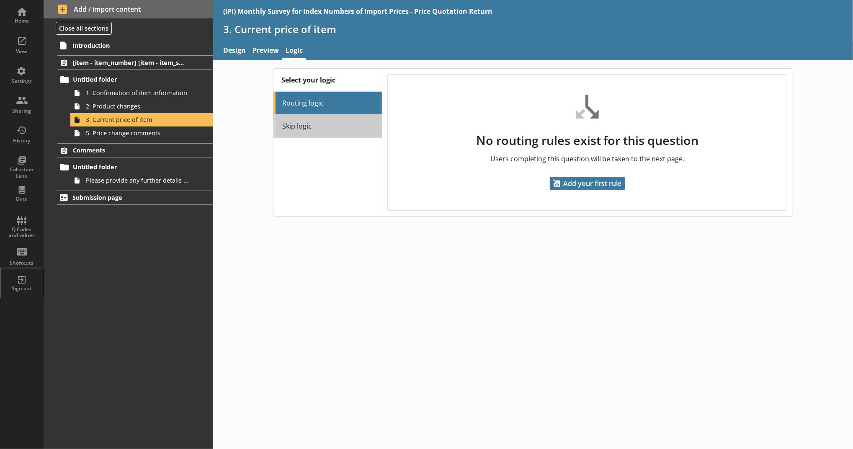
click at [293, 118] on link "Skip logic" at bounding box center [328, 126] width 108 height 23
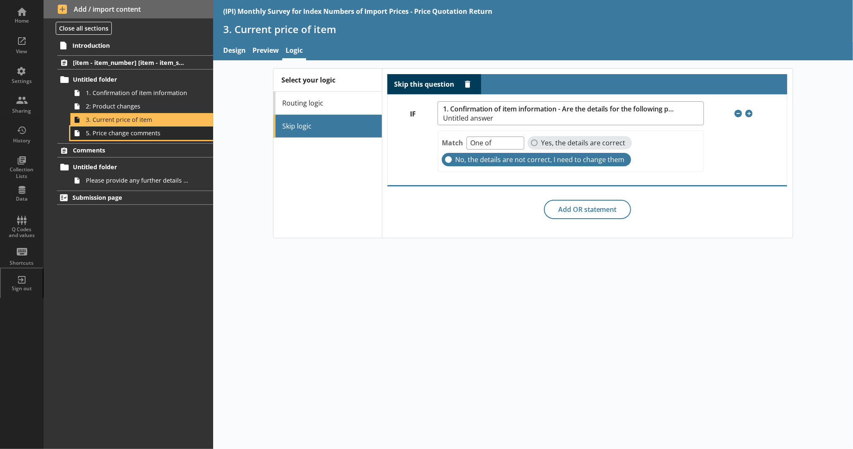
click at [201, 135] on link "5. Price change comments" at bounding box center [141, 132] width 143 height 13
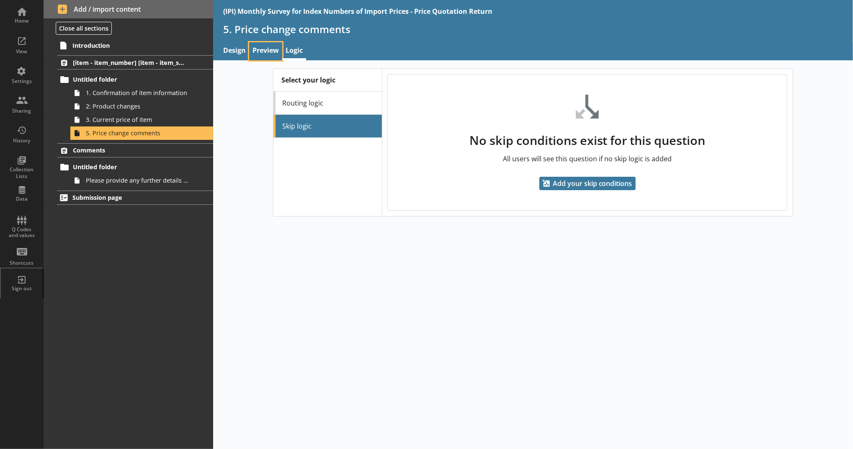
click at [272, 54] on link "Preview" at bounding box center [265, 51] width 33 height 18
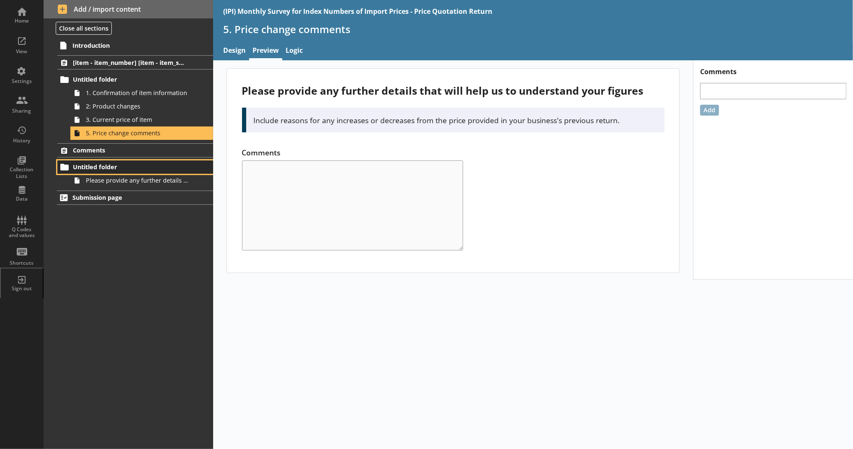
click at [186, 173] on link "Untitled folder" at bounding box center [135, 166] width 156 height 13
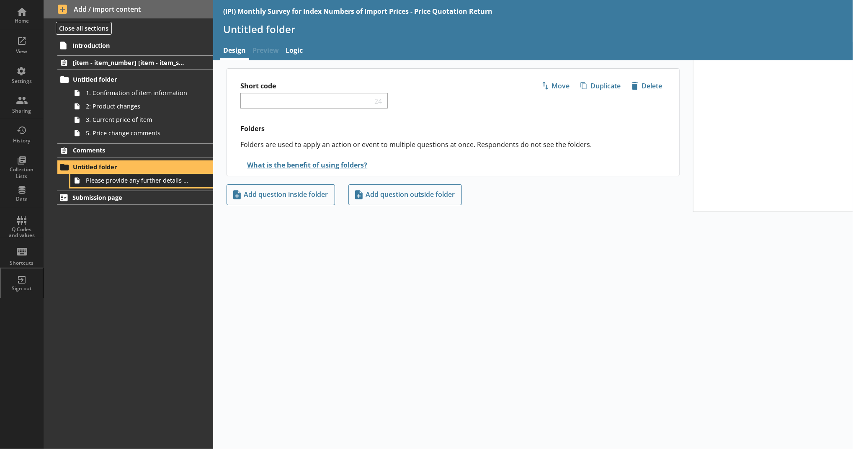
click at [183, 179] on span "Please provide any further details that will help us to understand your busines…" at bounding box center [137, 180] width 103 height 8
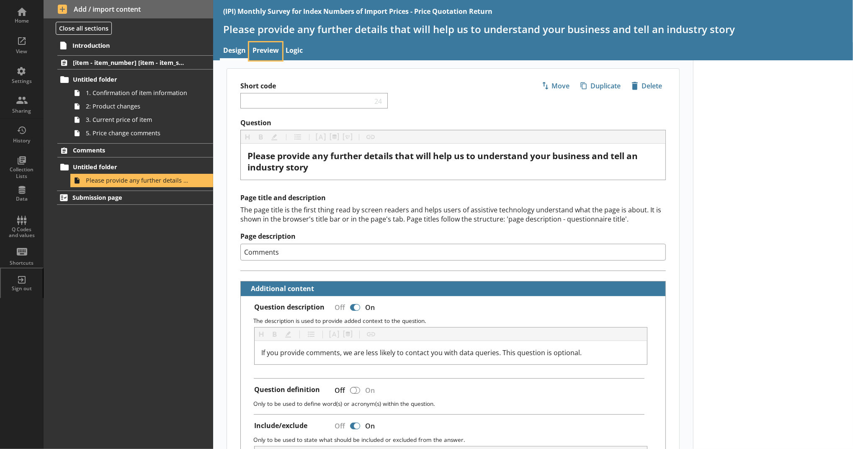
click at [264, 45] on link "Preview" at bounding box center [265, 51] width 33 height 18
